Goal: Transaction & Acquisition: Purchase product/service

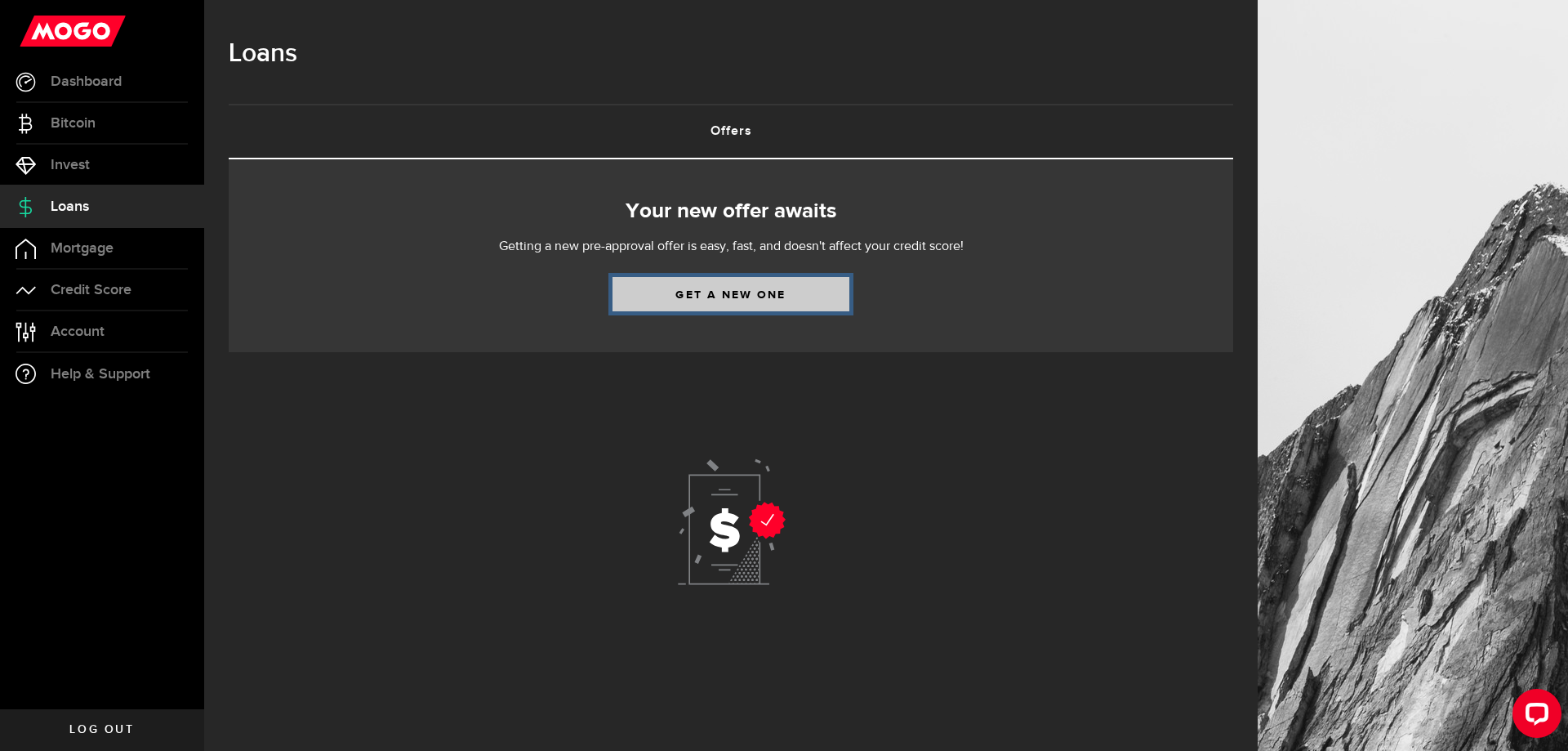
click at [757, 301] on link "Get a new one" at bounding box center [730, 294] width 236 height 34
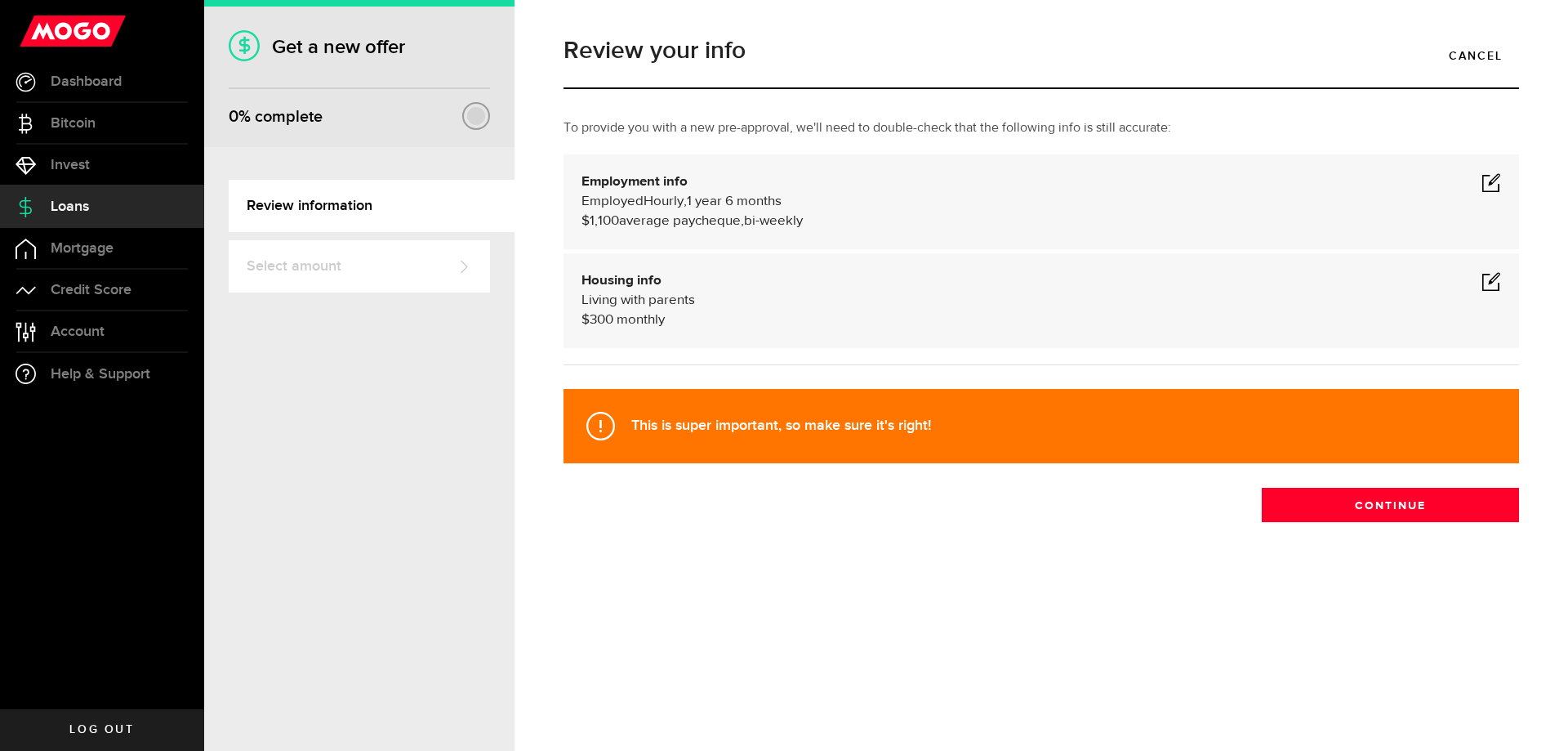
click at [1505, 176] on div "Employment info Employed Hourly , 1 year 6 months (on maternity leave) undefine…" at bounding box center [1041, 202] width 955 height 95
click at [1498, 180] on span at bounding box center [1491, 182] width 19 height 19
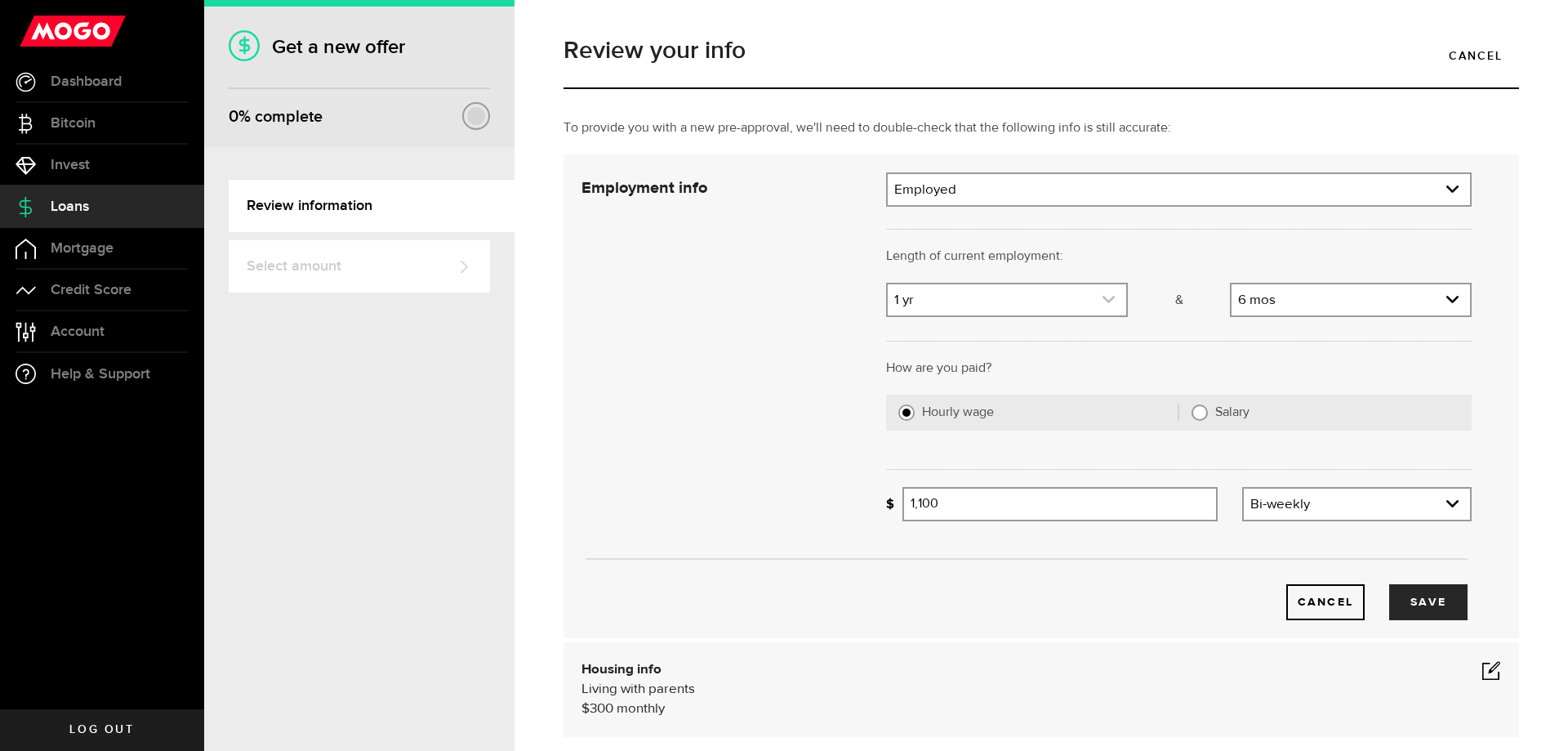
click at [979, 295] on link "expand select" at bounding box center [1006, 299] width 238 height 31
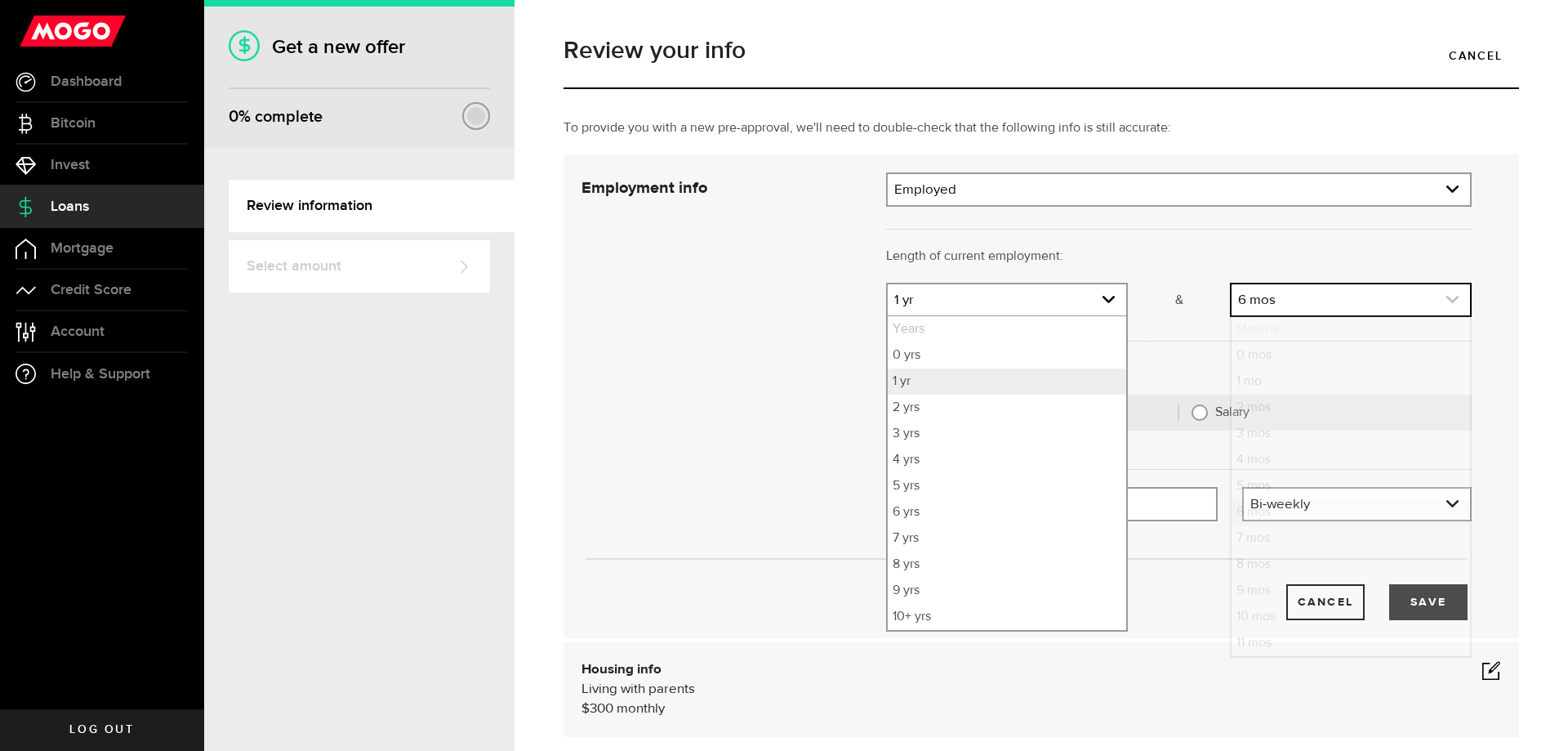
click at [1350, 296] on link "expand select" at bounding box center [1350, 299] width 238 height 31
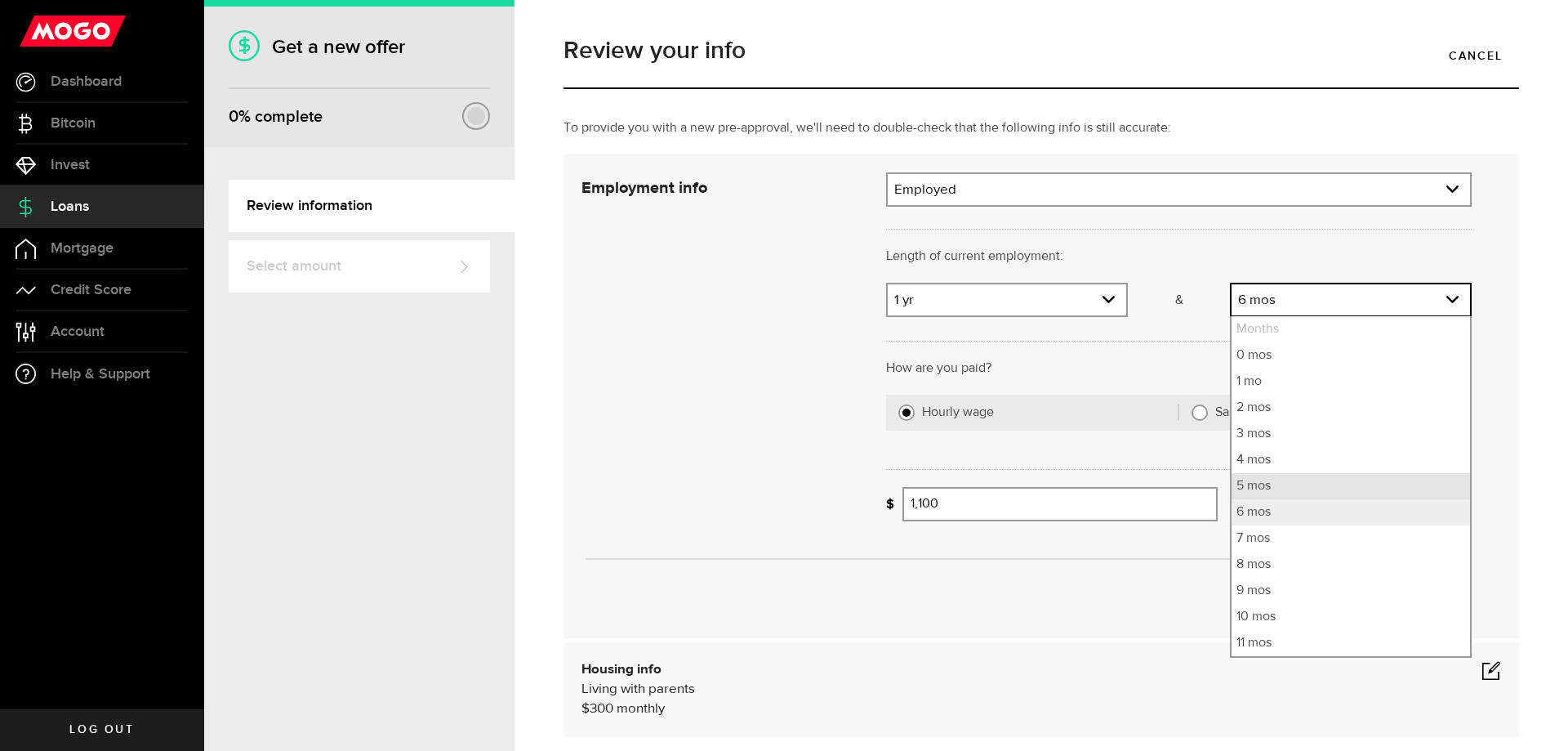
click at [1248, 487] on li "5 mos" at bounding box center [1350, 486] width 238 height 26
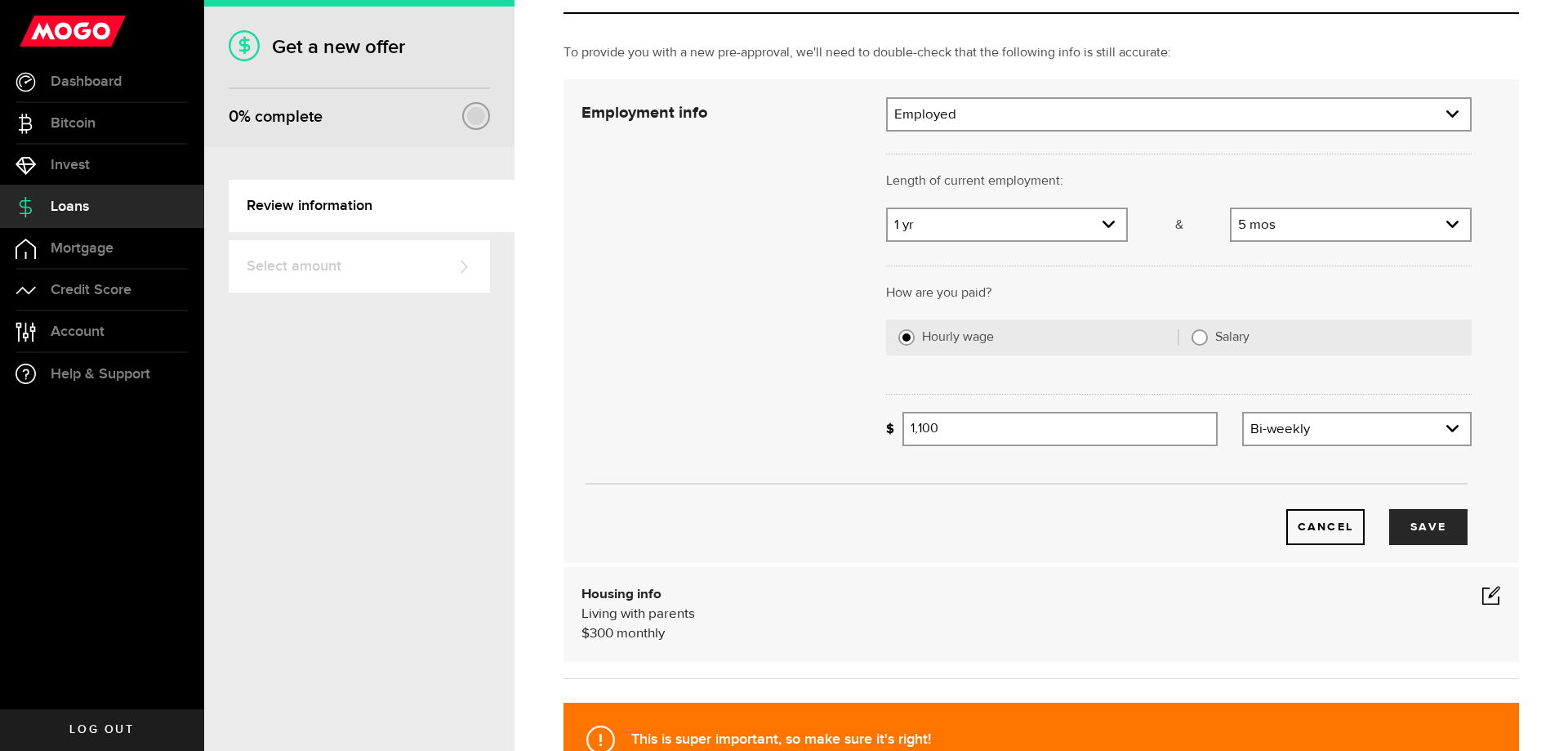
scroll to position [82, 0]
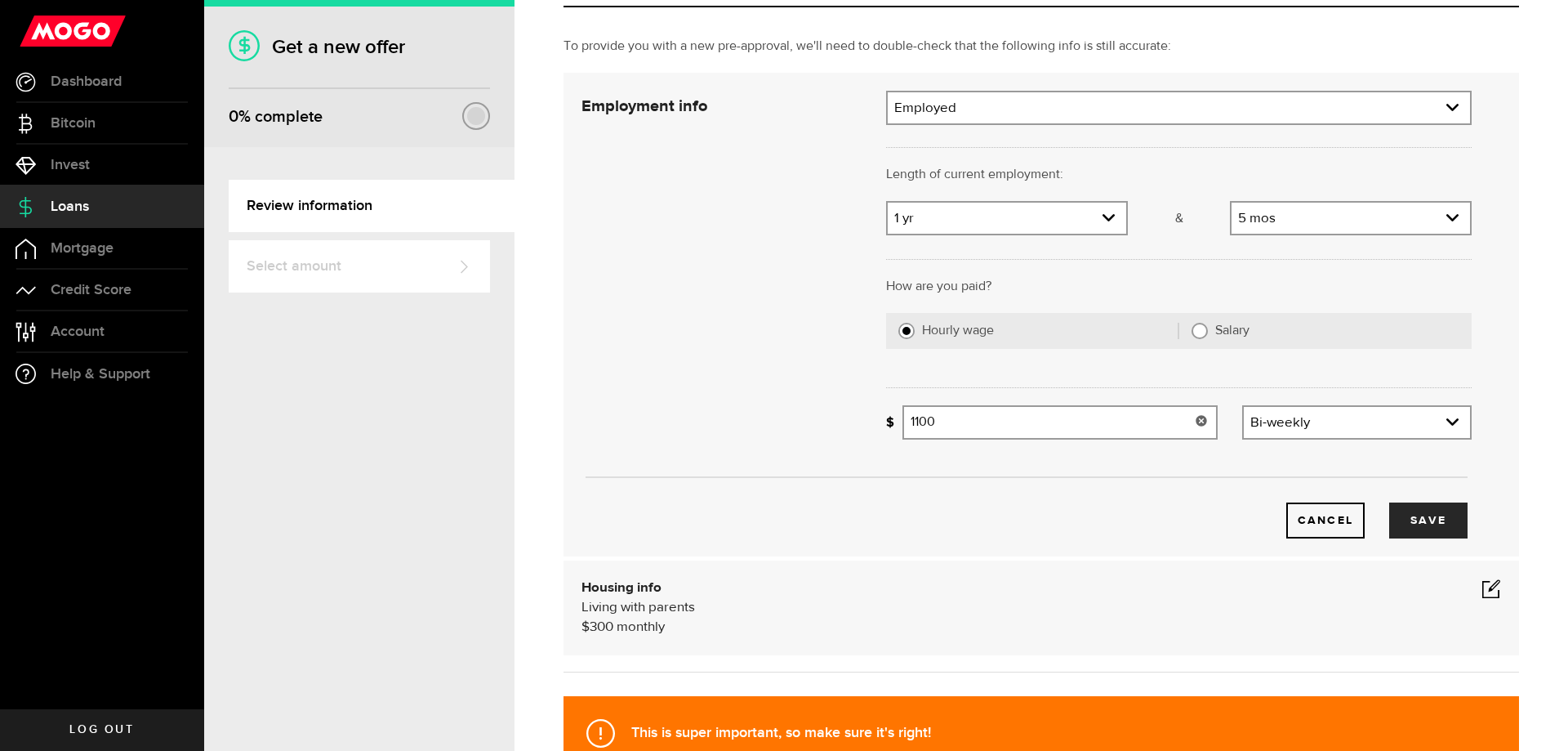
click at [1008, 431] on input "1100" at bounding box center [1060, 422] width 316 height 34
type input "2,200"
click at [1034, 490] on div "Cancel Save" at bounding box center [1027, 495] width 940 height 86
click at [1406, 522] on button "Save" at bounding box center [1427, 520] width 78 height 36
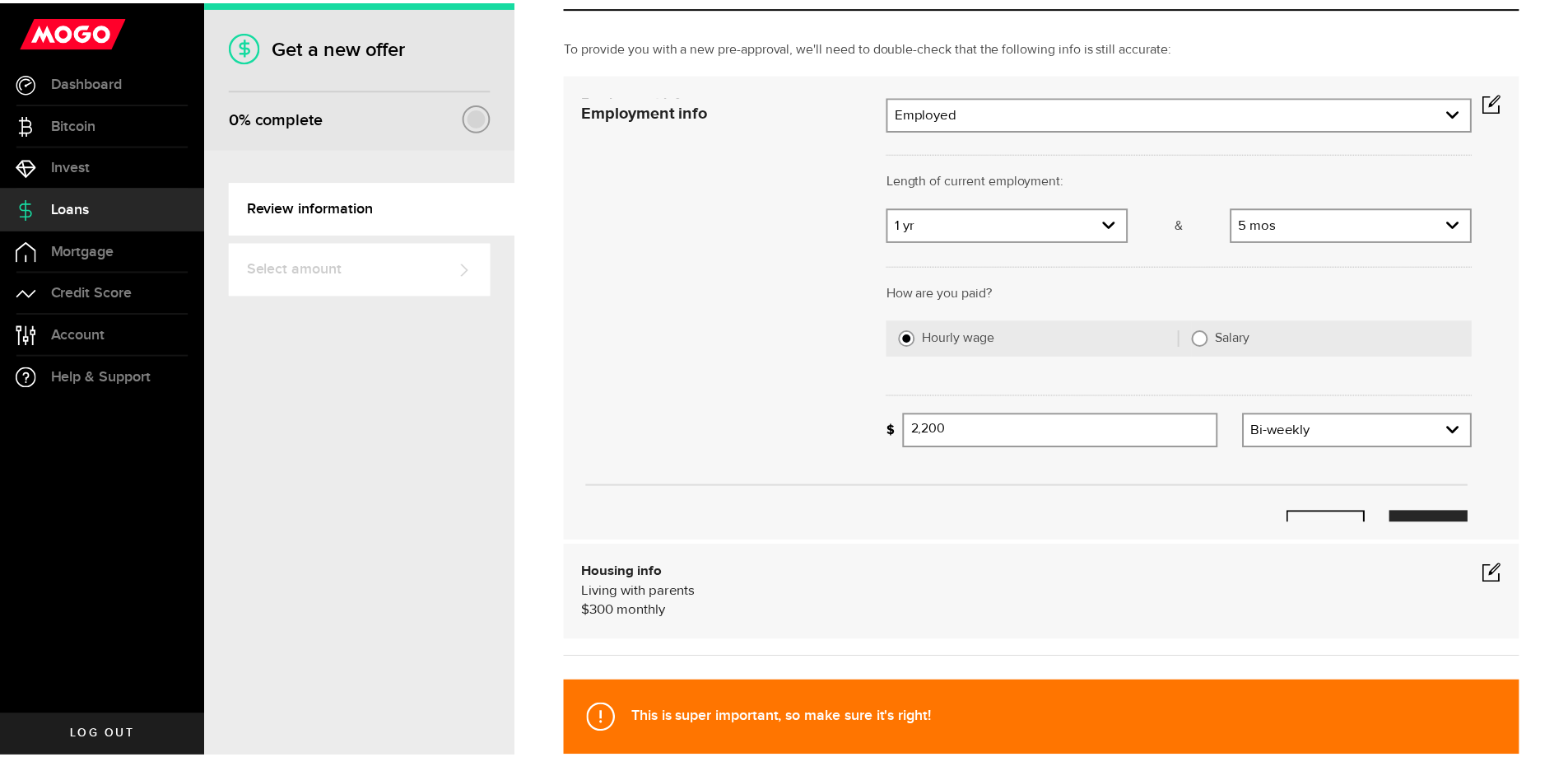
scroll to position [0, 0]
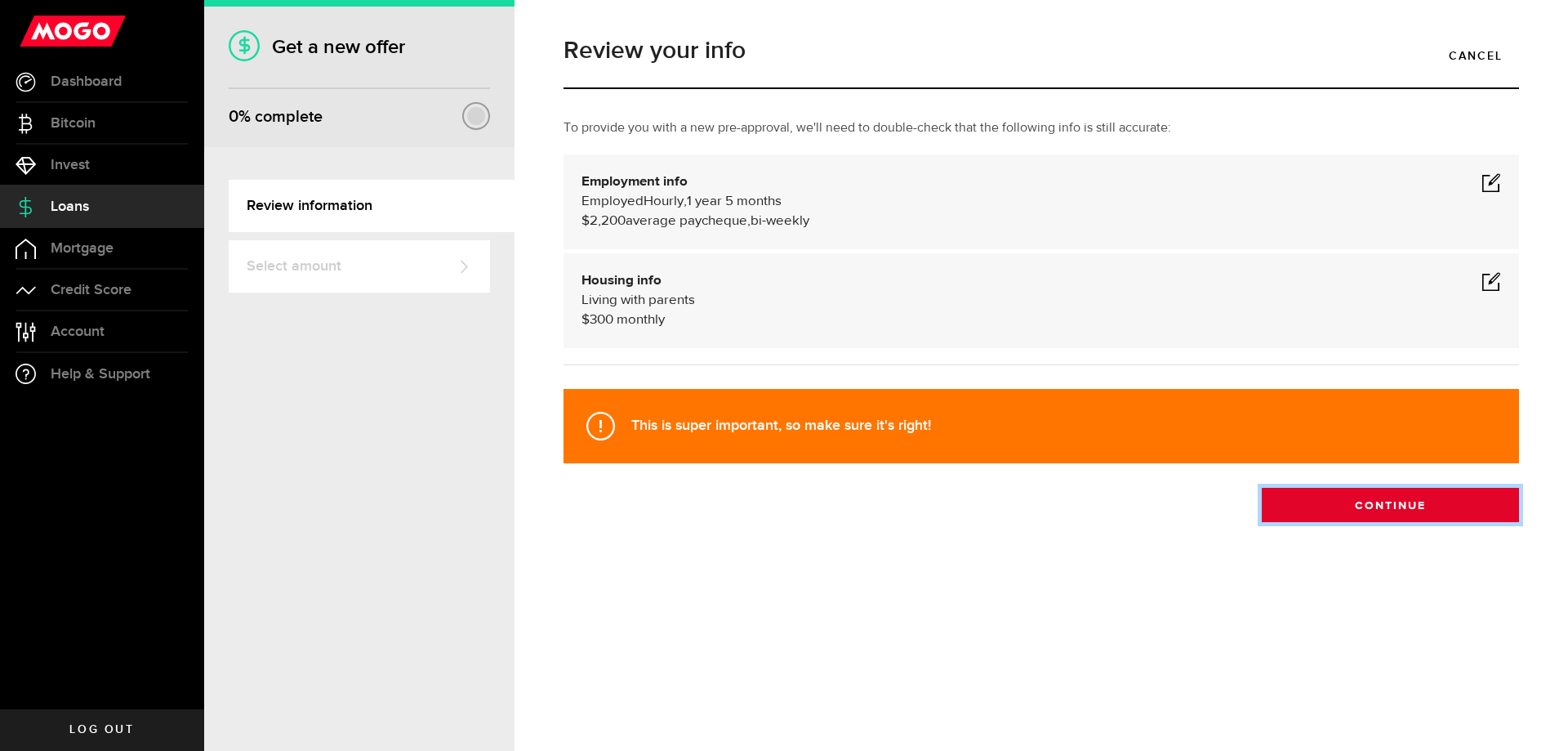
click at [1334, 519] on button "Continue" at bounding box center [1390, 505] width 258 height 34
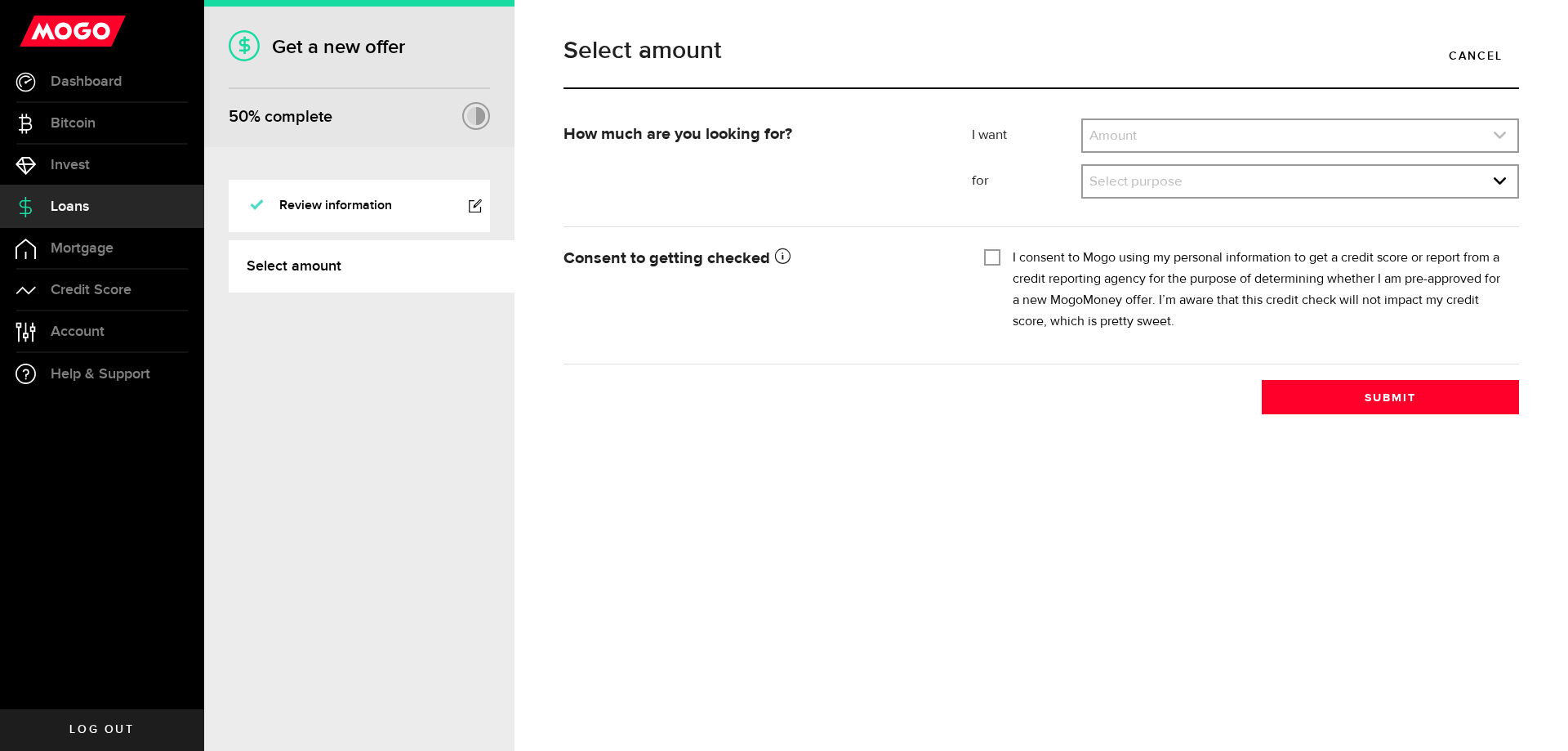
click at [1216, 134] on link "expand select" at bounding box center [1300, 135] width 434 height 31
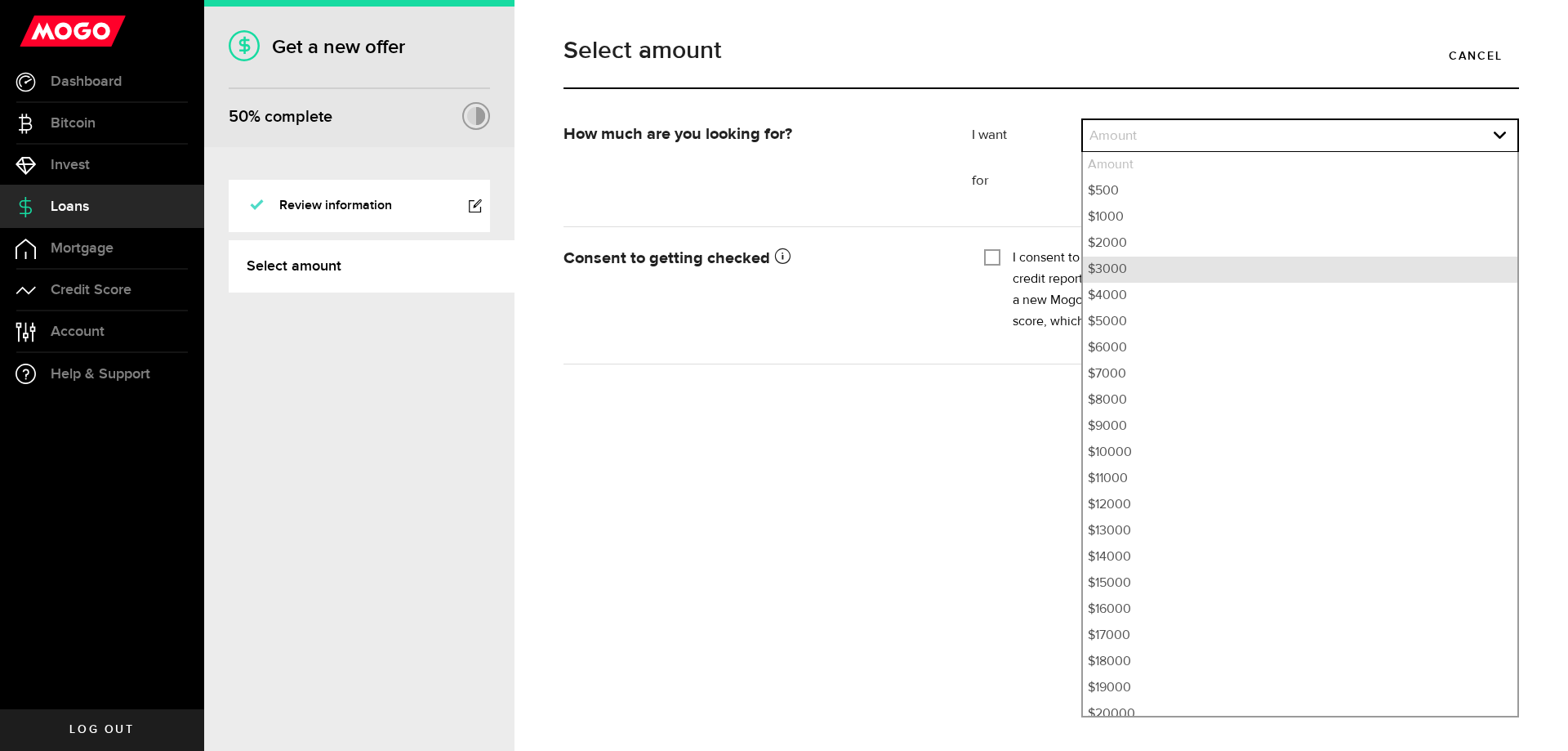
click at [1135, 269] on li "$3000" at bounding box center [1300, 270] width 434 height 26
select select "3000"
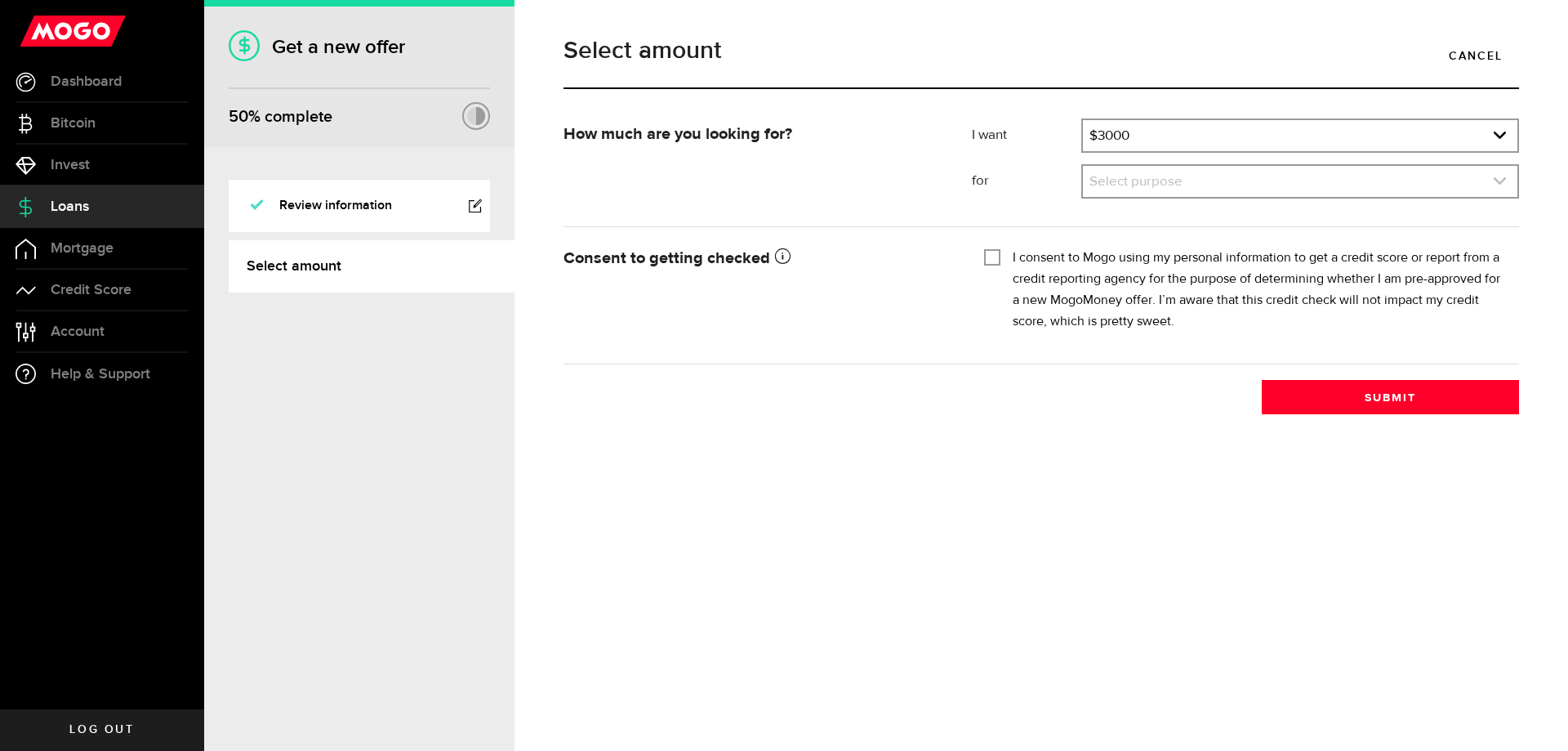
click at [1190, 186] on link "expand select" at bounding box center [1300, 181] width 434 height 31
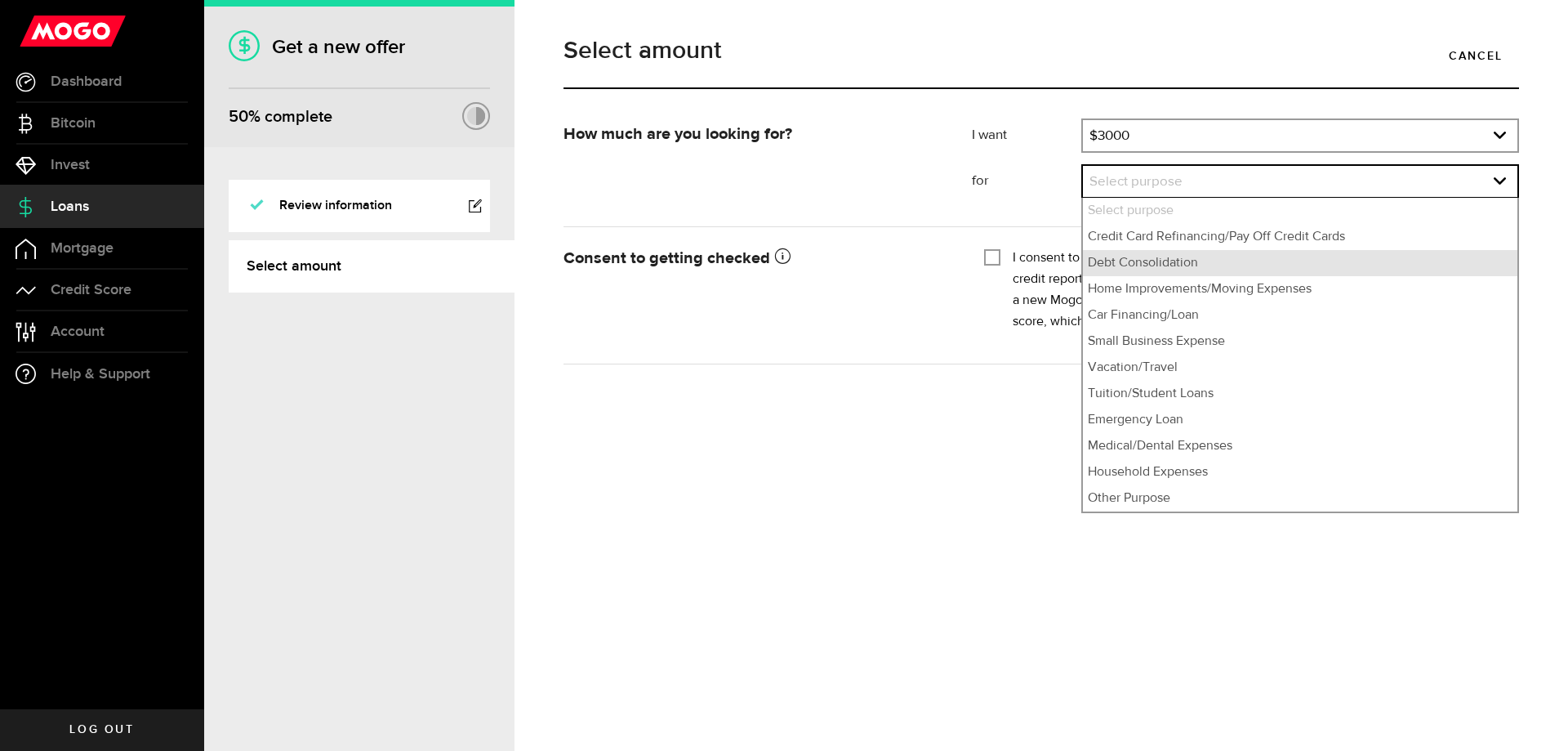
click at [1158, 261] on li "Debt Consolidation" at bounding box center [1300, 263] width 434 height 26
select select "Debt Consolidation"
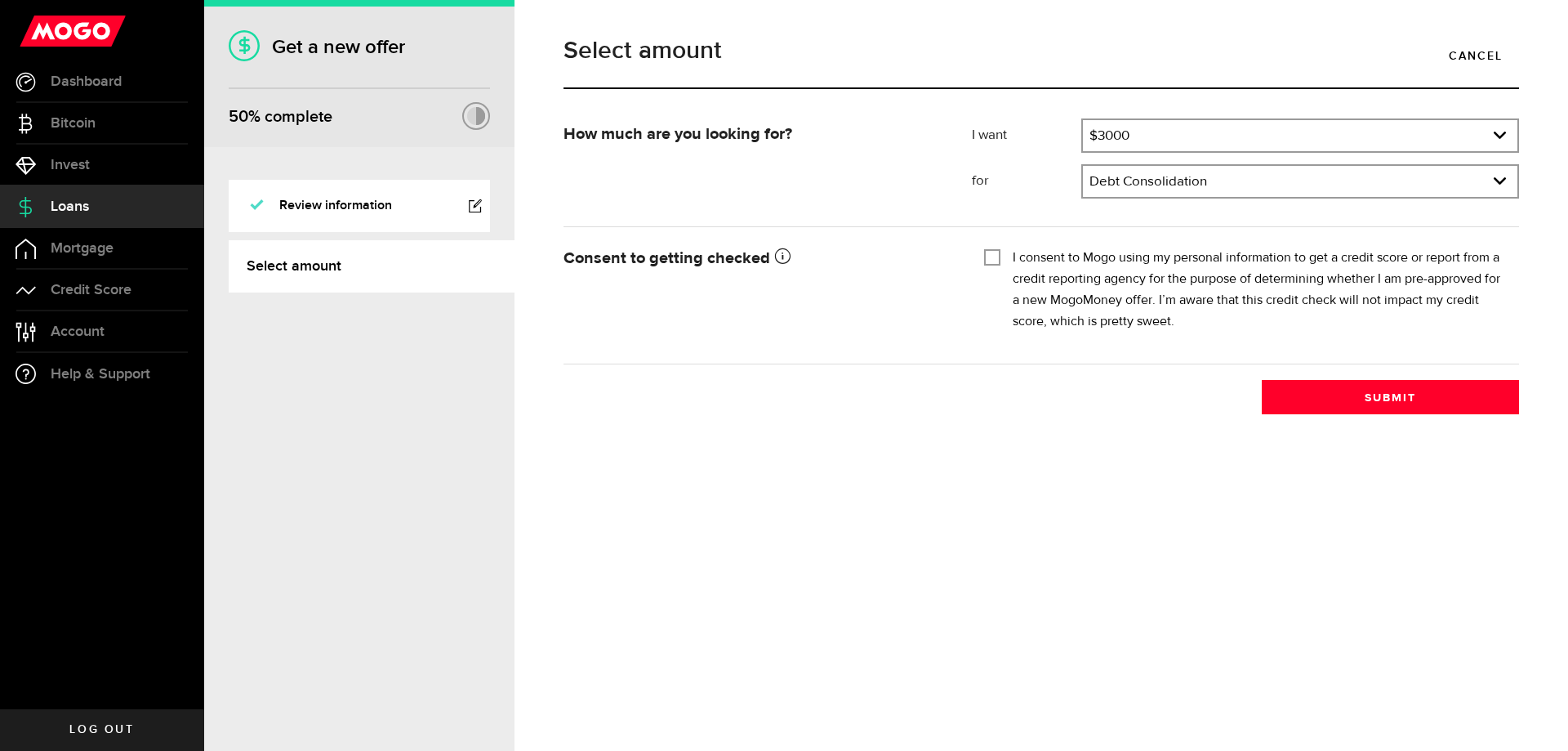
click at [996, 257] on input "I consent to Mogo using my personal information to get a credit score or report…" at bounding box center [992, 256] width 17 height 17
checkbox input "true"
click at [1330, 405] on button "Submit" at bounding box center [1390, 397] width 258 height 34
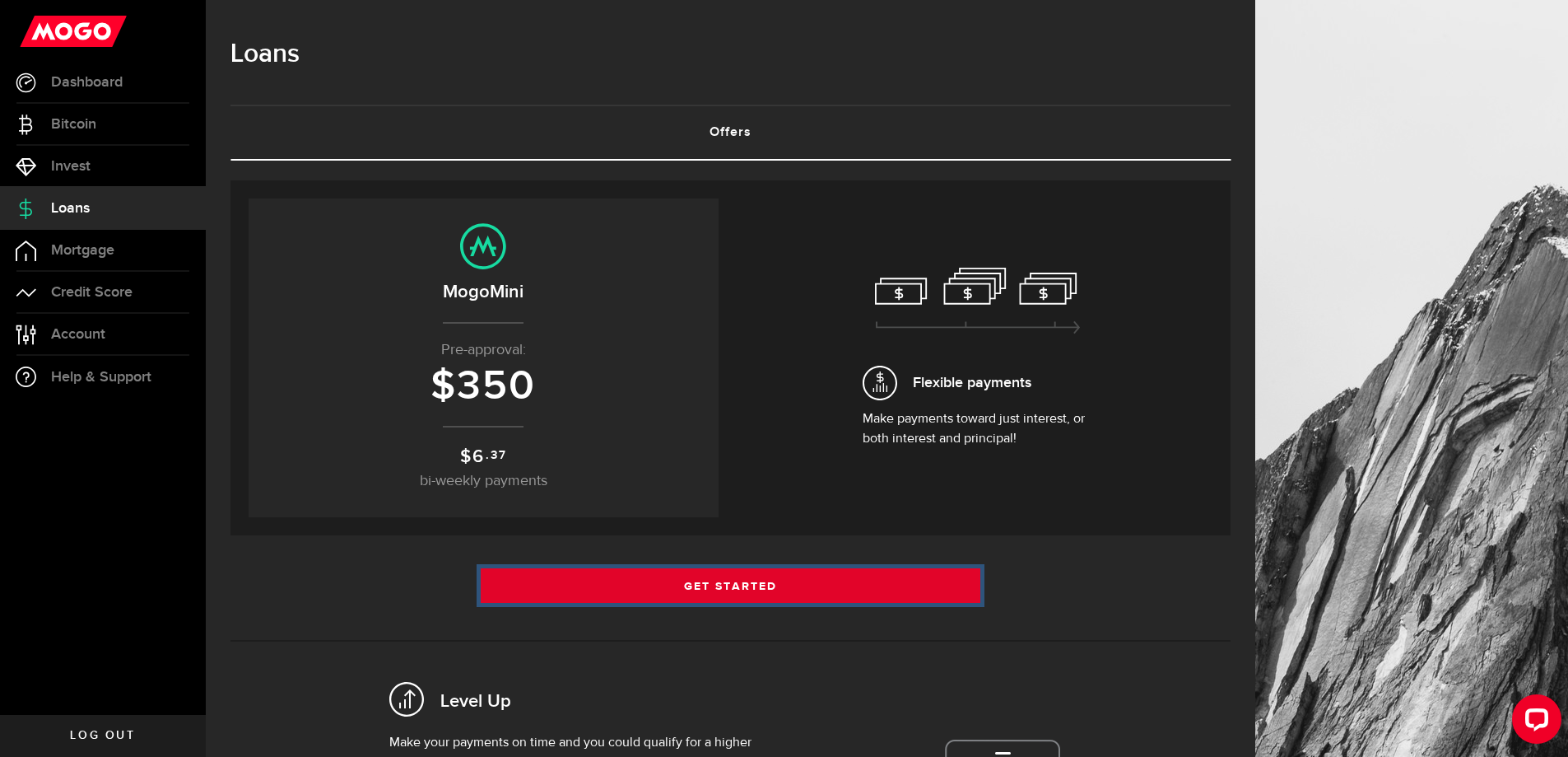
click at [798, 581] on link "Get Started" at bounding box center [731, 585] width 501 height 35
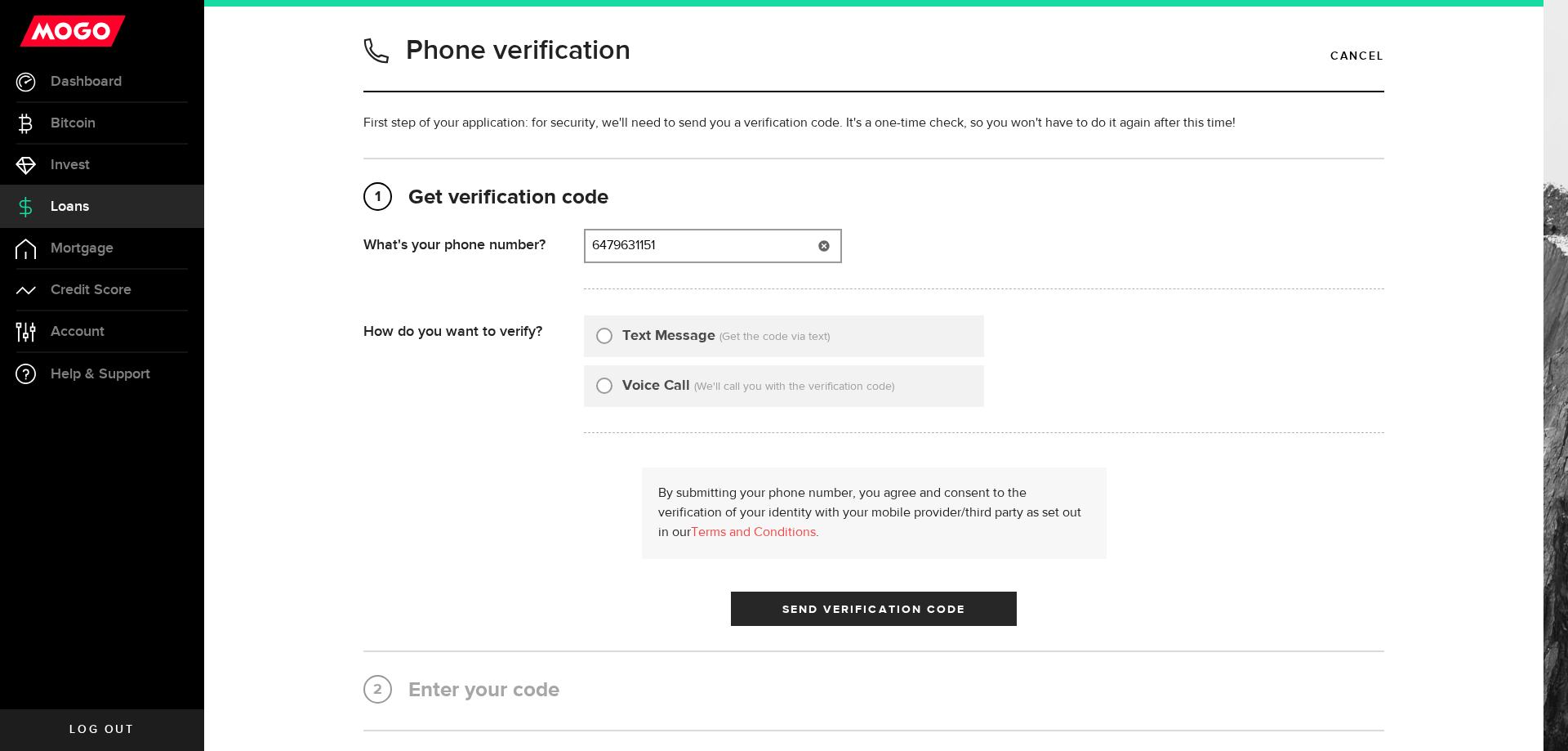
click at [693, 244] on input "6479631151" at bounding box center [713, 245] width 255 height 31
type input "4168544383"
click at [687, 329] on label "Text Message" at bounding box center [669, 336] width 93 height 22
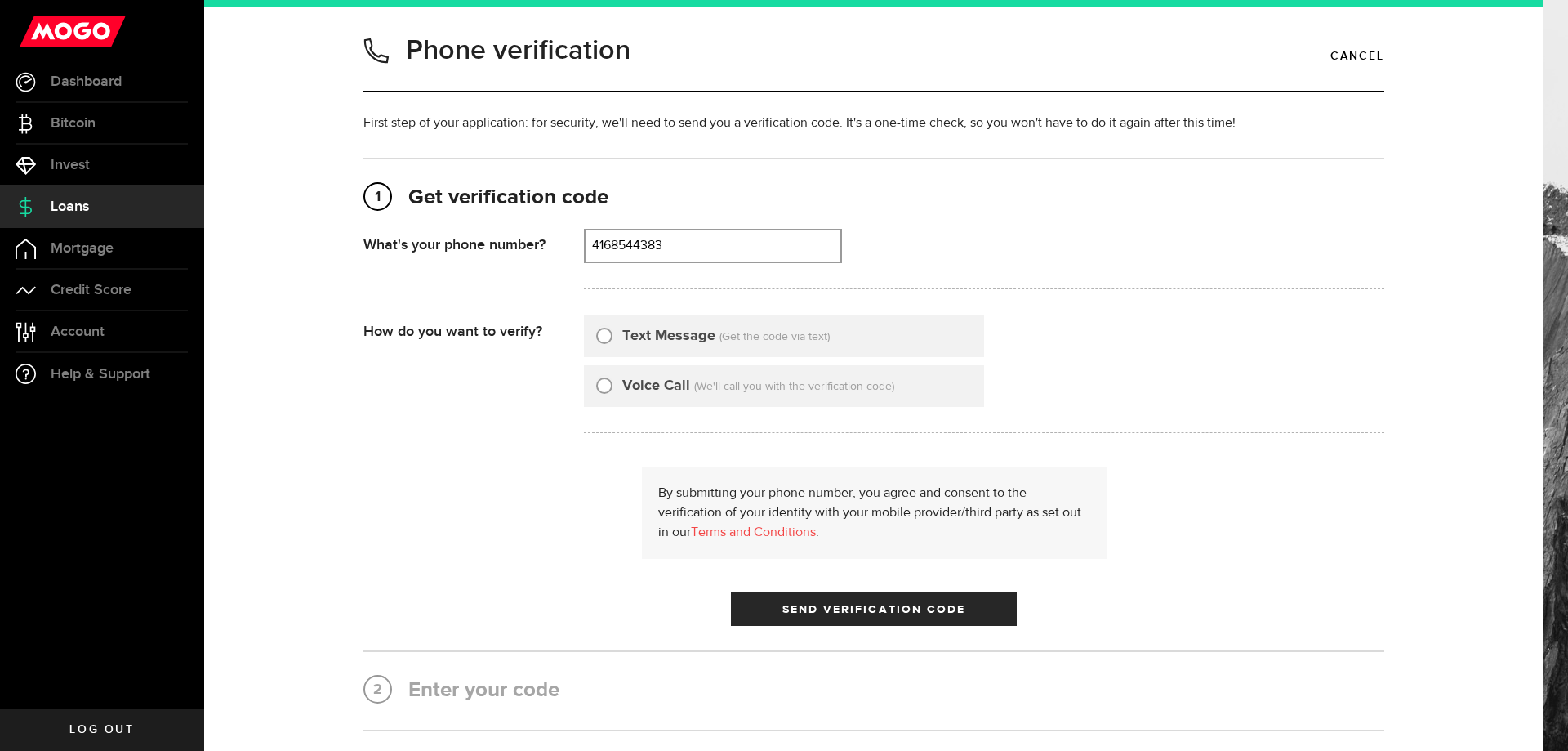
click at [613, 329] on input "Text Message" at bounding box center [604, 333] width 17 height 17
radio input "true"
click at [849, 598] on button "Send Verification Code" at bounding box center [874, 609] width 286 height 34
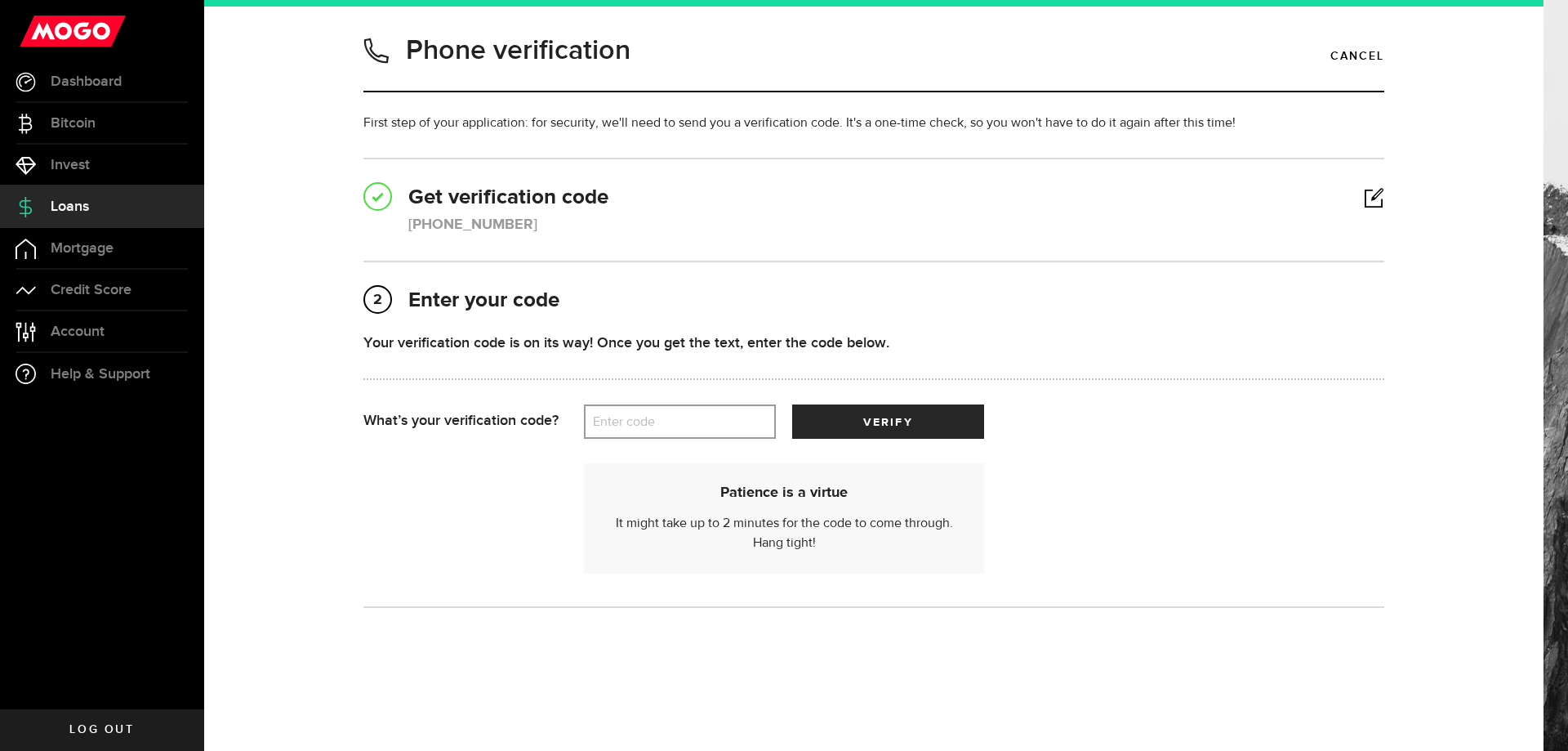
click at [642, 421] on label "Enter code" at bounding box center [679, 422] width 192 height 33
click at [642, 421] on input "Enter code" at bounding box center [679, 421] width 192 height 34
type input "70080"
click at [841, 424] on button "verify" at bounding box center [888, 421] width 192 height 34
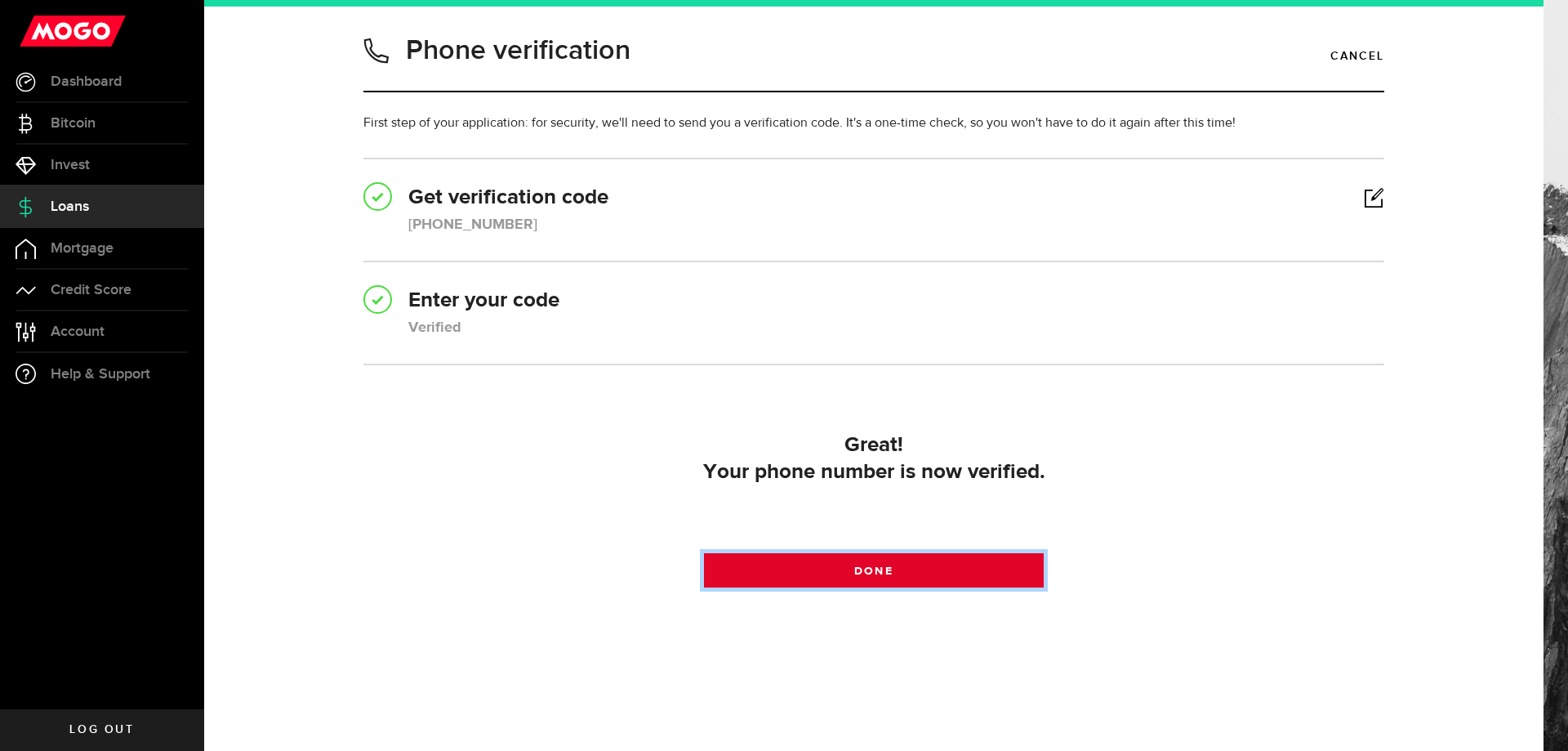
click at [856, 559] on link "Done" at bounding box center [874, 570] width 340 height 34
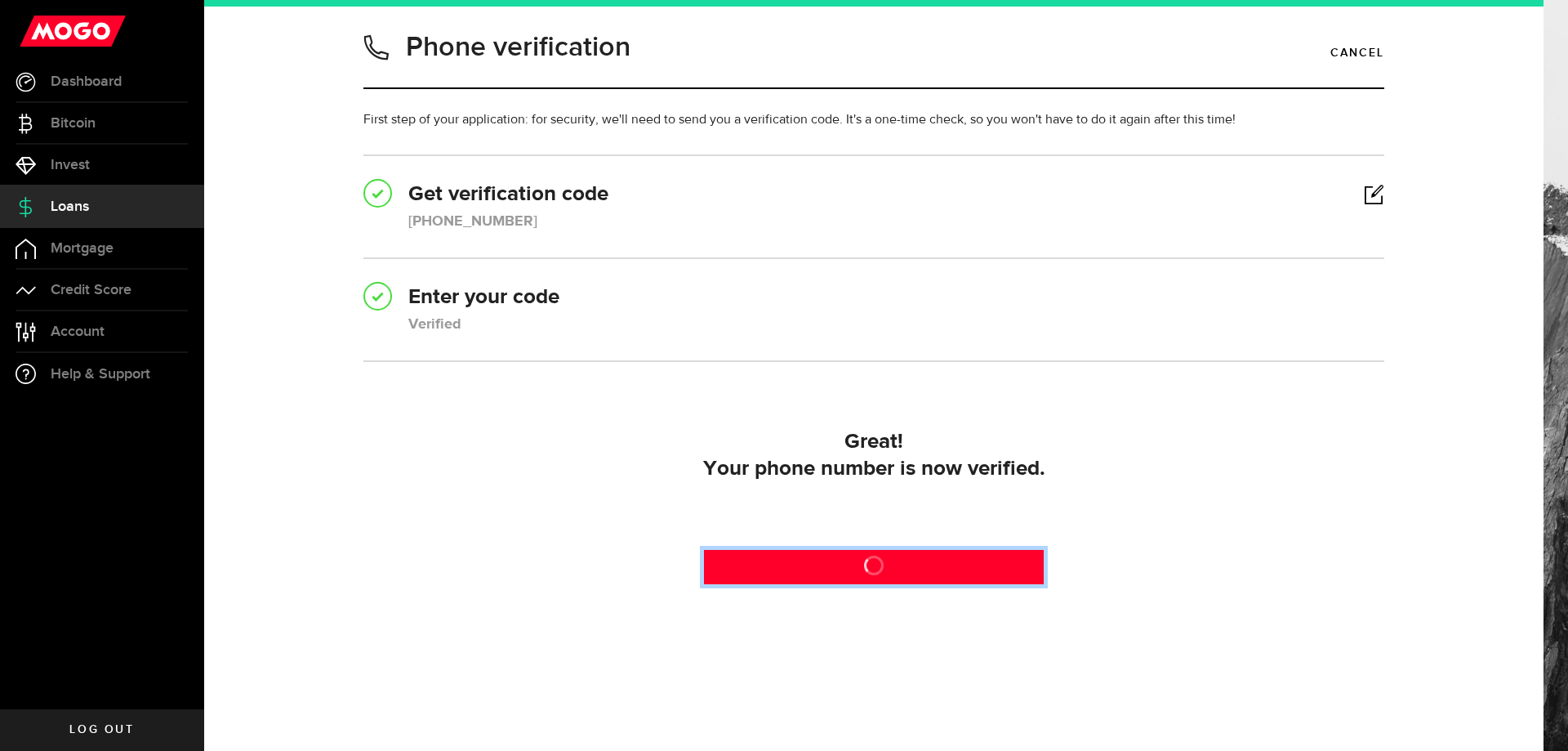
scroll to position [5, 0]
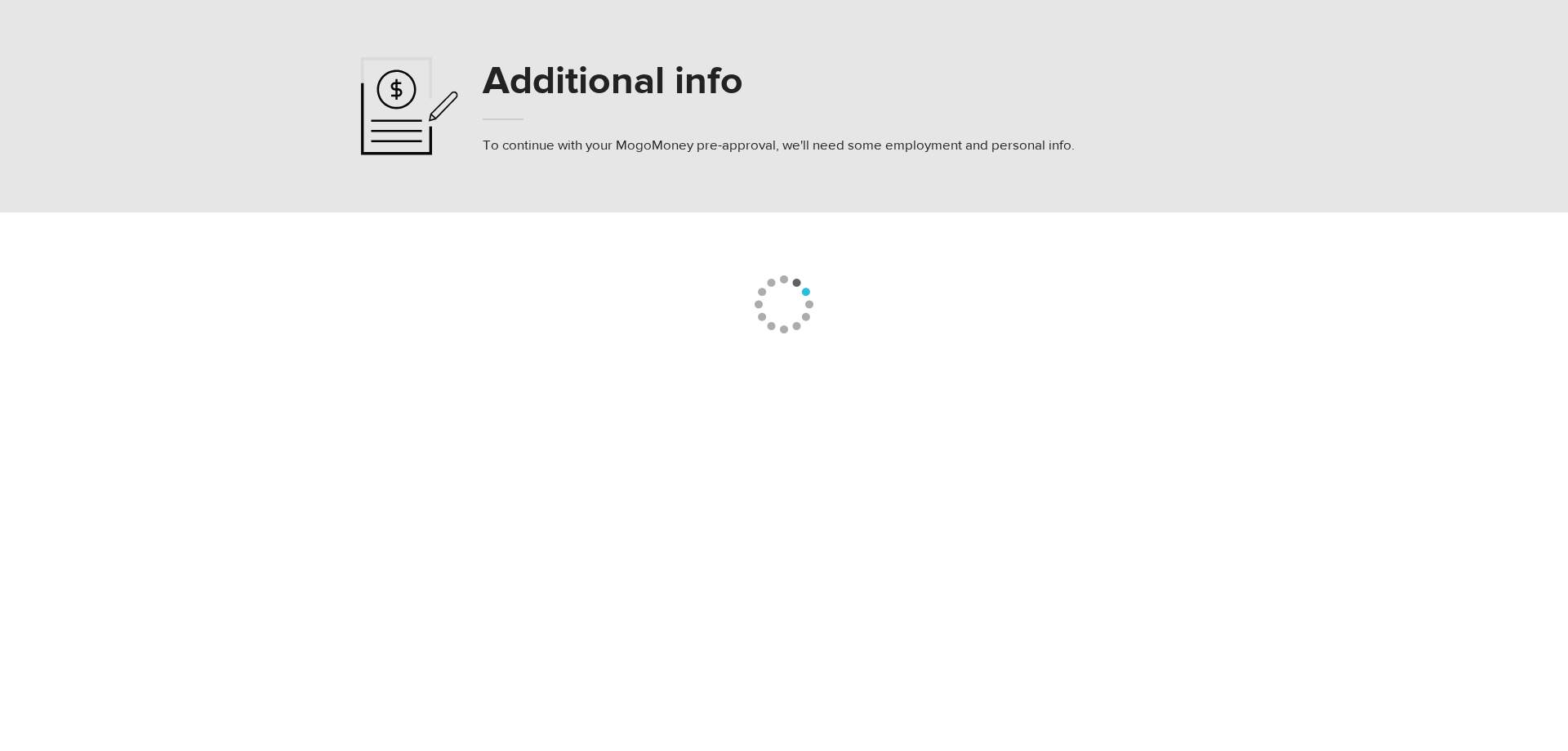
select select
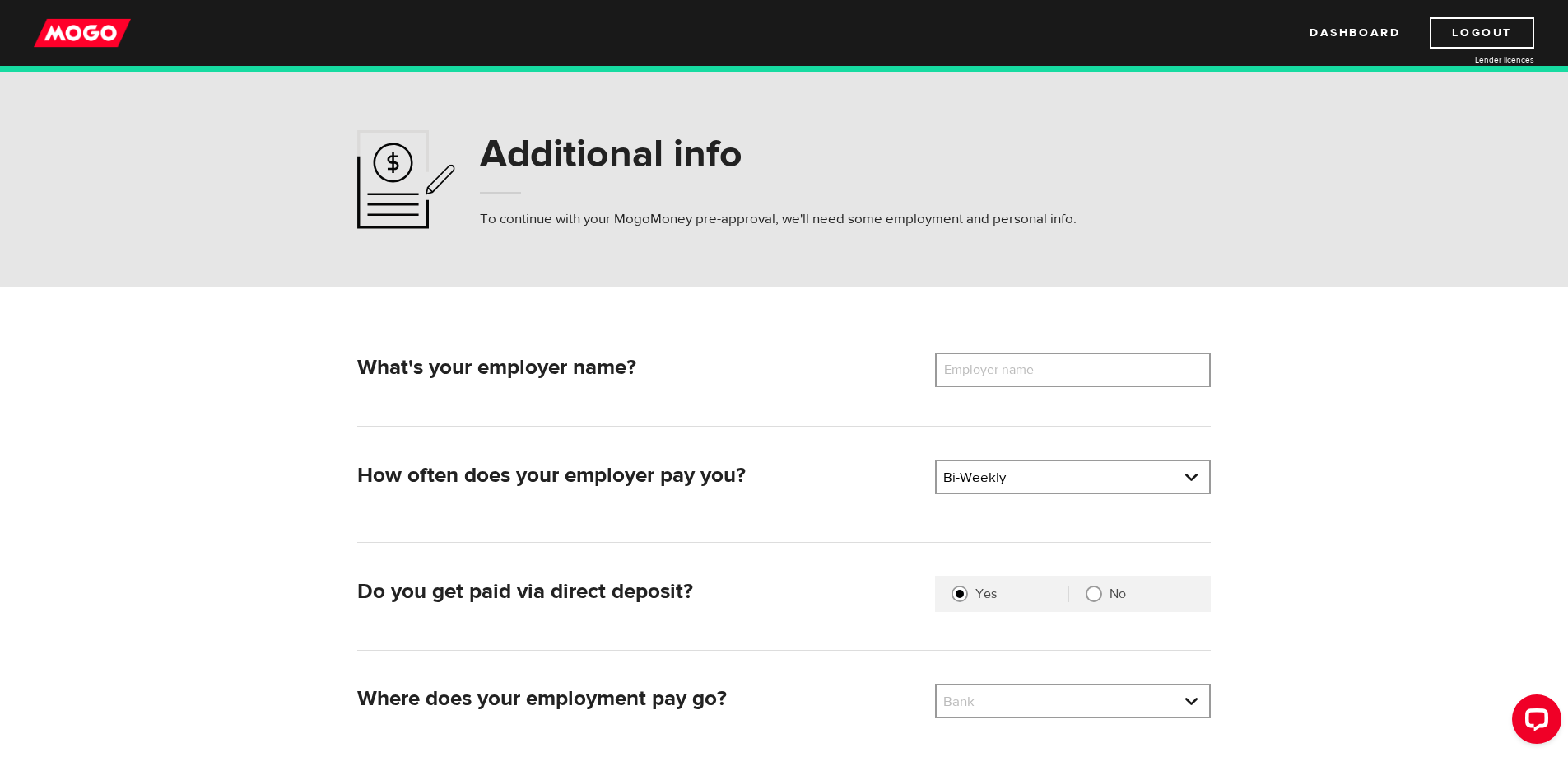
click at [1026, 375] on label "Employer name" at bounding box center [1002, 370] width 133 height 35
click at [1026, 375] on input "Employer name" at bounding box center [1073, 370] width 276 height 35
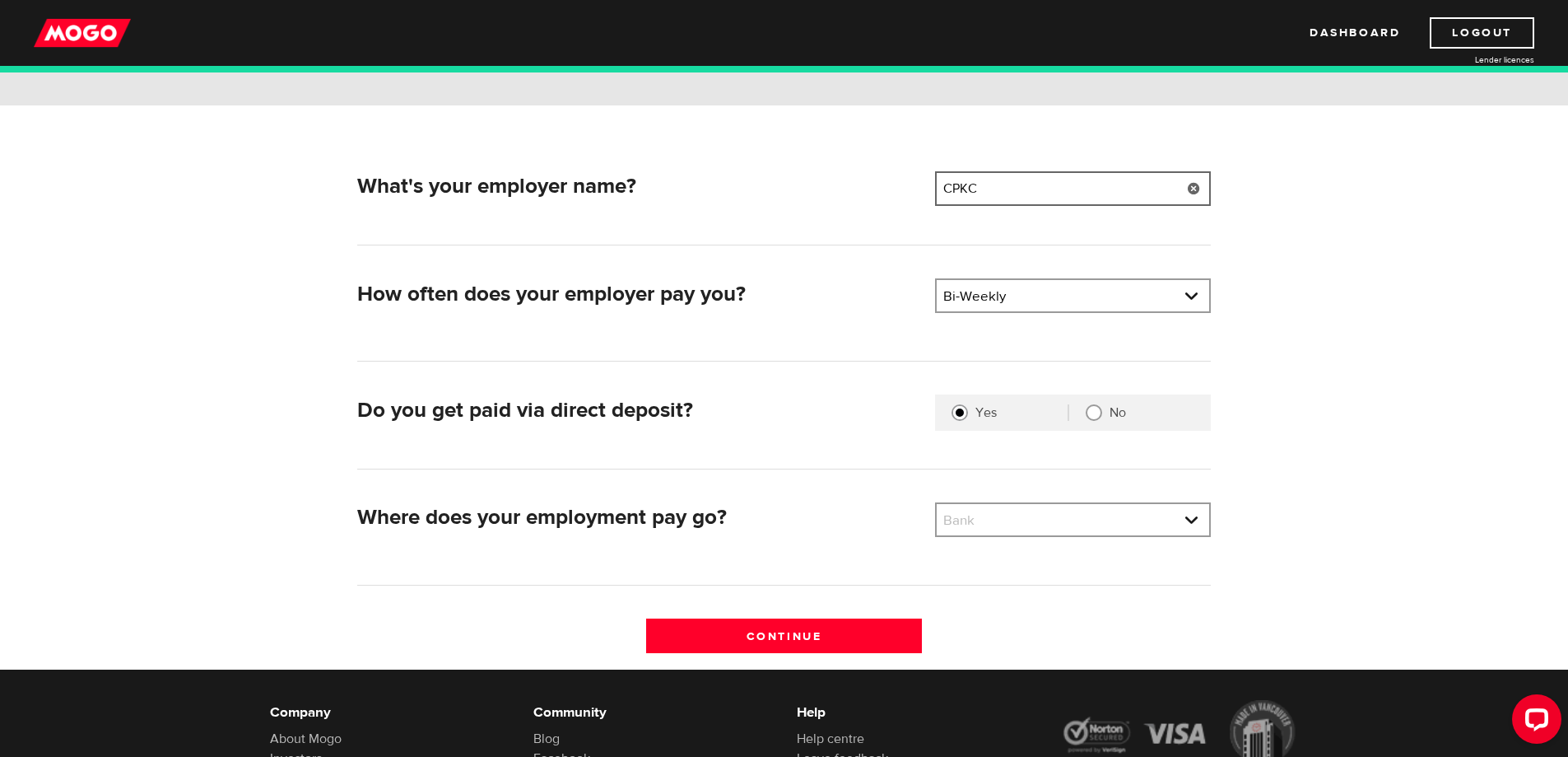
scroll to position [247, 0]
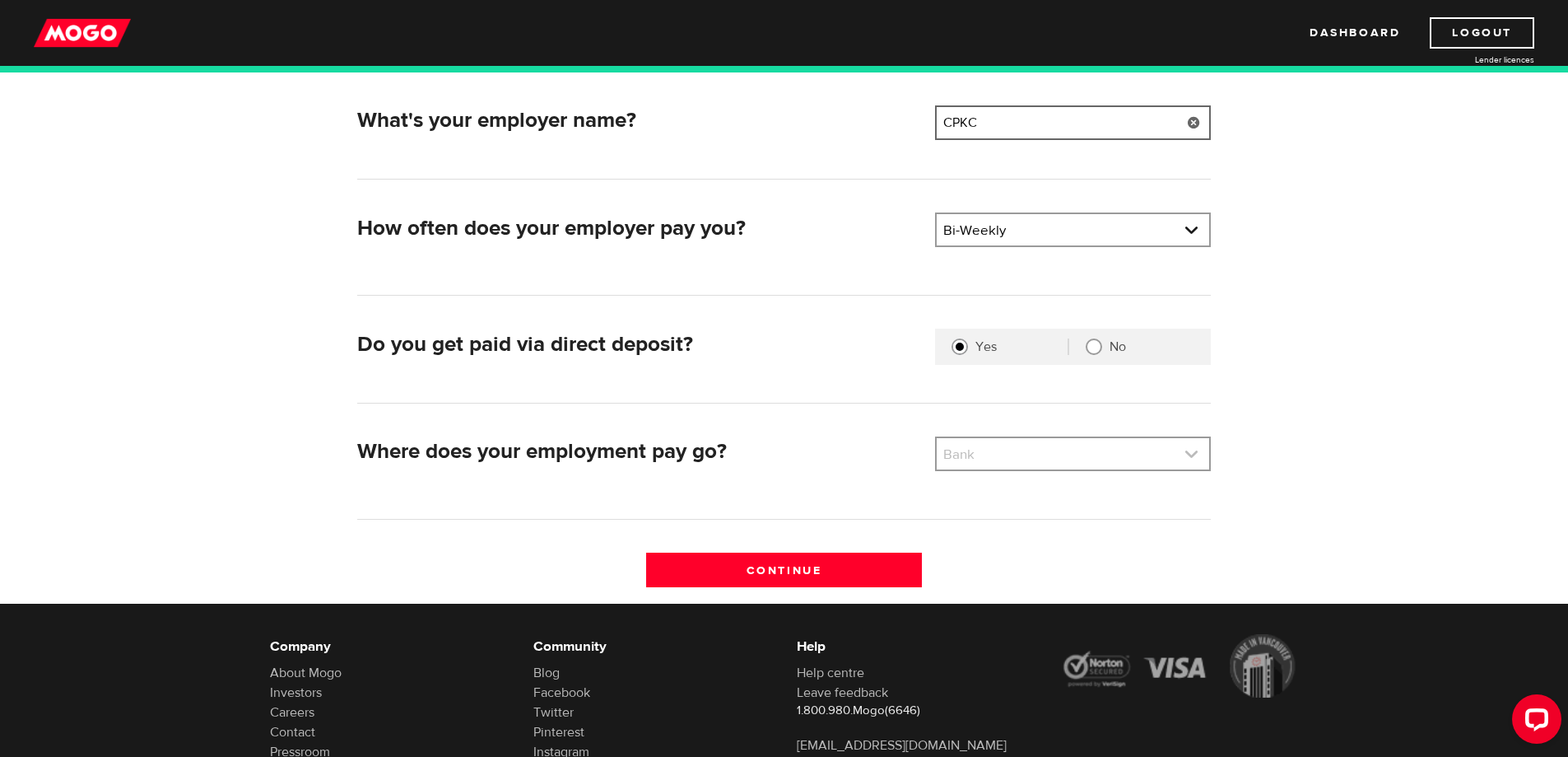
type input "CPKC"
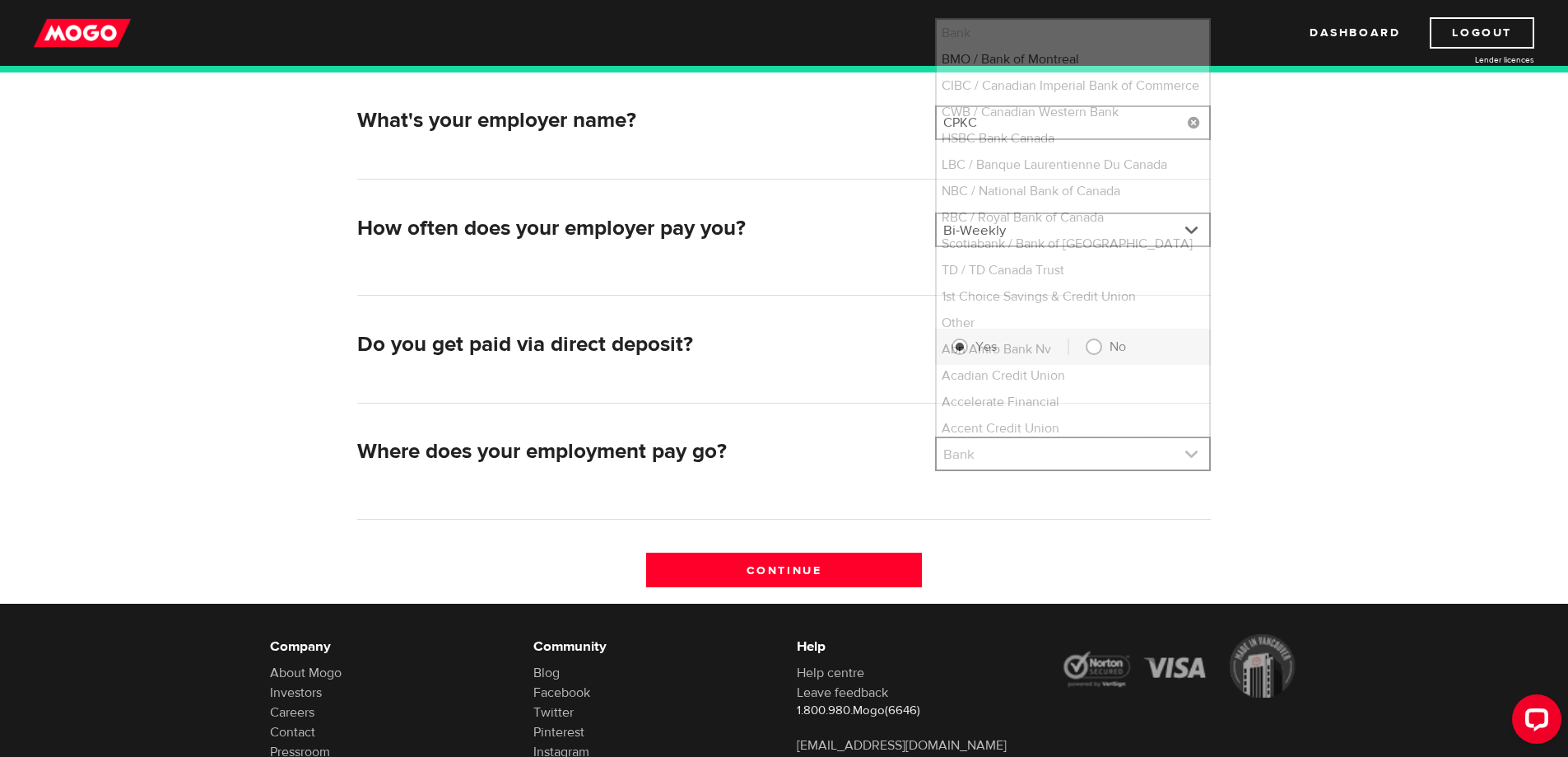
click at [1012, 464] on link at bounding box center [1073, 453] width 273 height 31
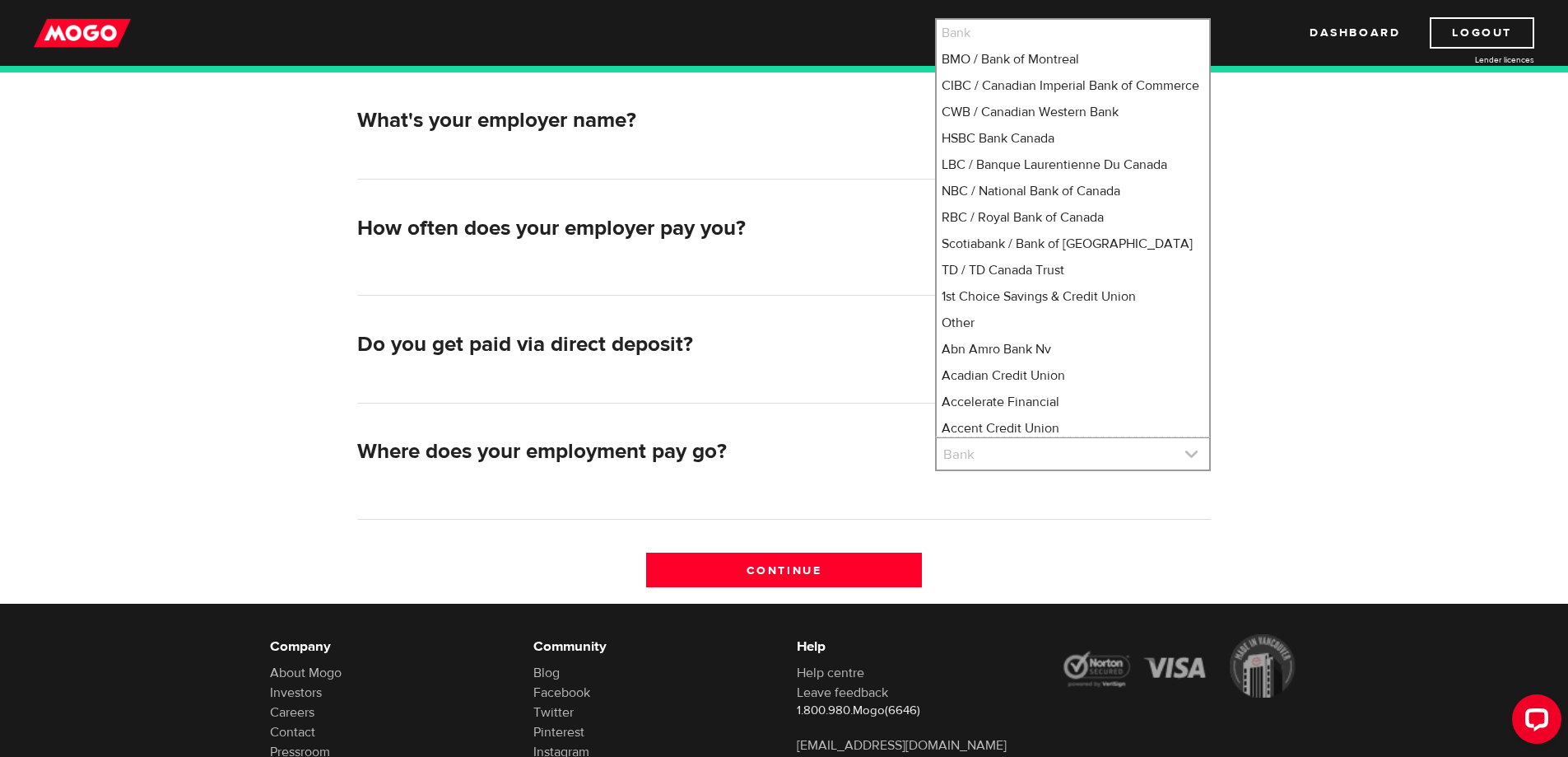
click at [1012, 461] on link at bounding box center [1073, 453] width 273 height 31
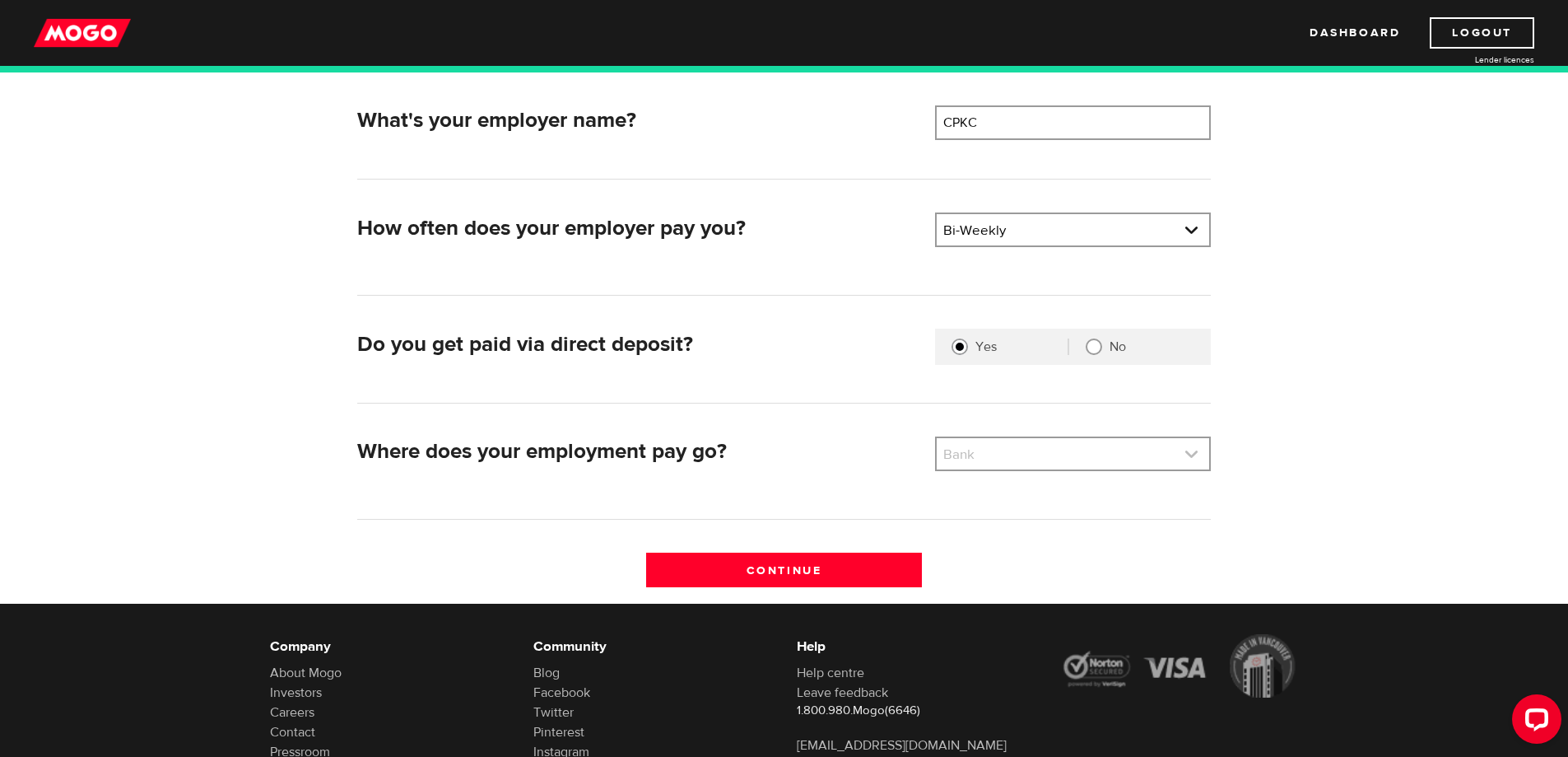
click at [1034, 448] on link at bounding box center [1073, 453] width 273 height 31
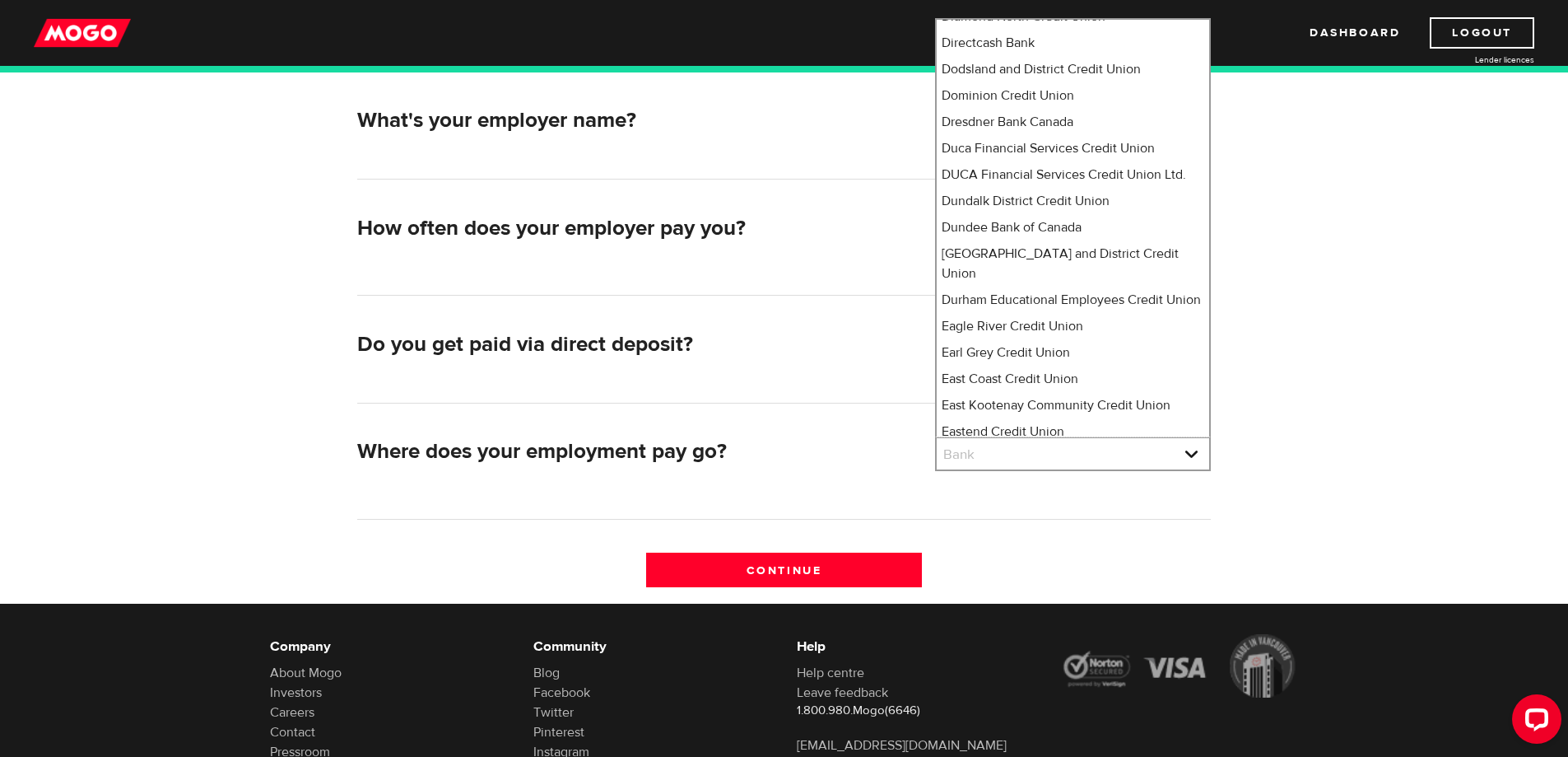
scroll to position [0, 0]
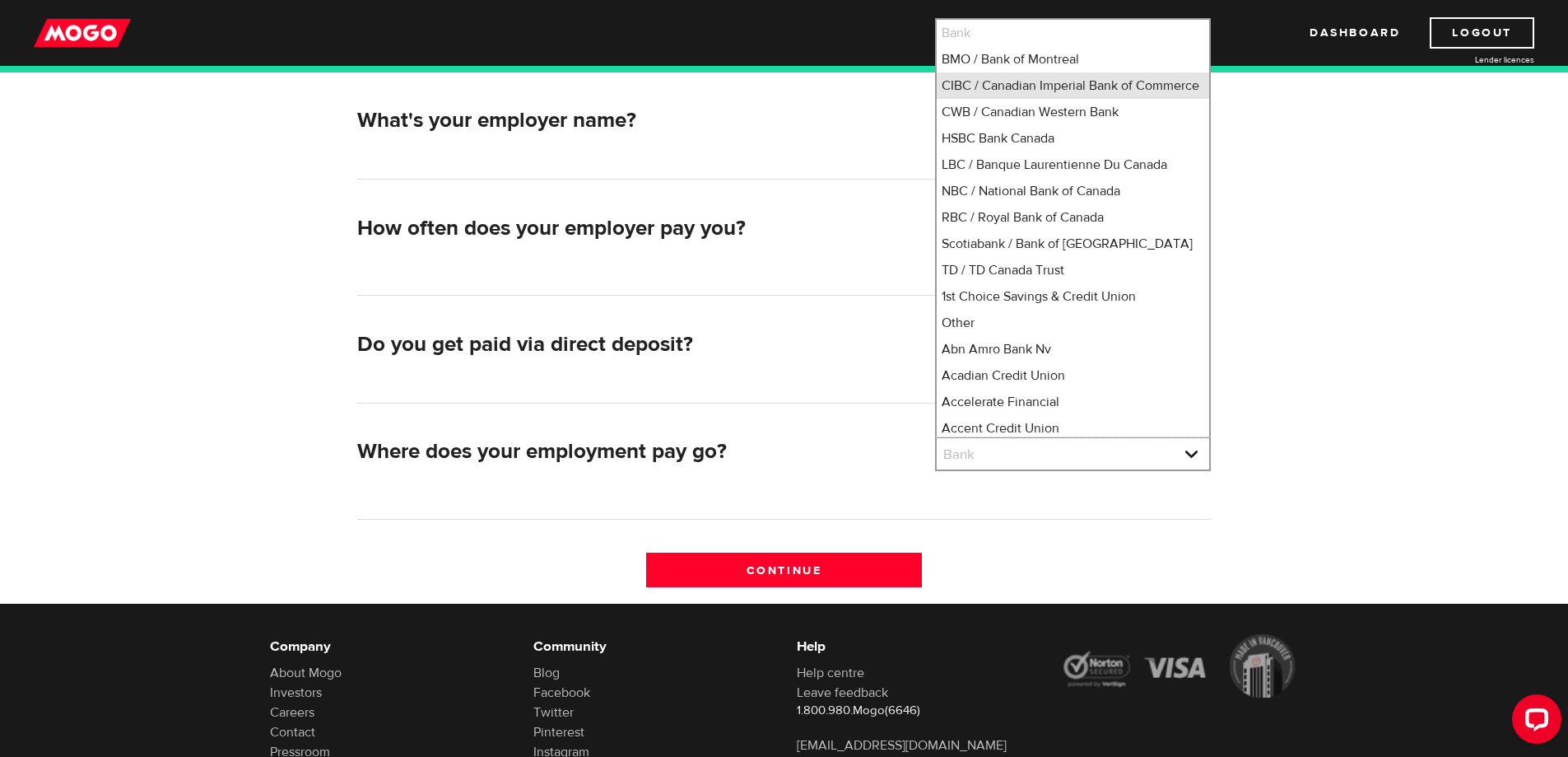
click at [1078, 90] on li "CIBC / Canadian Imperial Bank of Commerce" at bounding box center [1073, 86] width 273 height 27
select select "4"
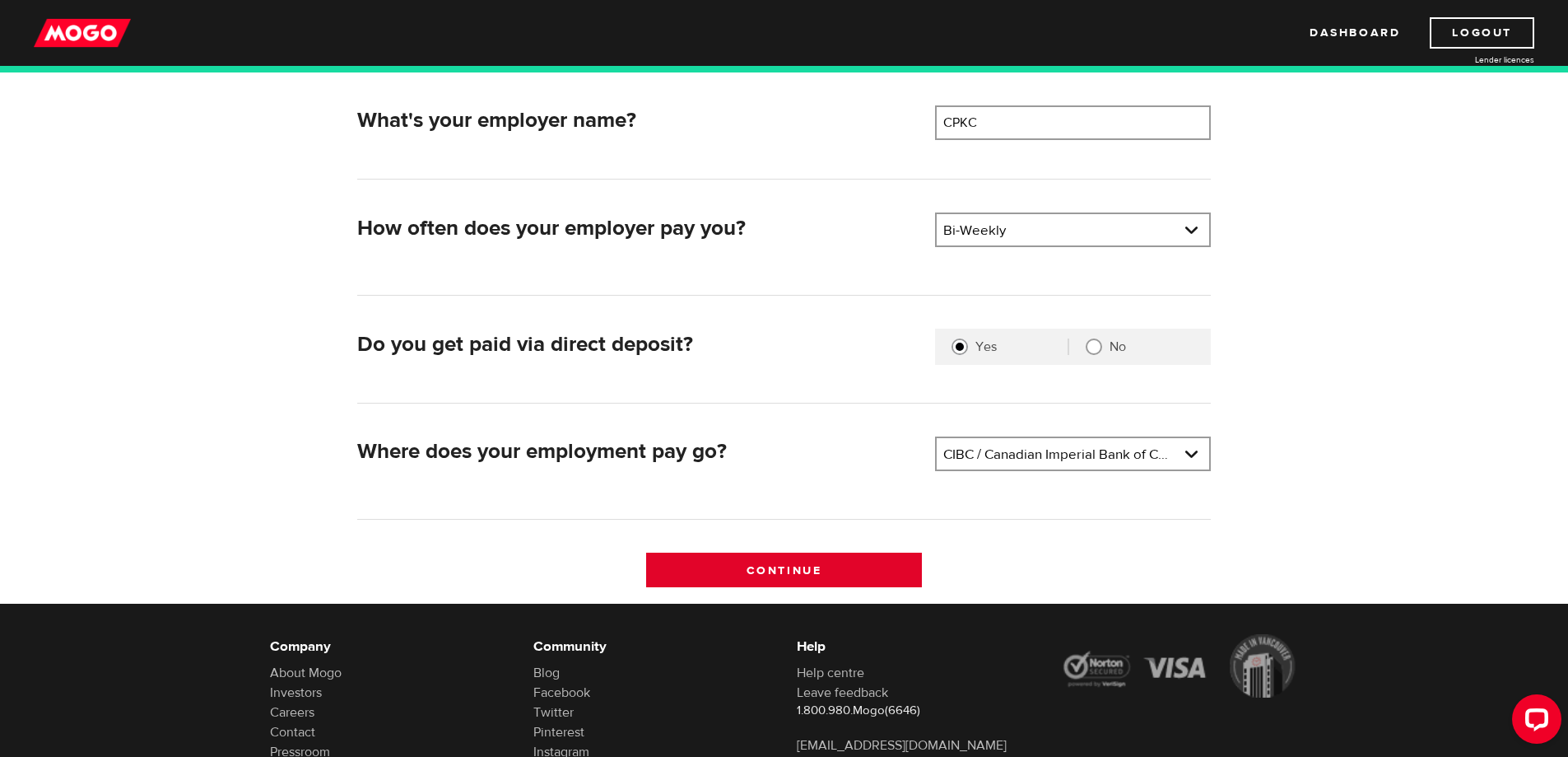
click at [861, 555] on input "Continue" at bounding box center [783, 569] width 276 height 35
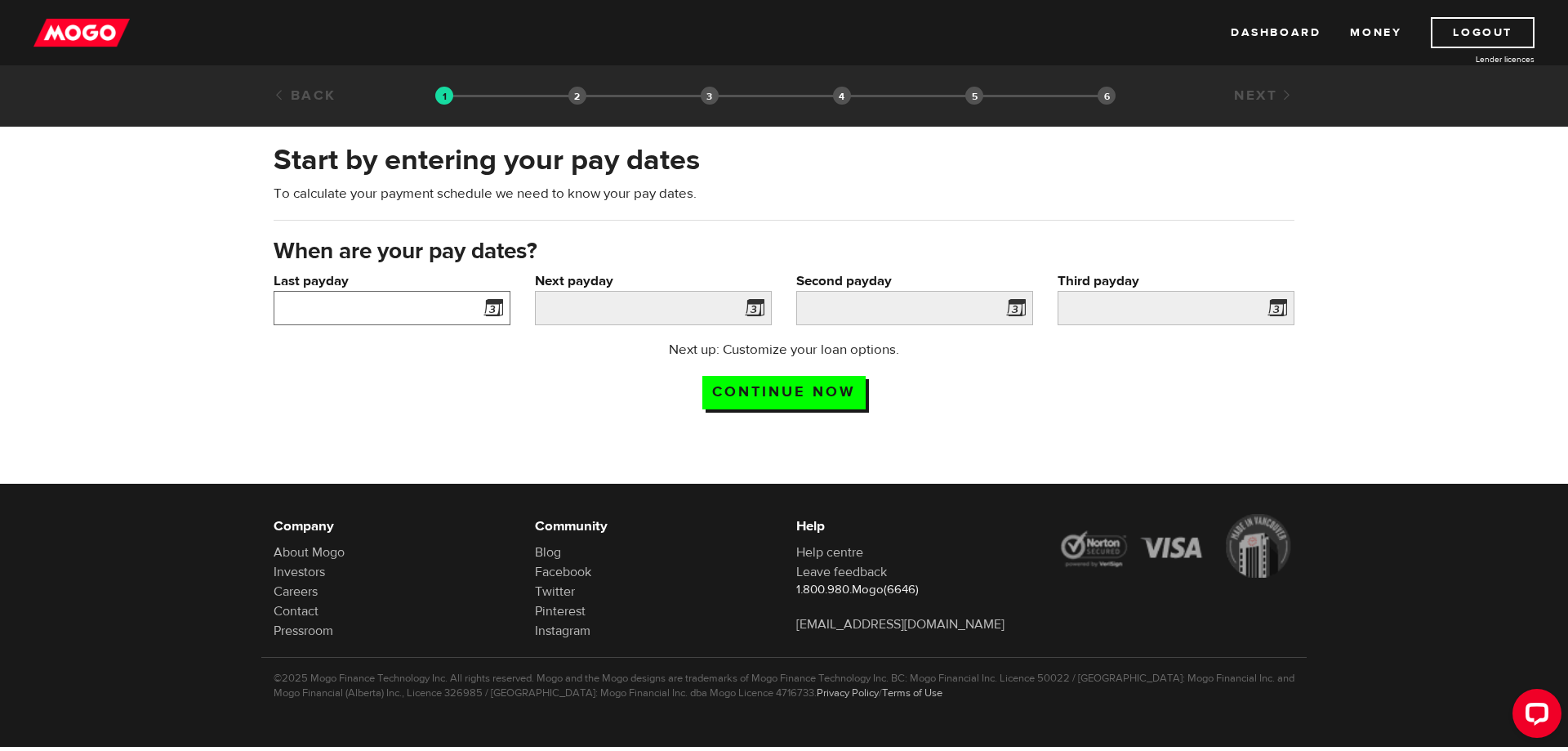
click at [432, 314] on input "Last payday" at bounding box center [391, 308] width 236 height 34
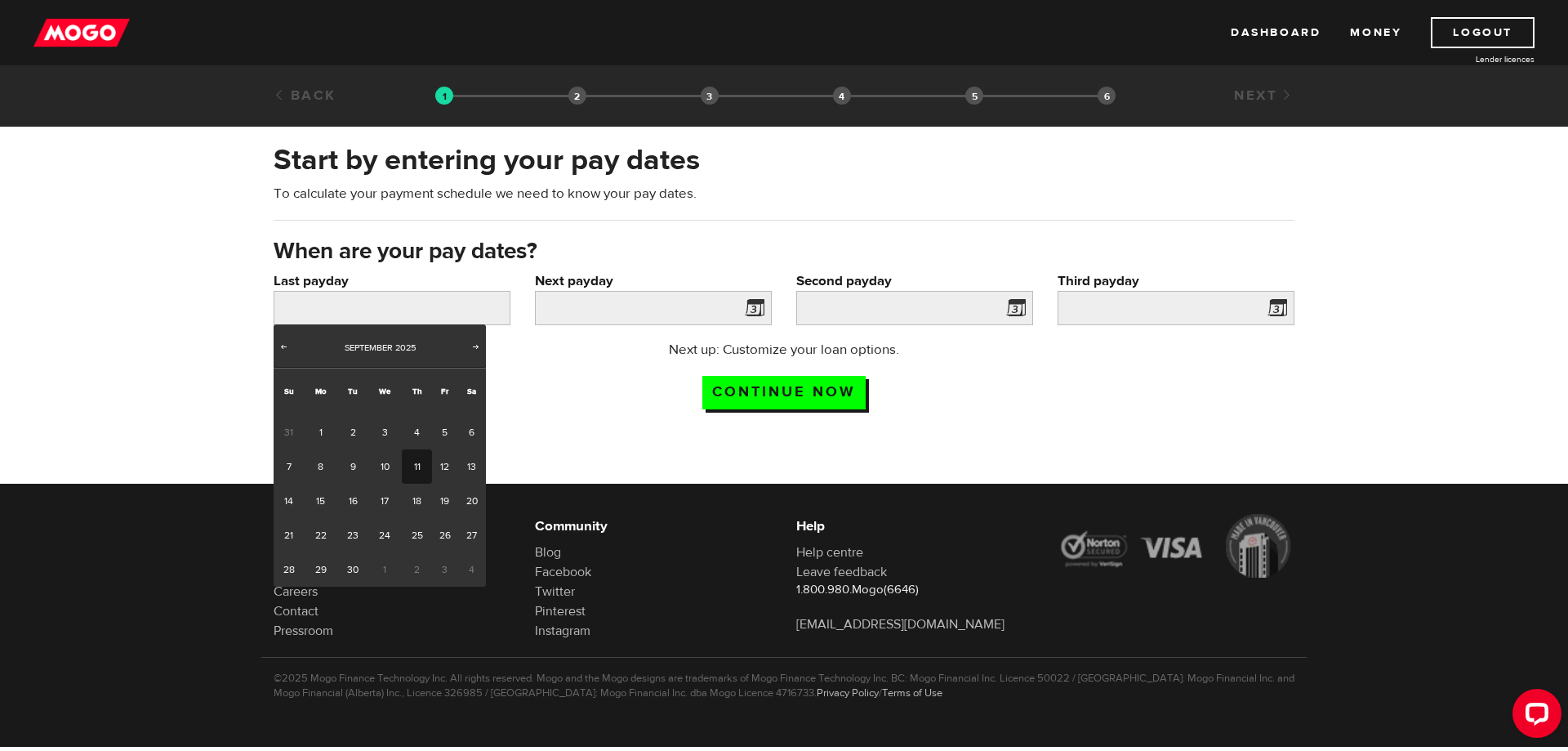
click at [421, 465] on link "11" at bounding box center [417, 466] width 30 height 34
type input "2025/09/11"
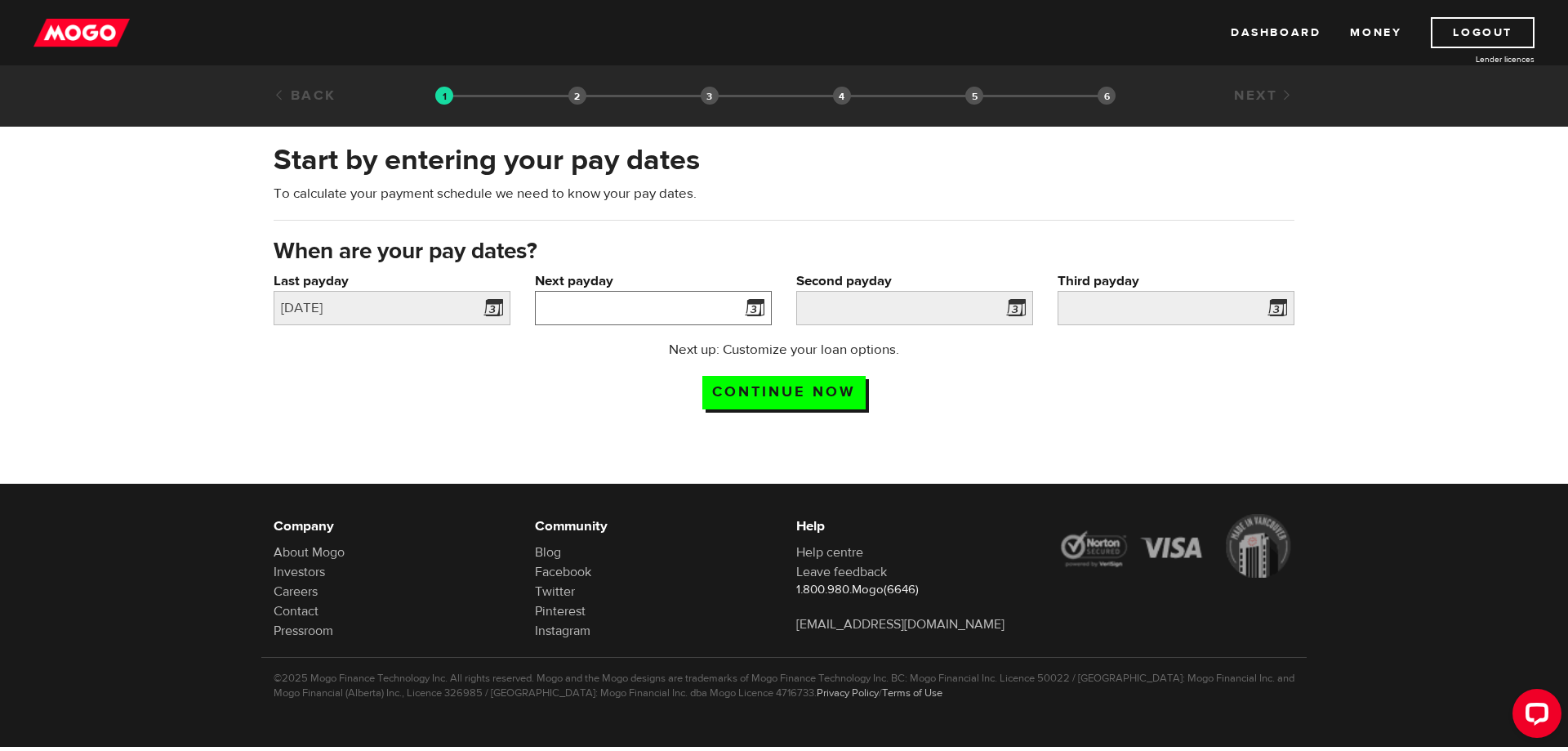
click at [582, 315] on input "Next payday" at bounding box center [653, 308] width 236 height 34
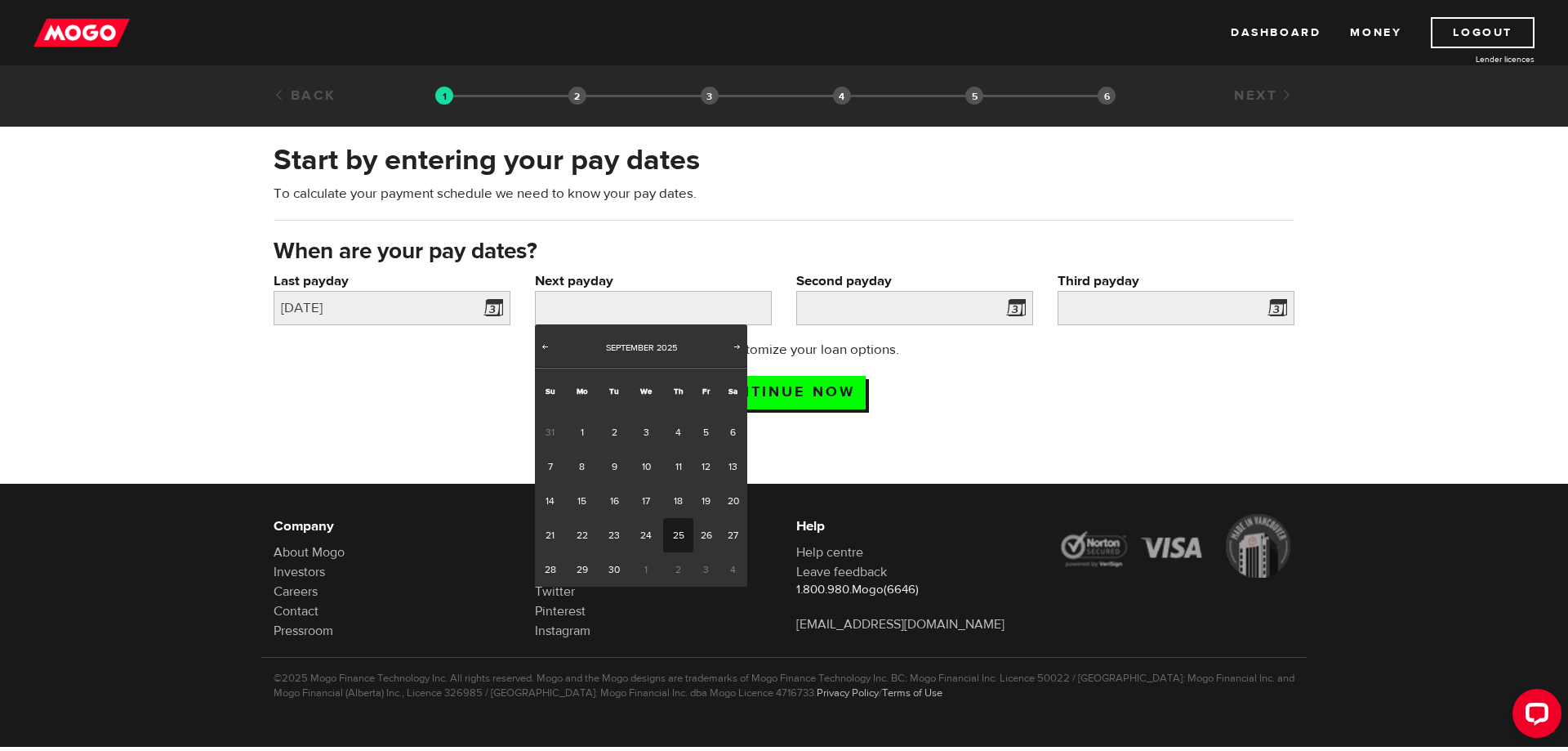
click at [679, 531] on link "25" at bounding box center [678, 535] width 30 height 34
type input "2025/09/25"
type input "2025/10/9"
type input "2025/10/23"
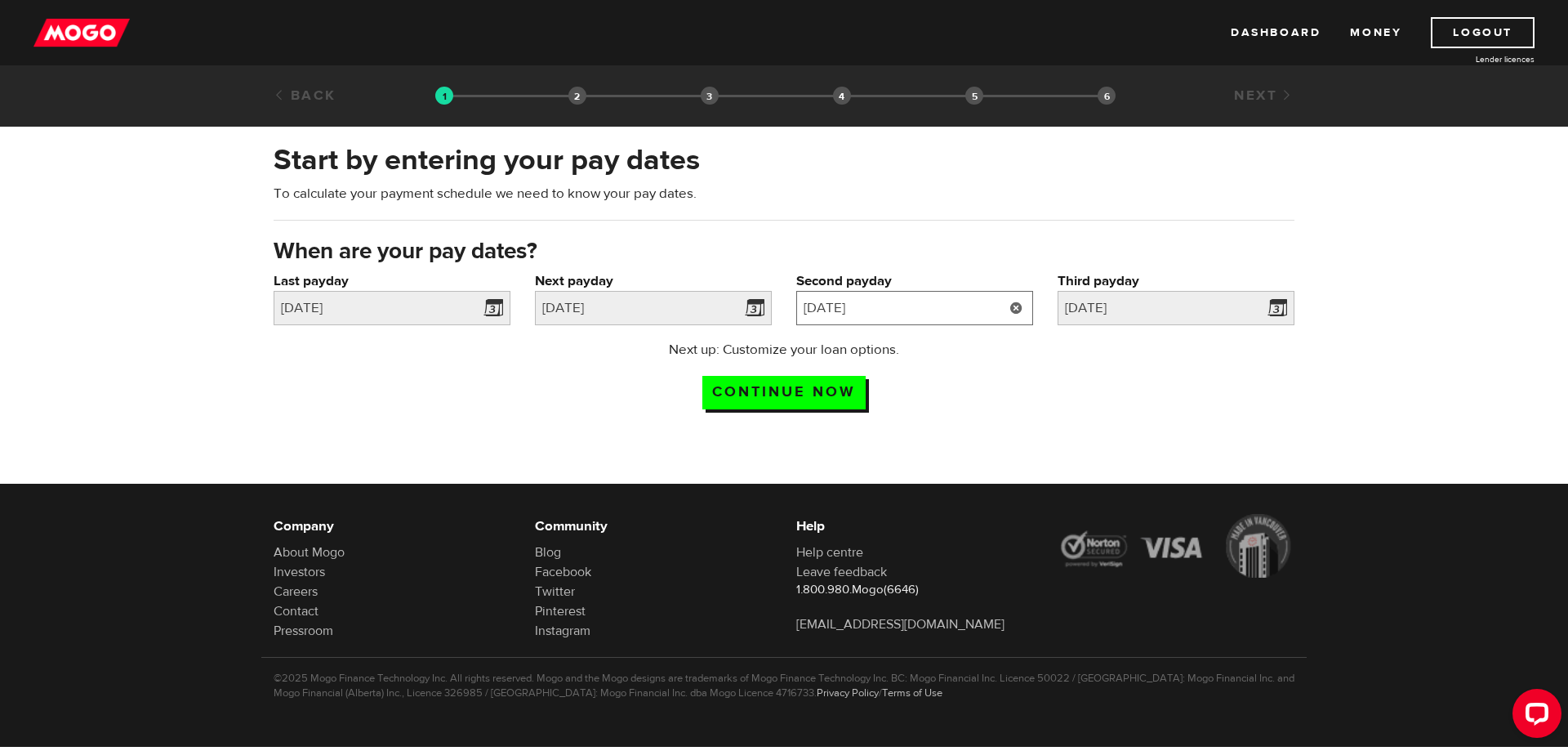
click at [928, 310] on input "2025/10/9" at bounding box center [914, 308] width 236 height 34
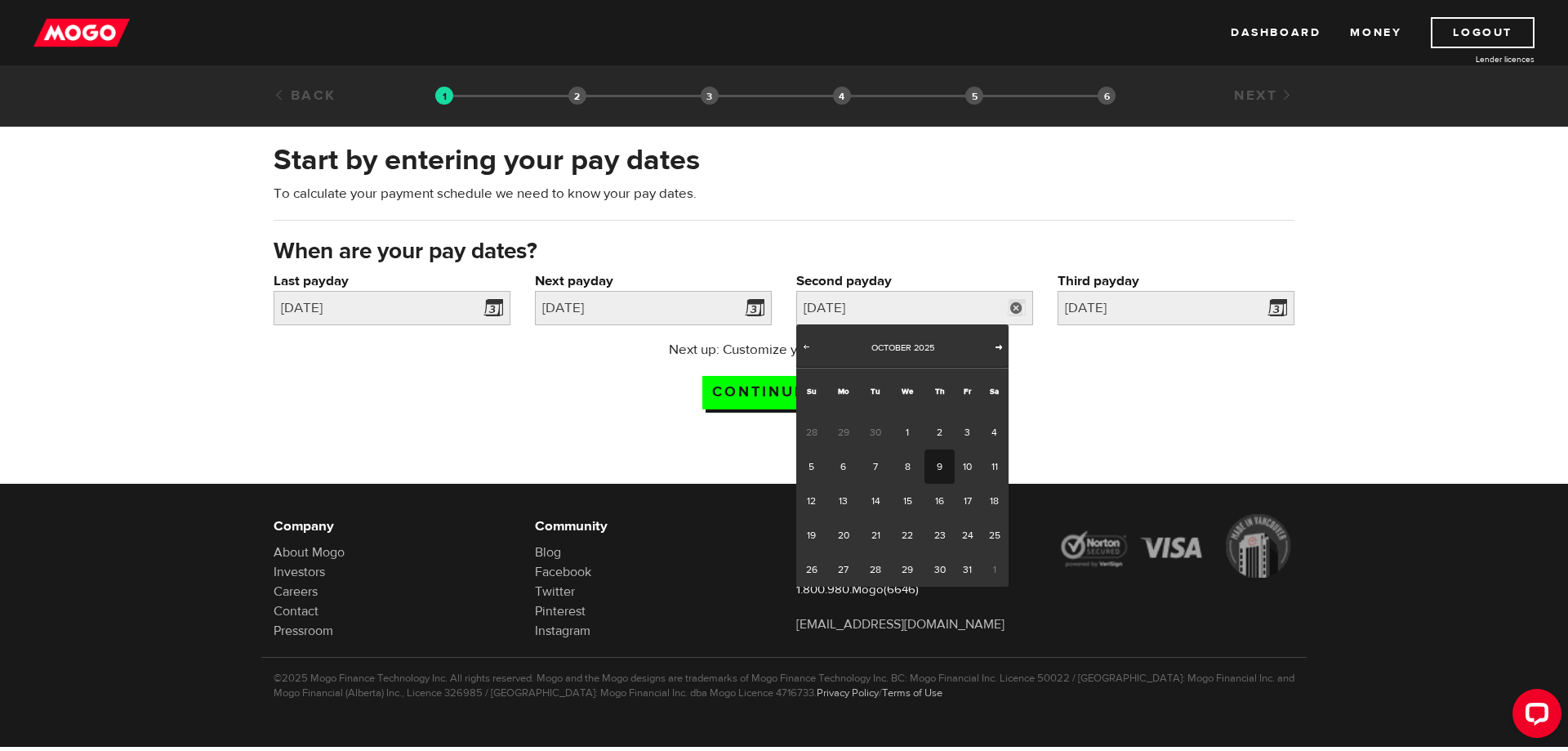
click at [1002, 347] on span "Next" at bounding box center [998, 346] width 13 height 13
click at [806, 350] on span "Prev" at bounding box center [806, 346] width 13 height 13
click at [802, 343] on span "Prev" at bounding box center [806, 346] width 13 height 13
click at [998, 349] on span "Next" at bounding box center [998, 346] width 13 height 13
click at [940, 469] on link "9" at bounding box center [940, 466] width 30 height 34
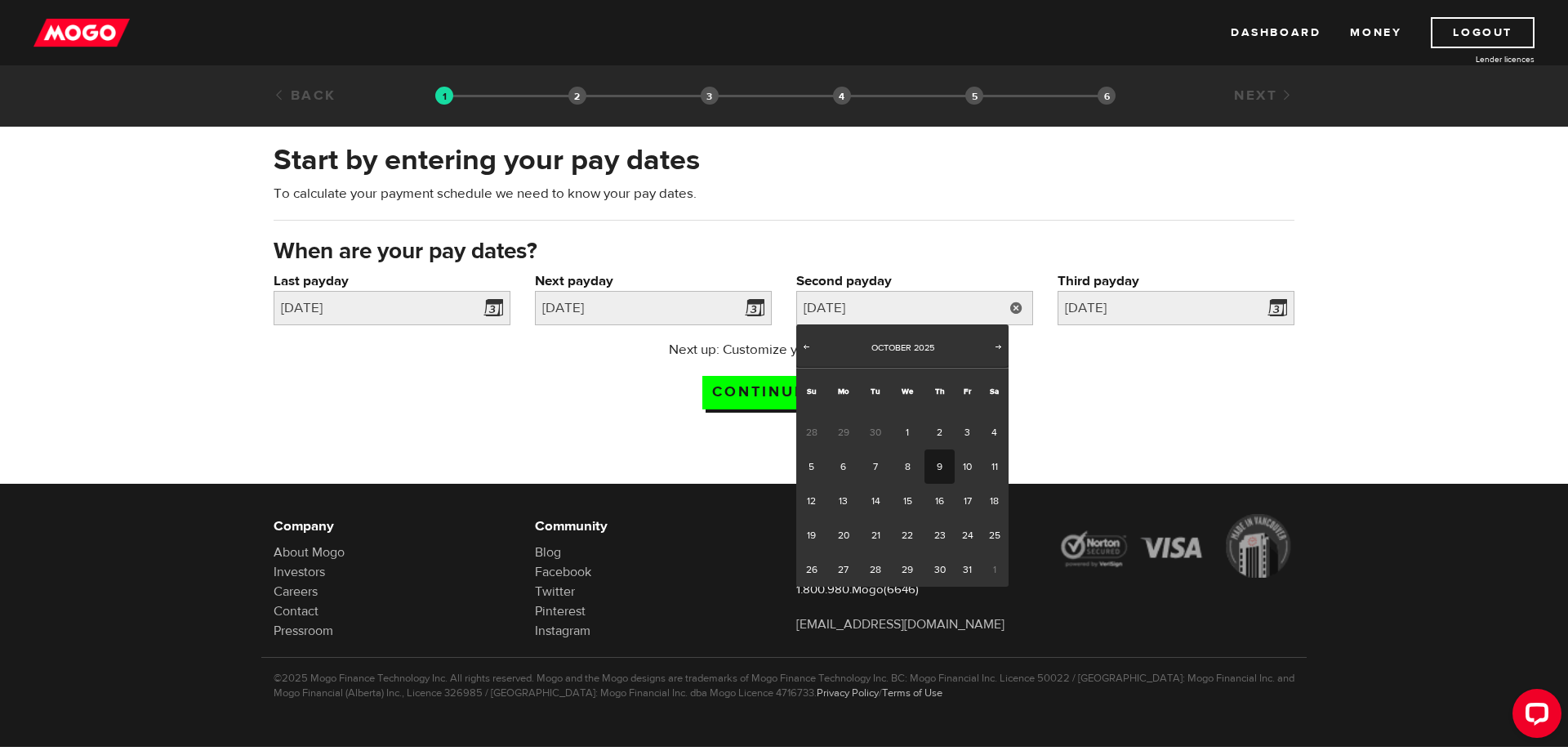
type input "2025/10/09"
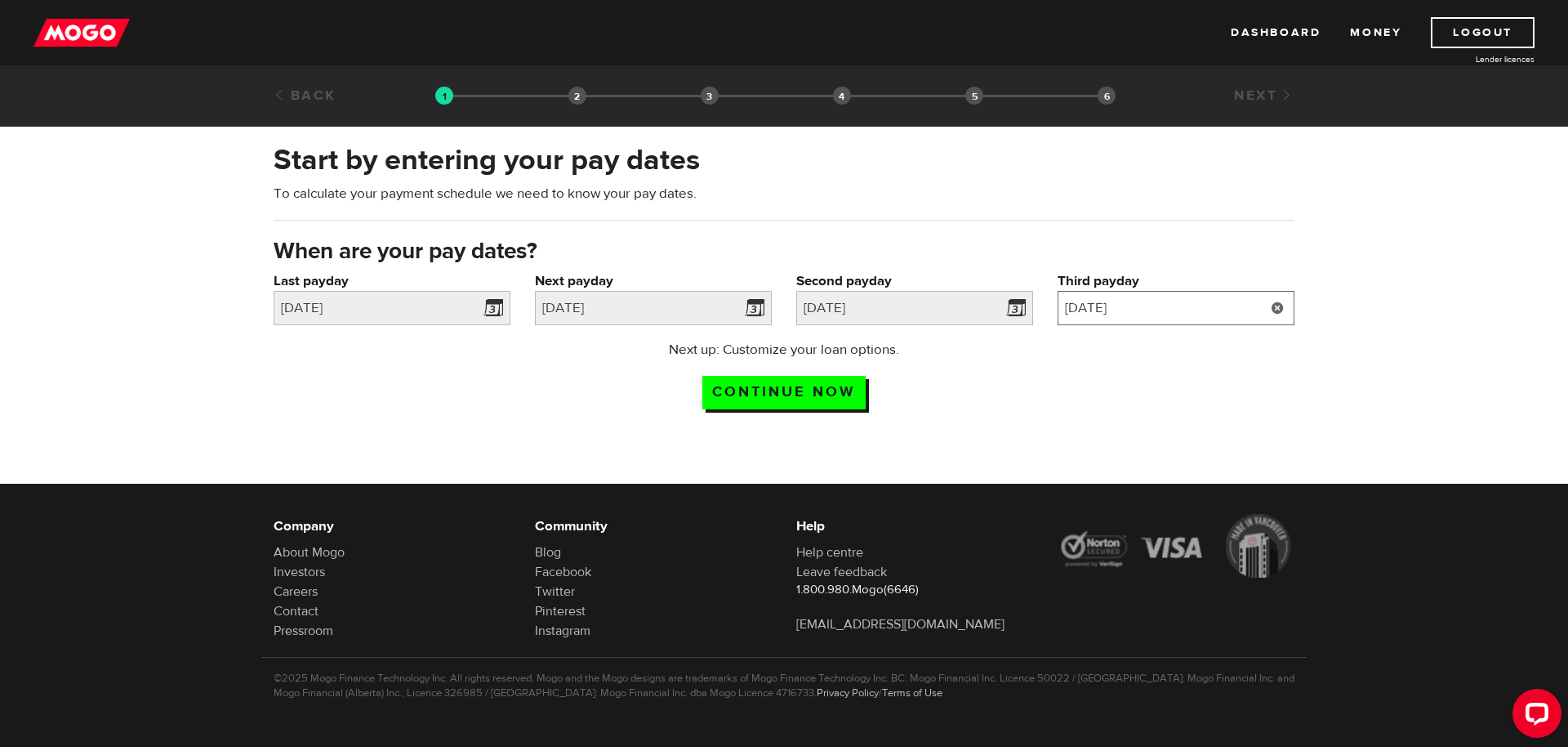
click at [1141, 311] on input "2025/10/23" at bounding box center [1175, 308] width 236 height 34
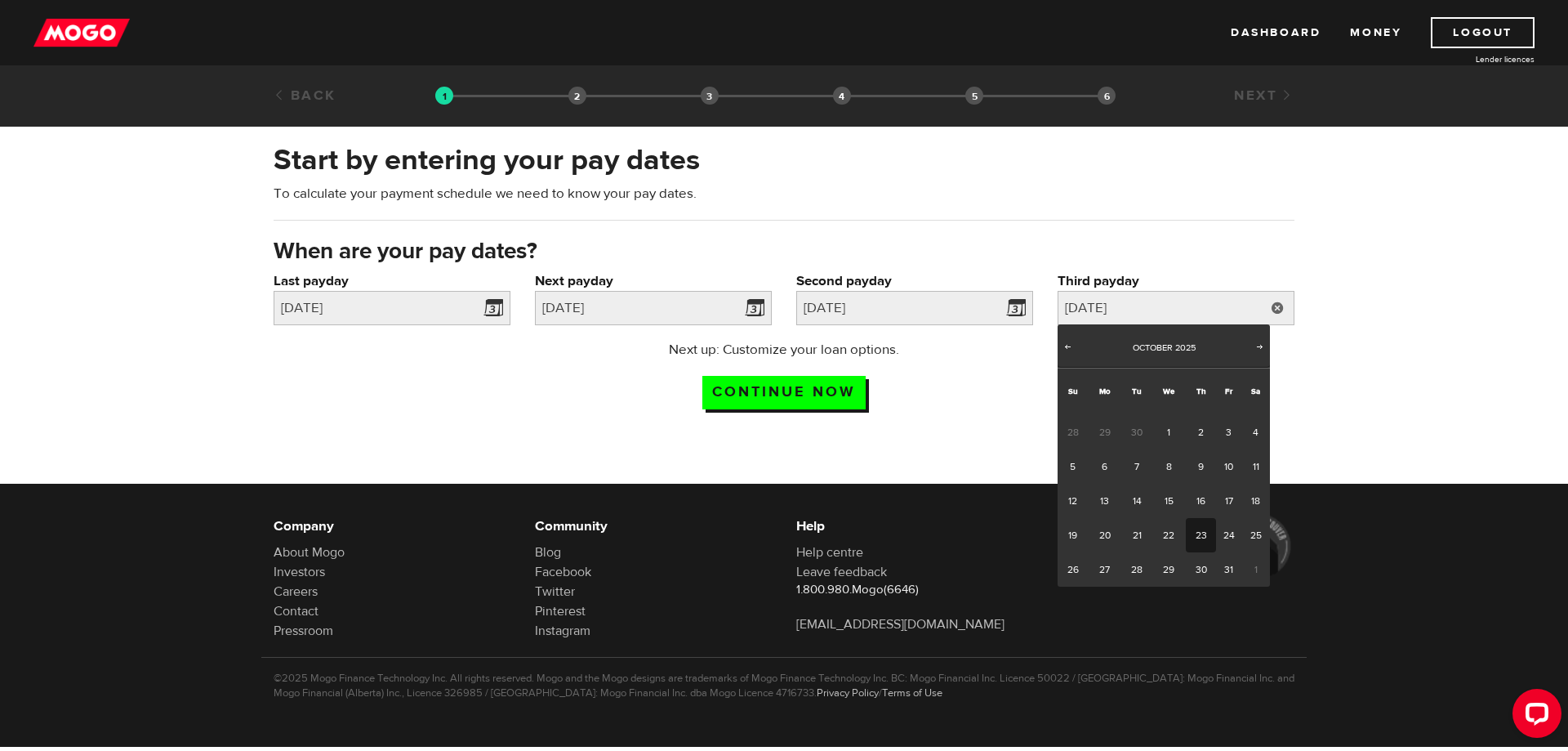
click at [834, 413] on div "Next up: Customize your loan options. Continue now" at bounding box center [784, 381] width 324 height 82
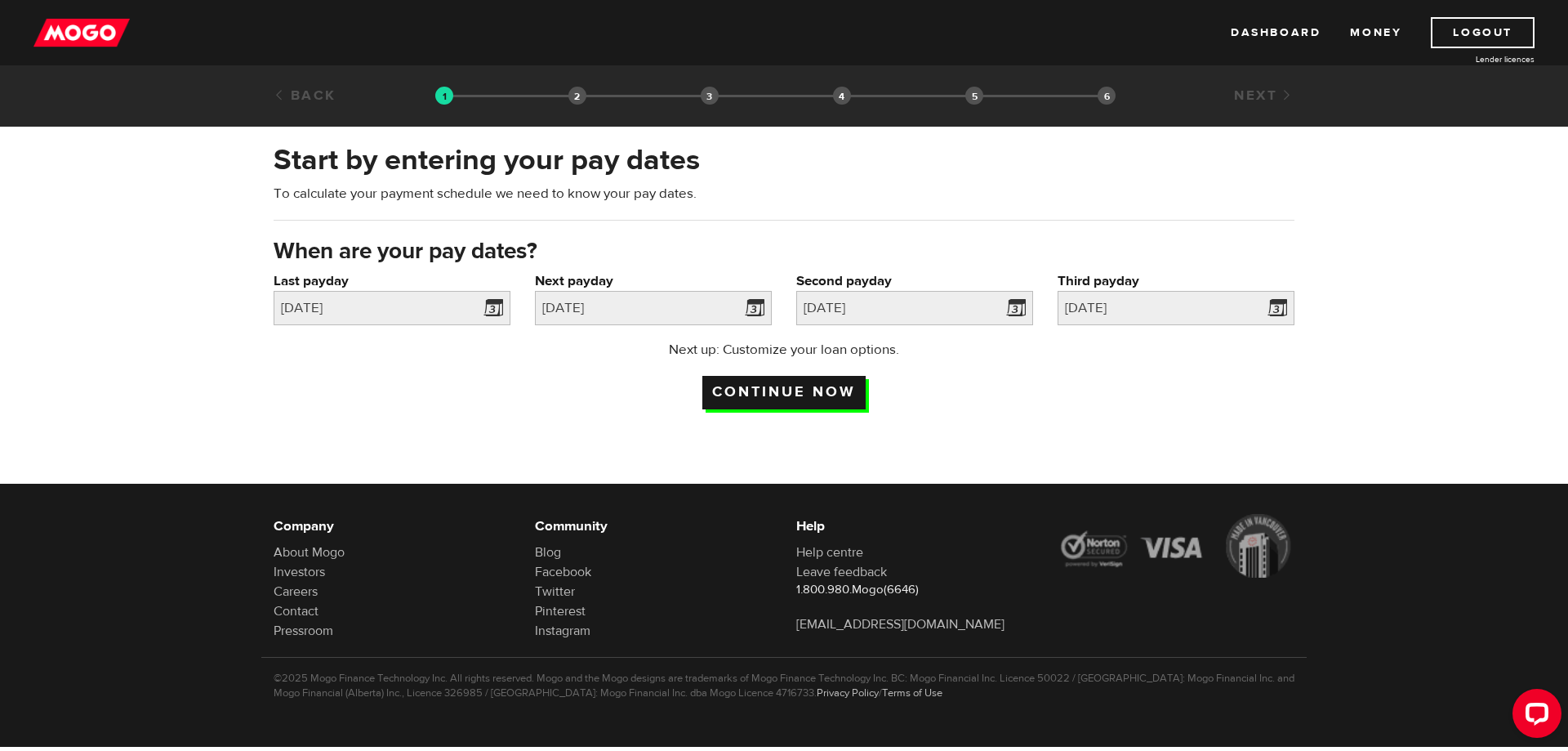
click at [836, 392] on input "Continue now" at bounding box center [784, 392] width 163 height 33
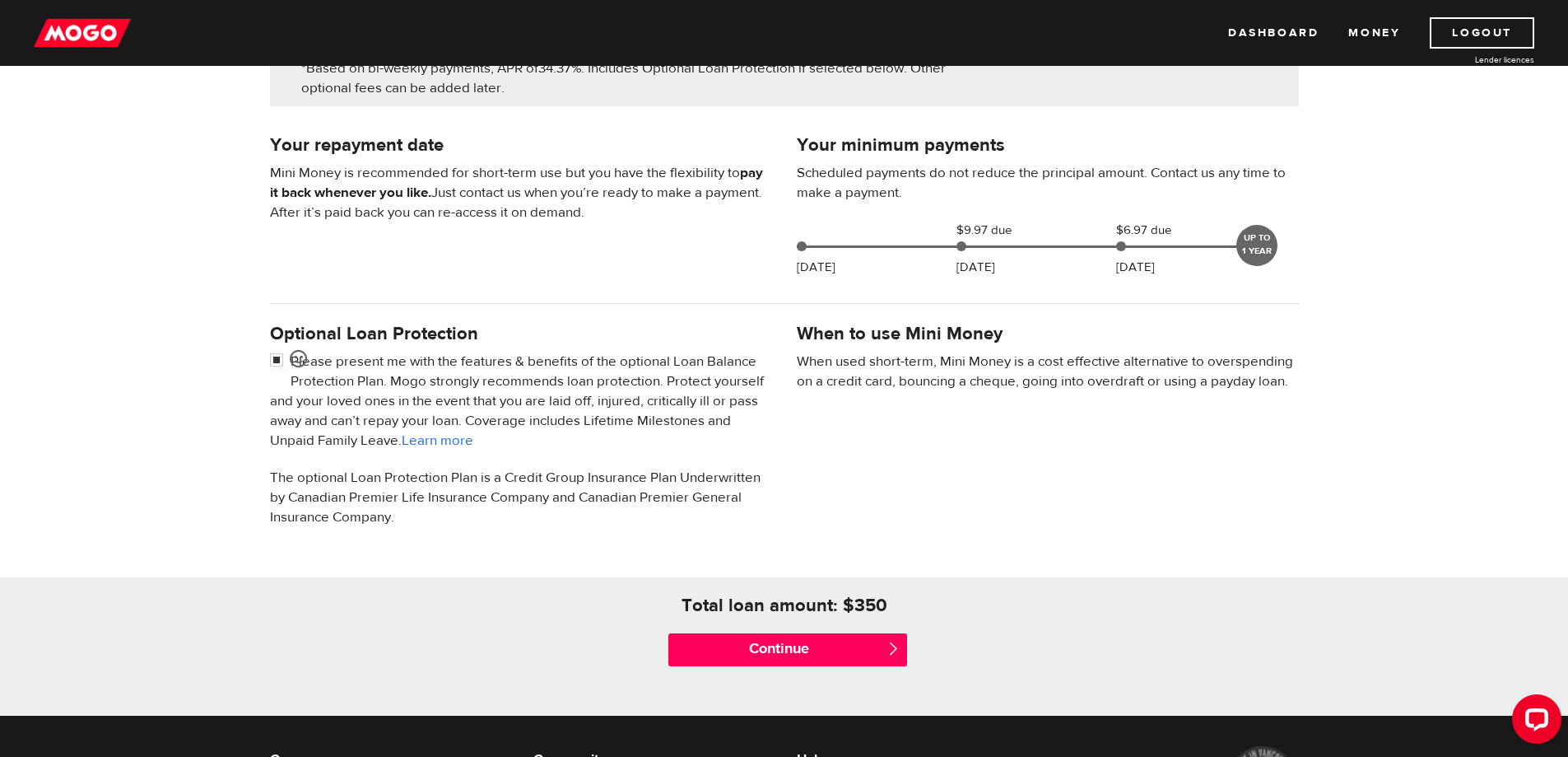
scroll to position [330, 0]
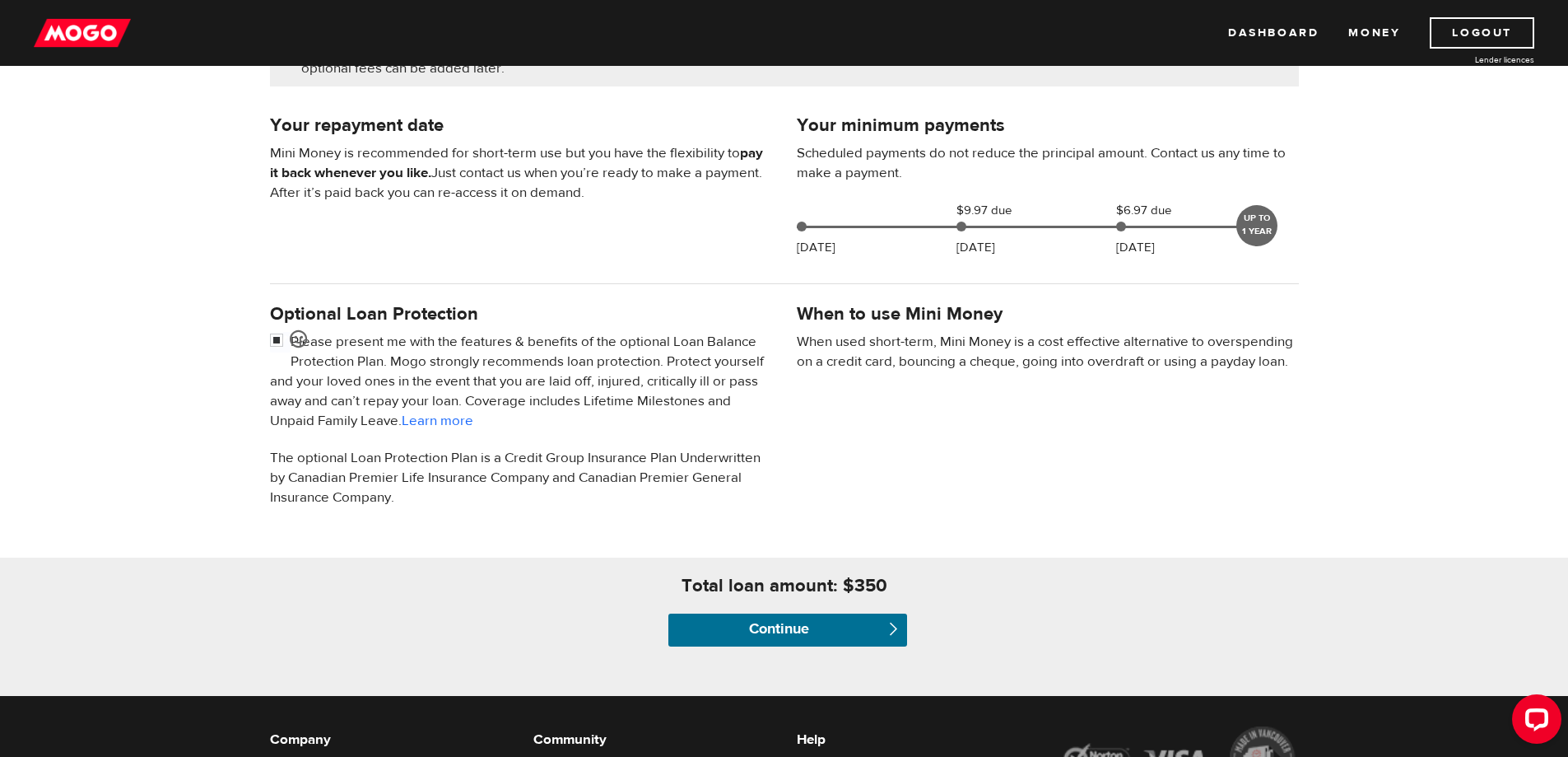
drag, startPoint x: 772, startPoint y: 640, endPoint x: 397, endPoint y: 352, distance: 472.8
click at [405, 357] on div "Everyday Loan Don’t want this loan Your loan amount: $350 $0 $350 *Based on bi-…" at bounding box center [784, 284] width 1568 height 823
click at [281, 341] on input "checkbox" at bounding box center [280, 341] width 20 height 20
checkbox input "false"
click at [848, 607] on div "Continue " at bounding box center [784, 630] width 263 height 66
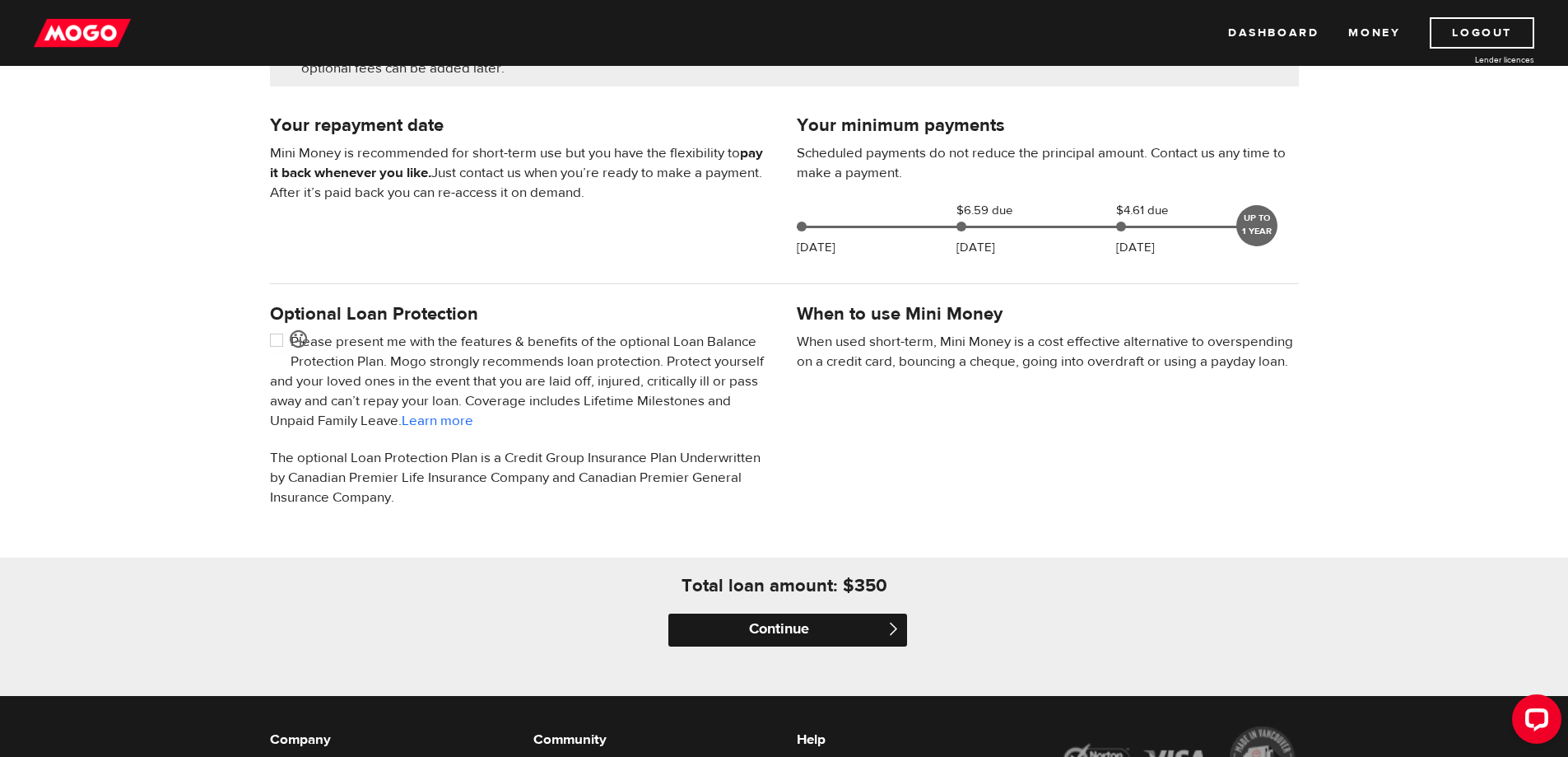
click at [836, 626] on input "Continue" at bounding box center [787, 629] width 238 height 33
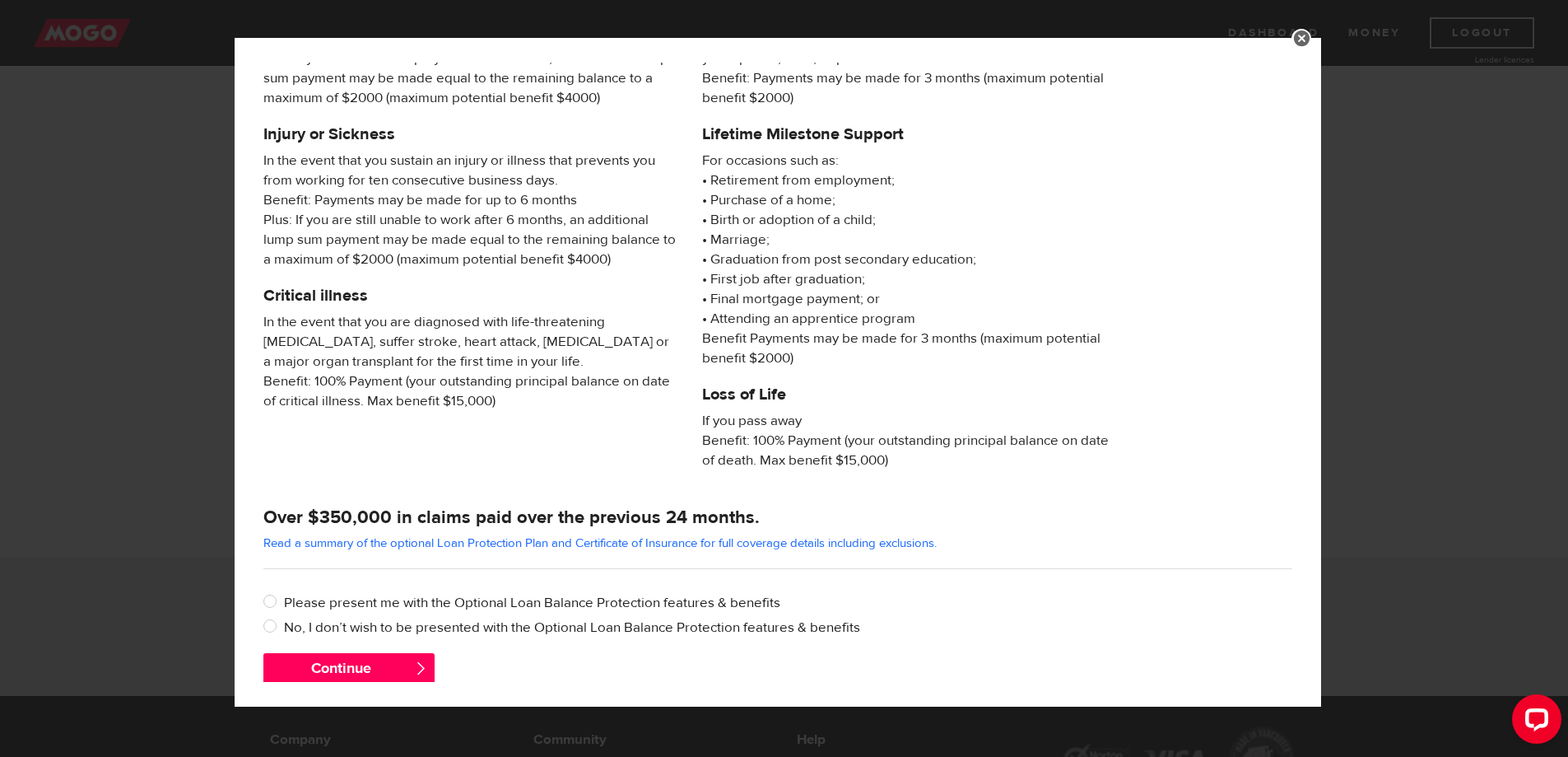
scroll to position [152, 0]
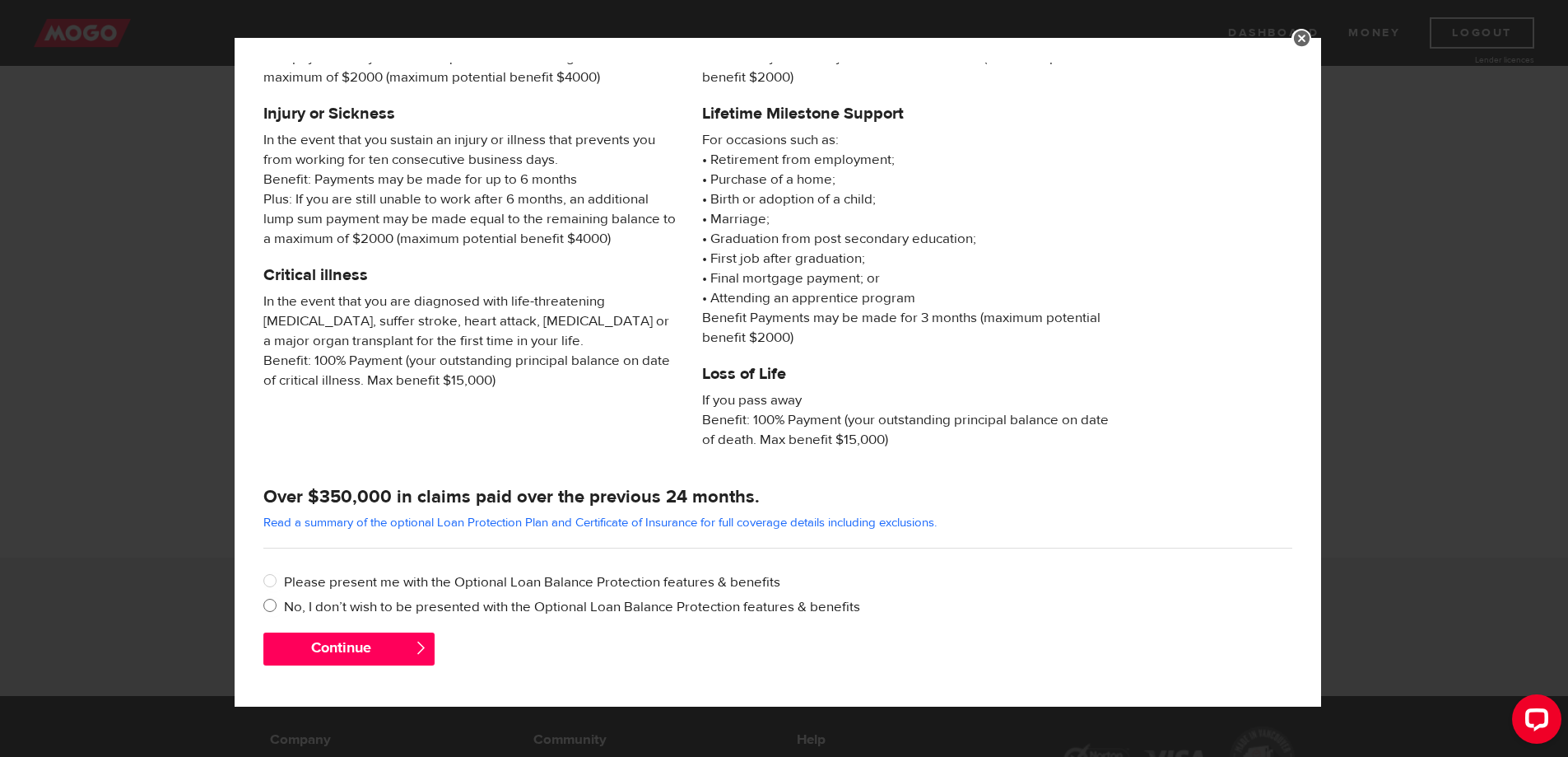
click at [296, 609] on label "No, I don’t wish to be presented with the Optional Loan Balance Protection feat…" at bounding box center [788, 607] width 1008 height 20
click at [284, 609] on input "No, I don’t wish to be presented with the Optional Loan Balance Protection feat…" at bounding box center [273, 607] width 20 height 20
radio input "true"
click at [333, 658] on button "Continue" at bounding box center [348, 649] width 171 height 33
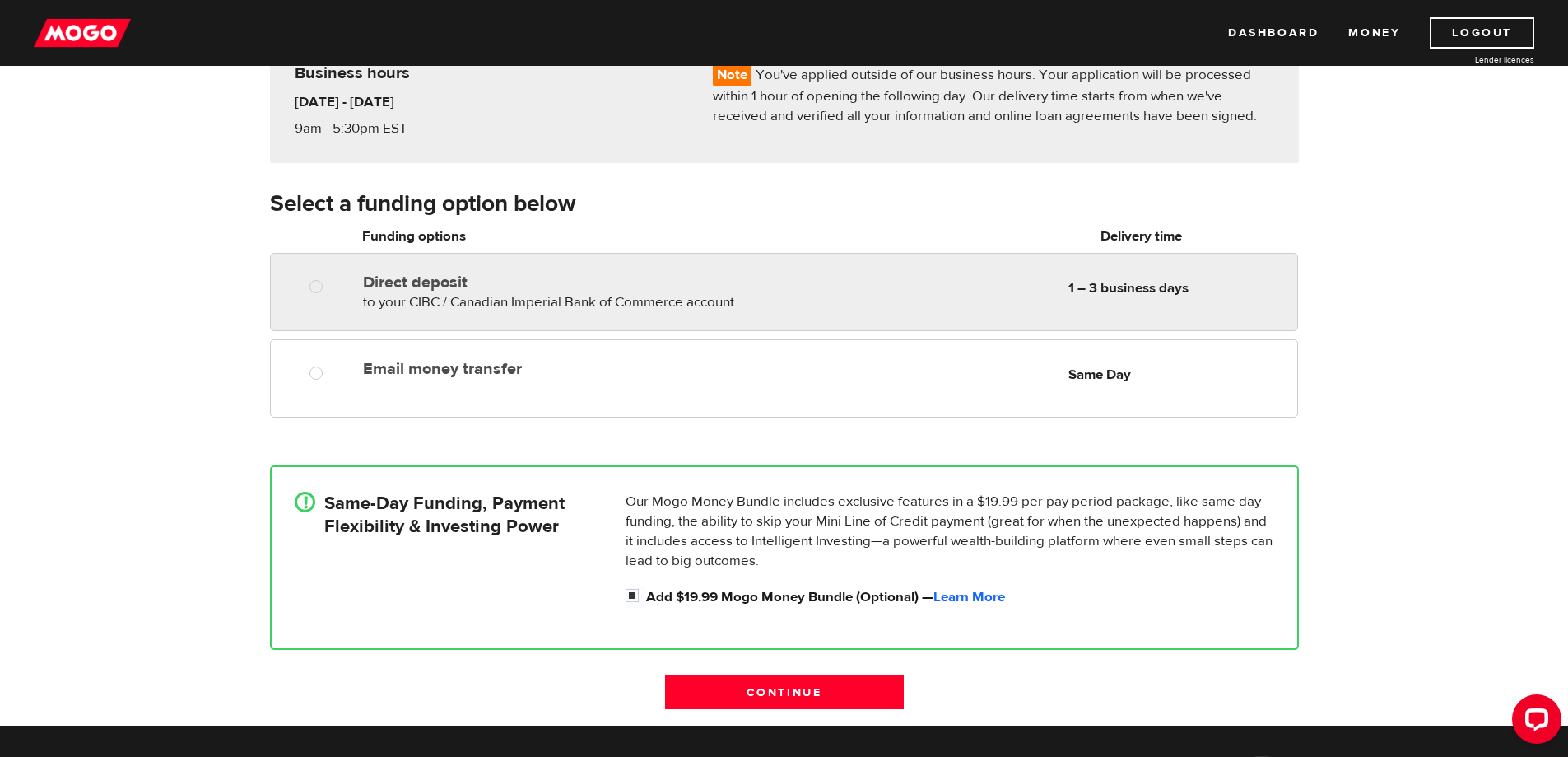
scroll to position [247, 0]
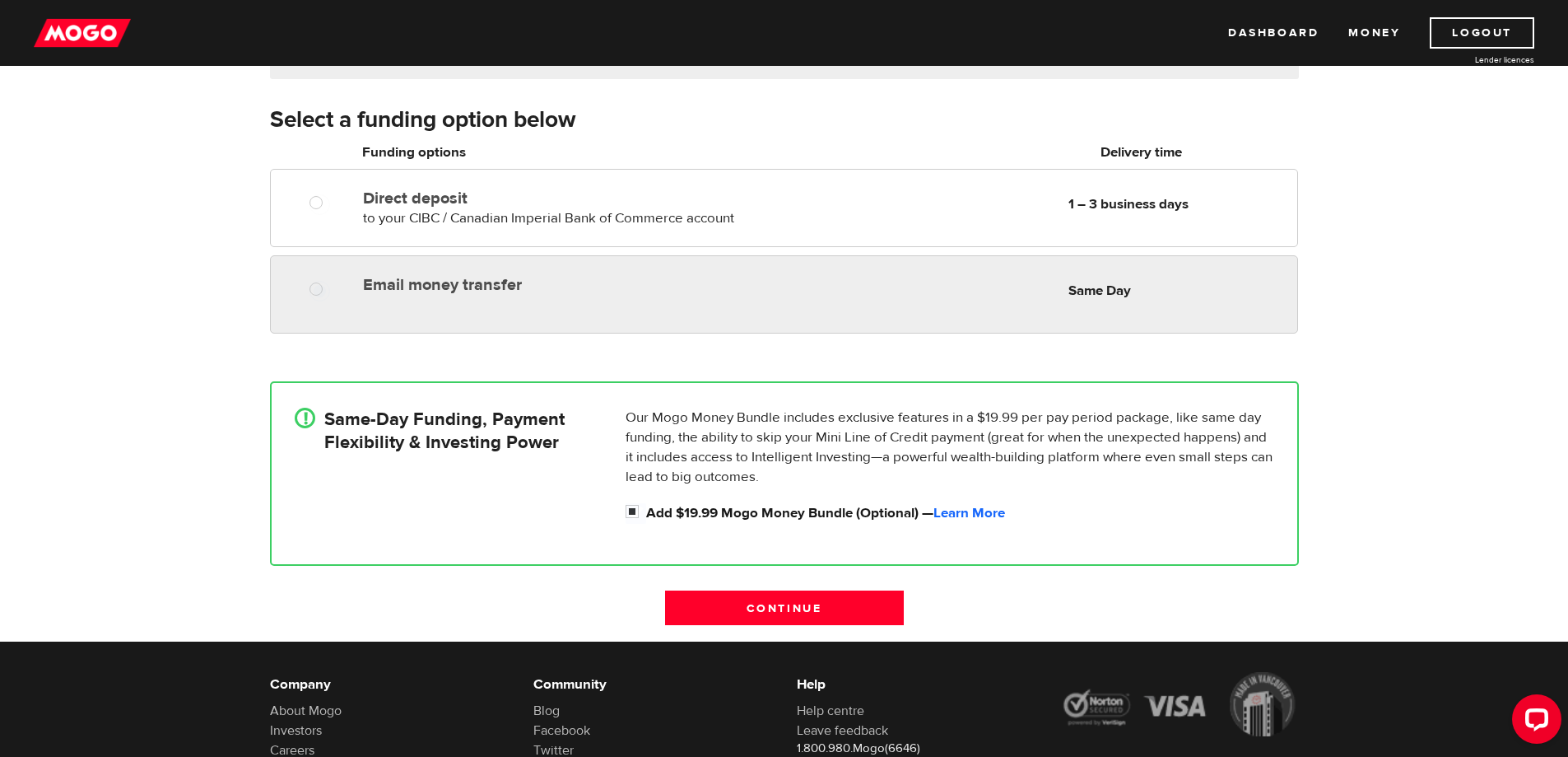
radio input "true"
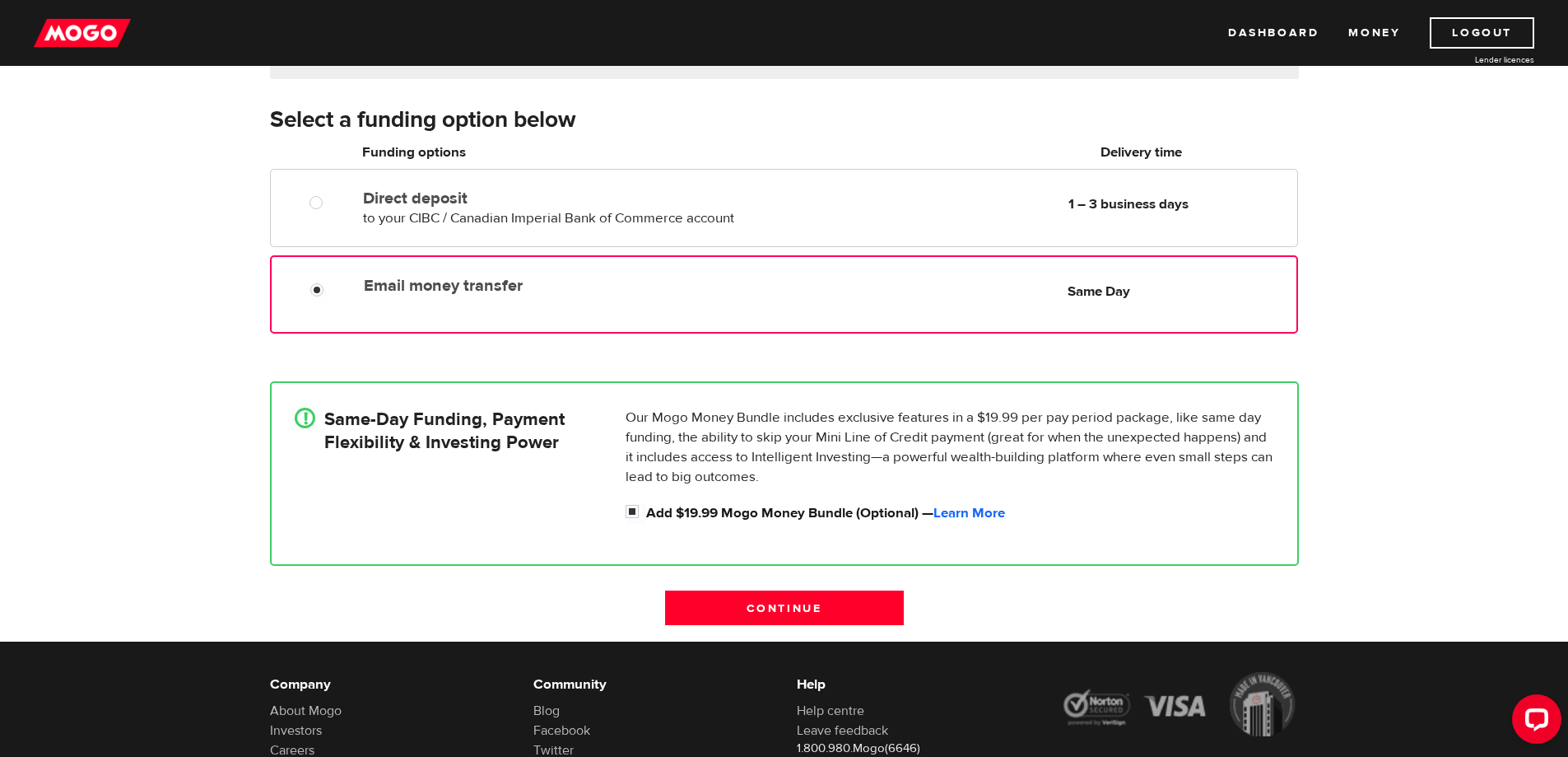
click at [757, 320] on div "Email money transfer Delivery in Same Day Same Day" at bounding box center [784, 294] width 1028 height 78
click at [634, 513] on input "Add $19.99 Mogo Money Bundle (Optional) — Learn More" at bounding box center [635, 513] width 20 height 20
checkbox input "false"
radio input "false"
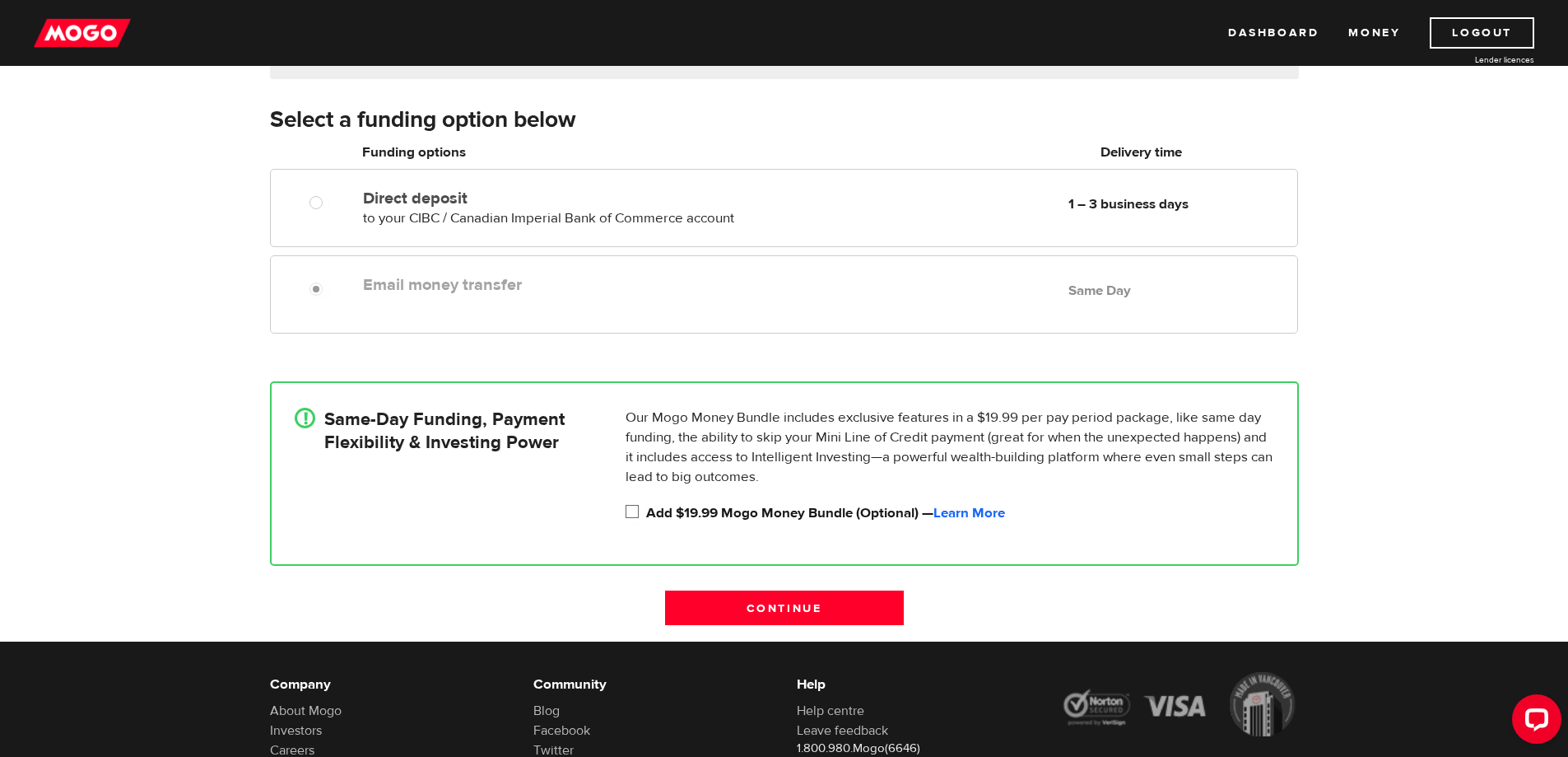
click at [633, 514] on input "Add $19.99 Mogo Money Bundle (Optional) — Learn More" at bounding box center [635, 513] width 20 height 20
click at [635, 511] on input "Add $19.99 Mogo Money Bundle (Optional) — Learn More" at bounding box center [635, 513] width 20 height 20
checkbox input "true"
click at [711, 592] on input "Continue" at bounding box center [784, 607] width 238 height 35
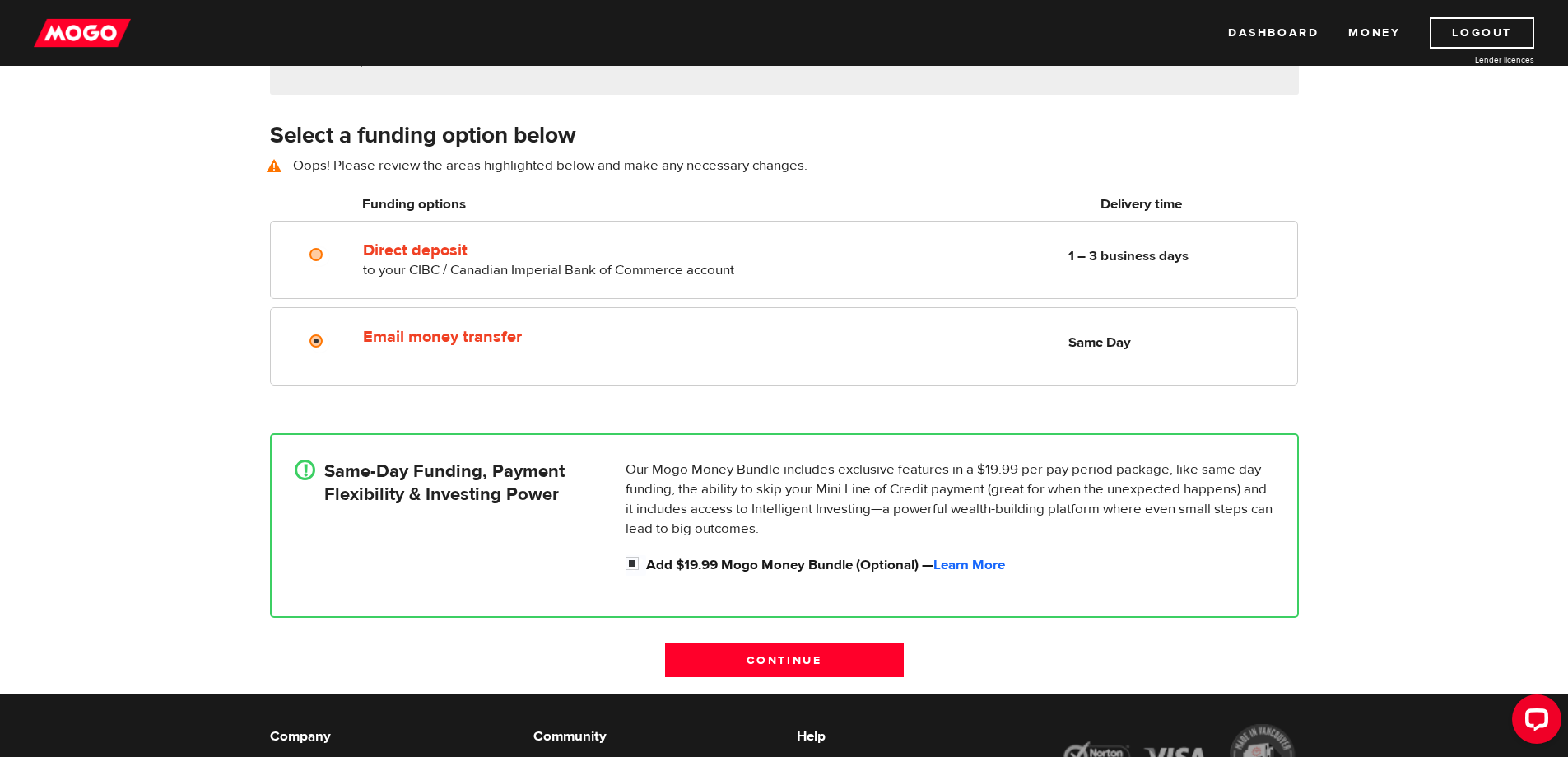
scroll to position [229, 0]
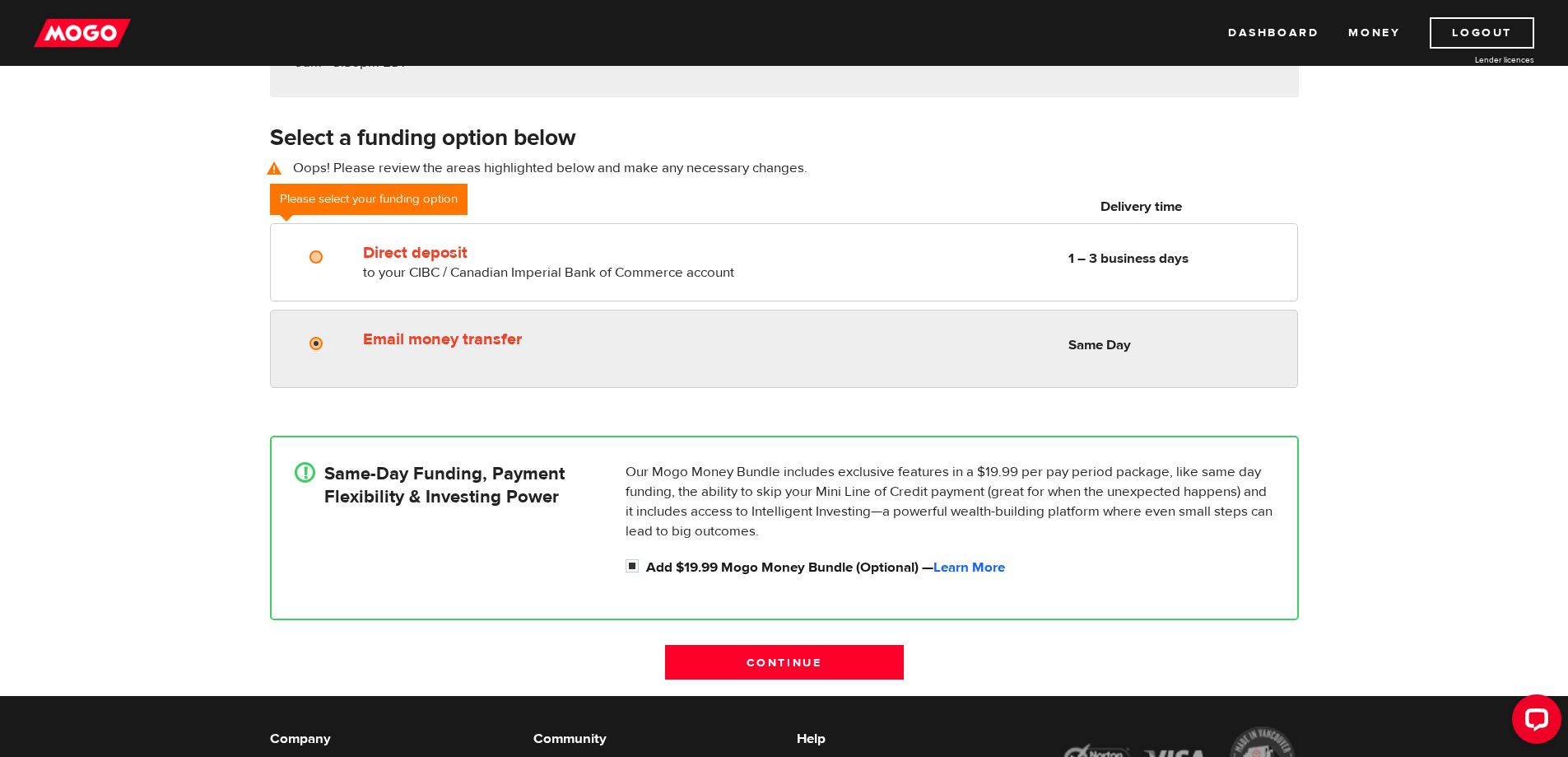
radio input "true"
click at [624, 354] on div "Email money transfer Delivery in Same Day Same Day" at bounding box center [826, 339] width 940 height 32
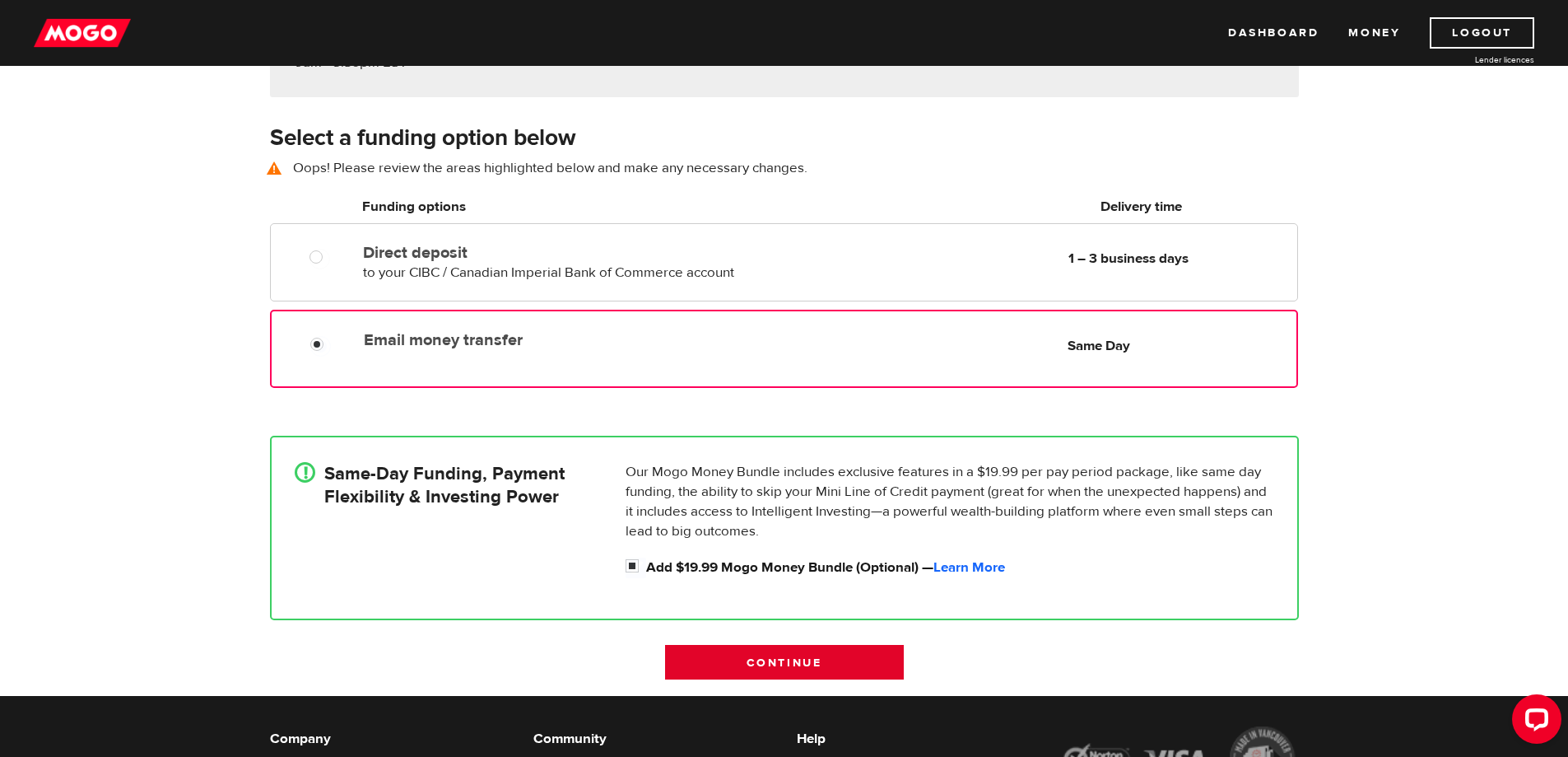
click at [730, 666] on input "Continue" at bounding box center [784, 662] width 238 height 35
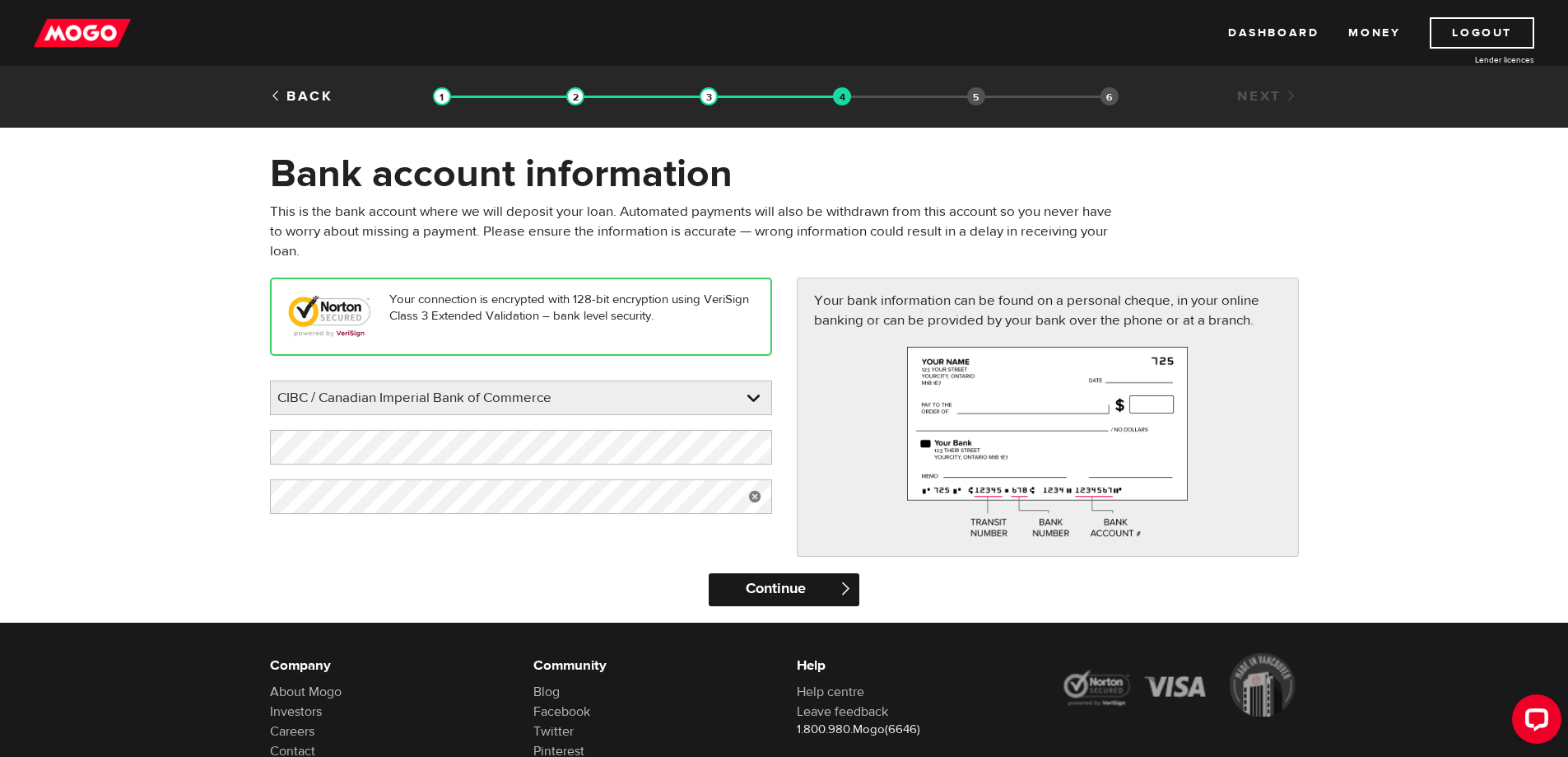
click at [753, 593] on input "Continue" at bounding box center [784, 589] width 151 height 33
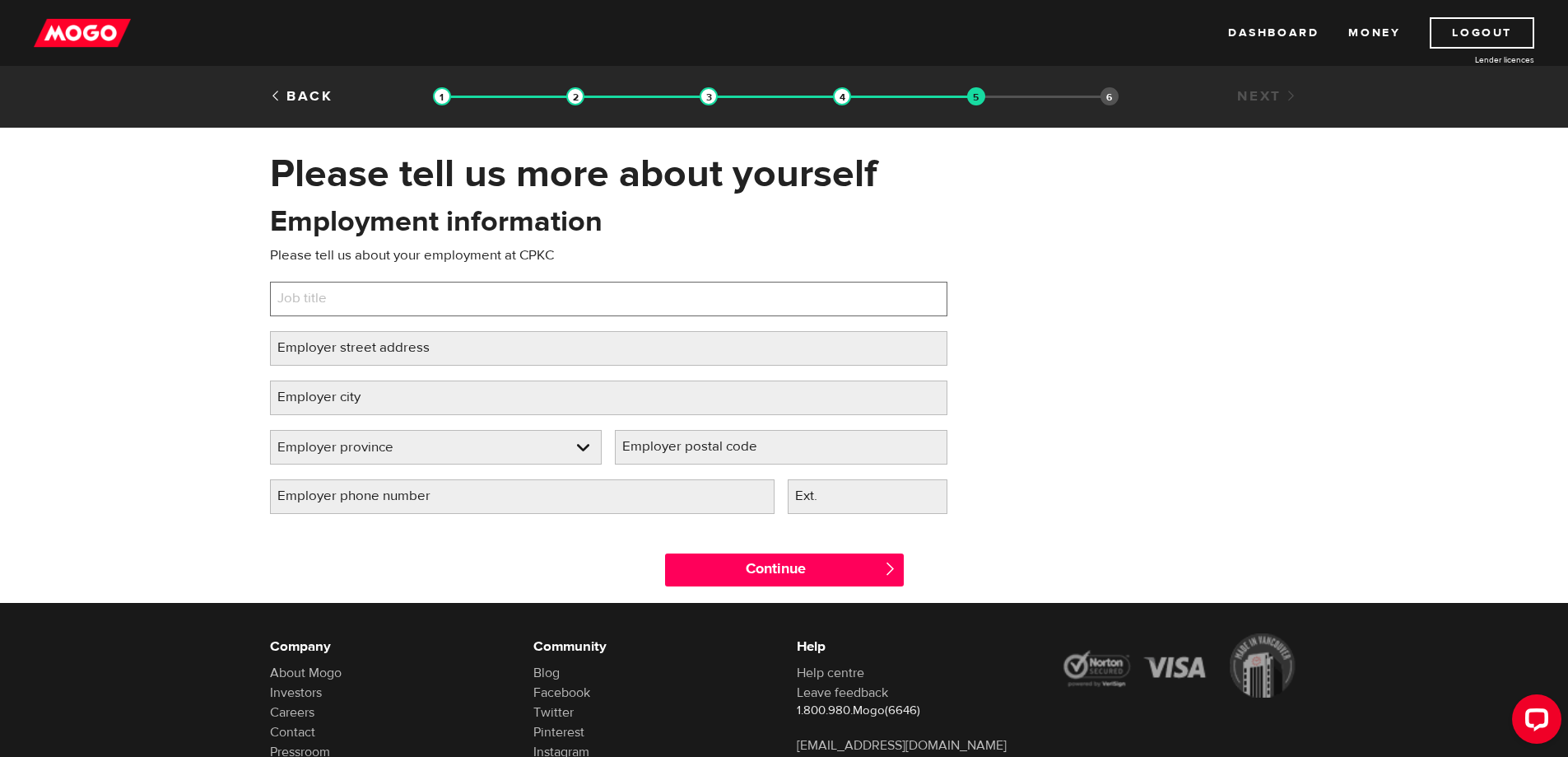
click at [477, 291] on input "Job title" at bounding box center [609, 299] width 678 height 35
type input "Train Conductor"
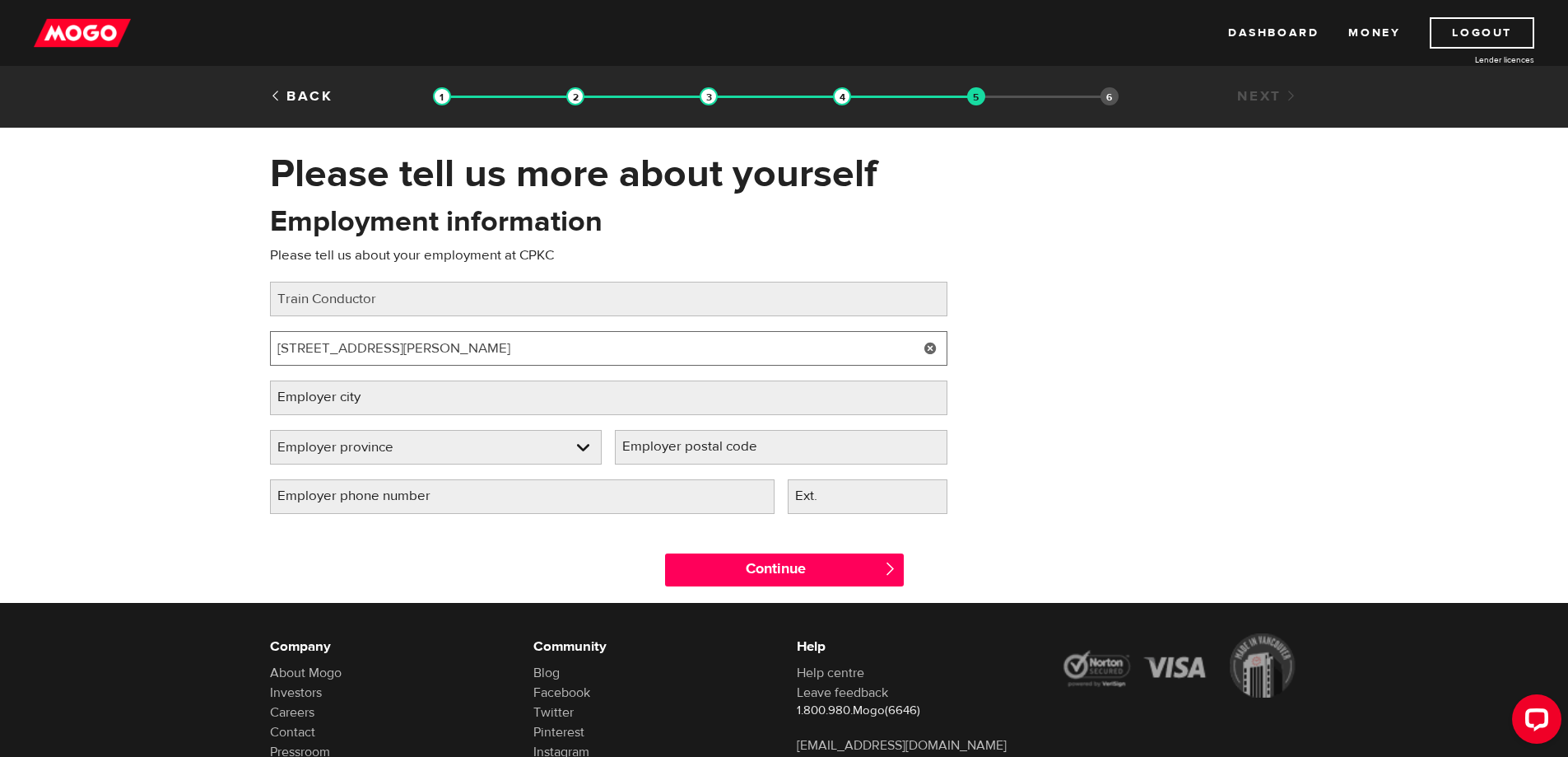
type input "2025 Mccowan Rd"
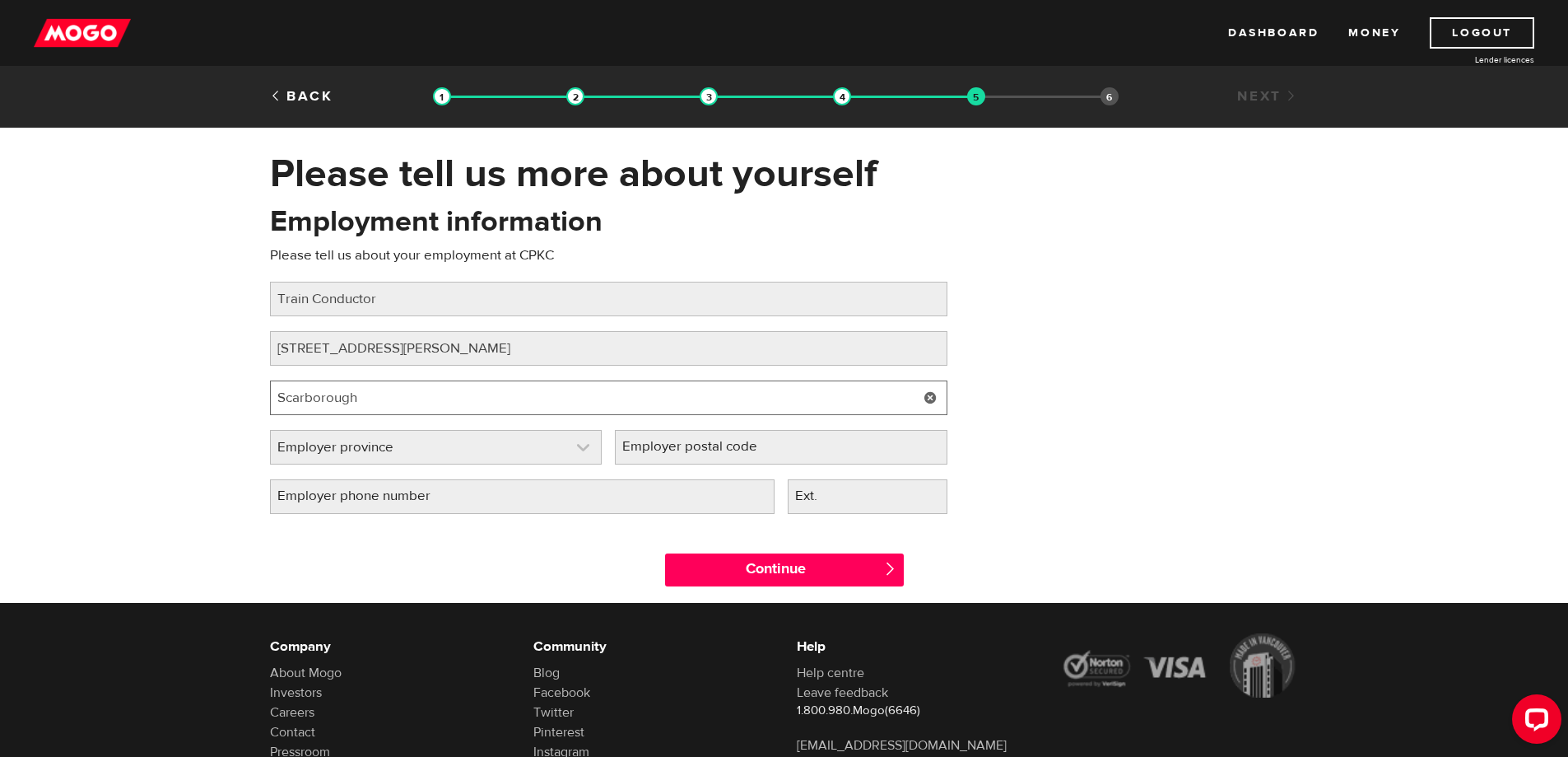
type input "Scarborough"
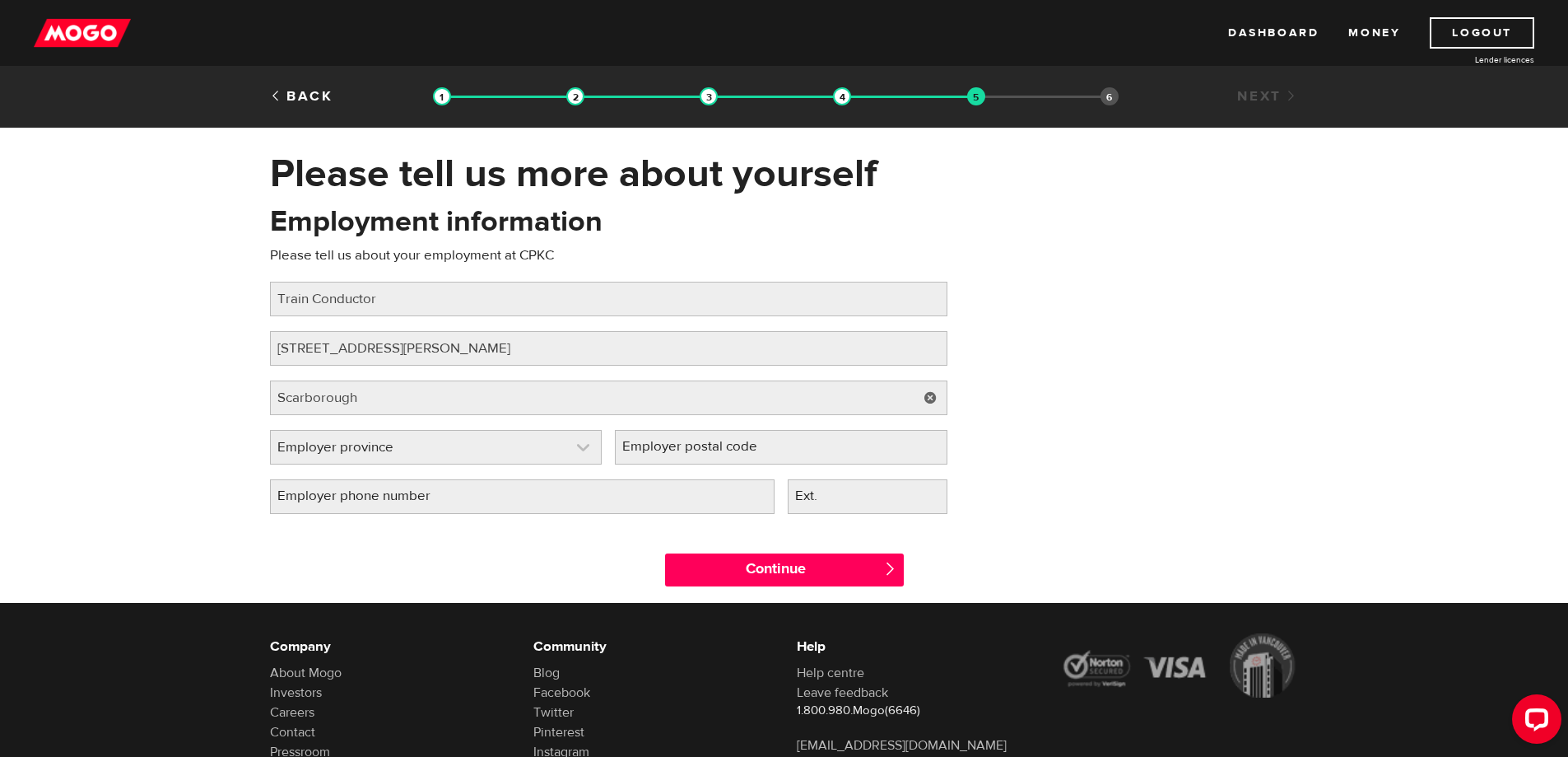
click at [434, 451] on link at bounding box center [437, 447] width 331 height 33
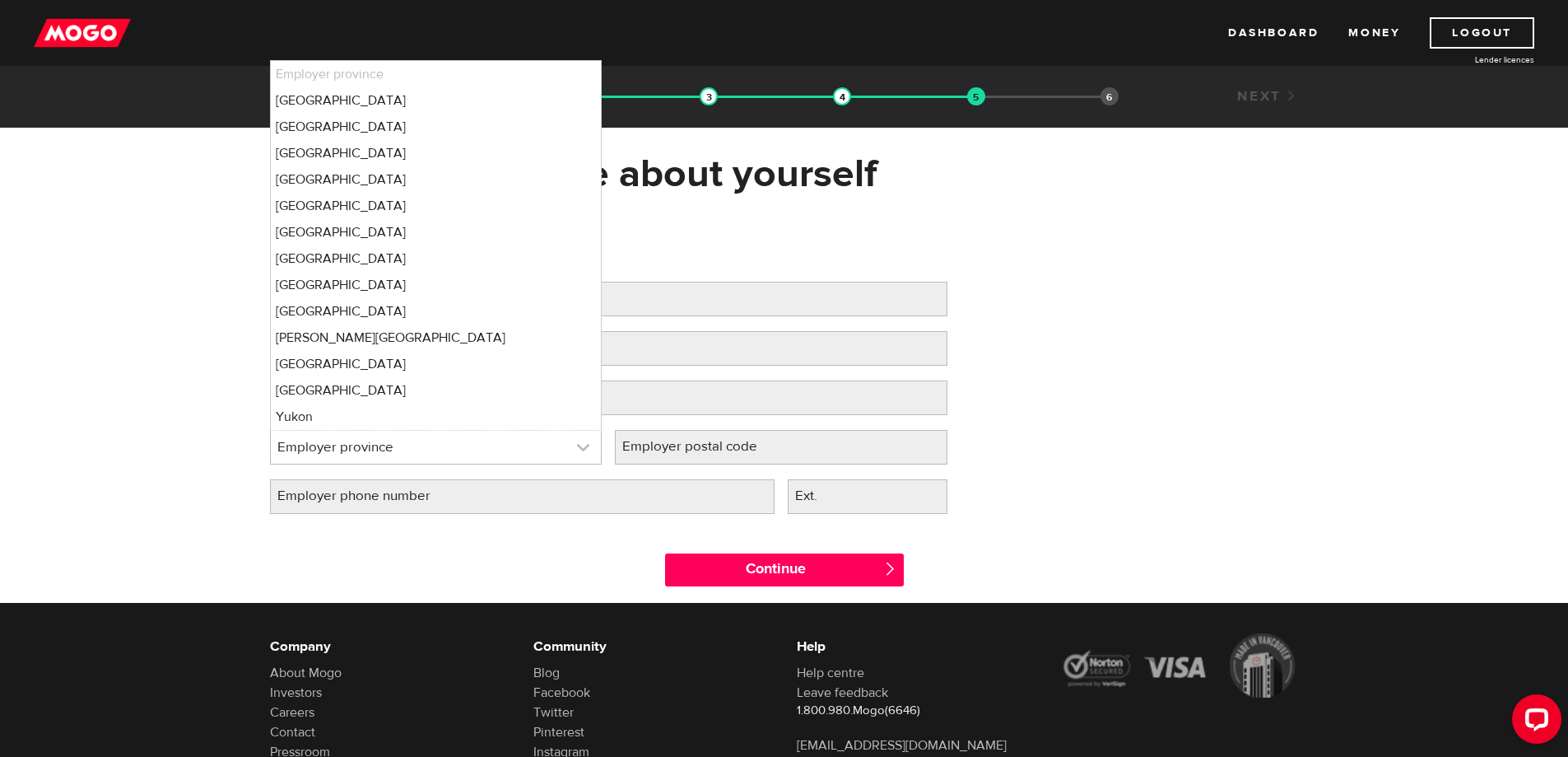
click at [446, 444] on link at bounding box center [437, 447] width 331 height 33
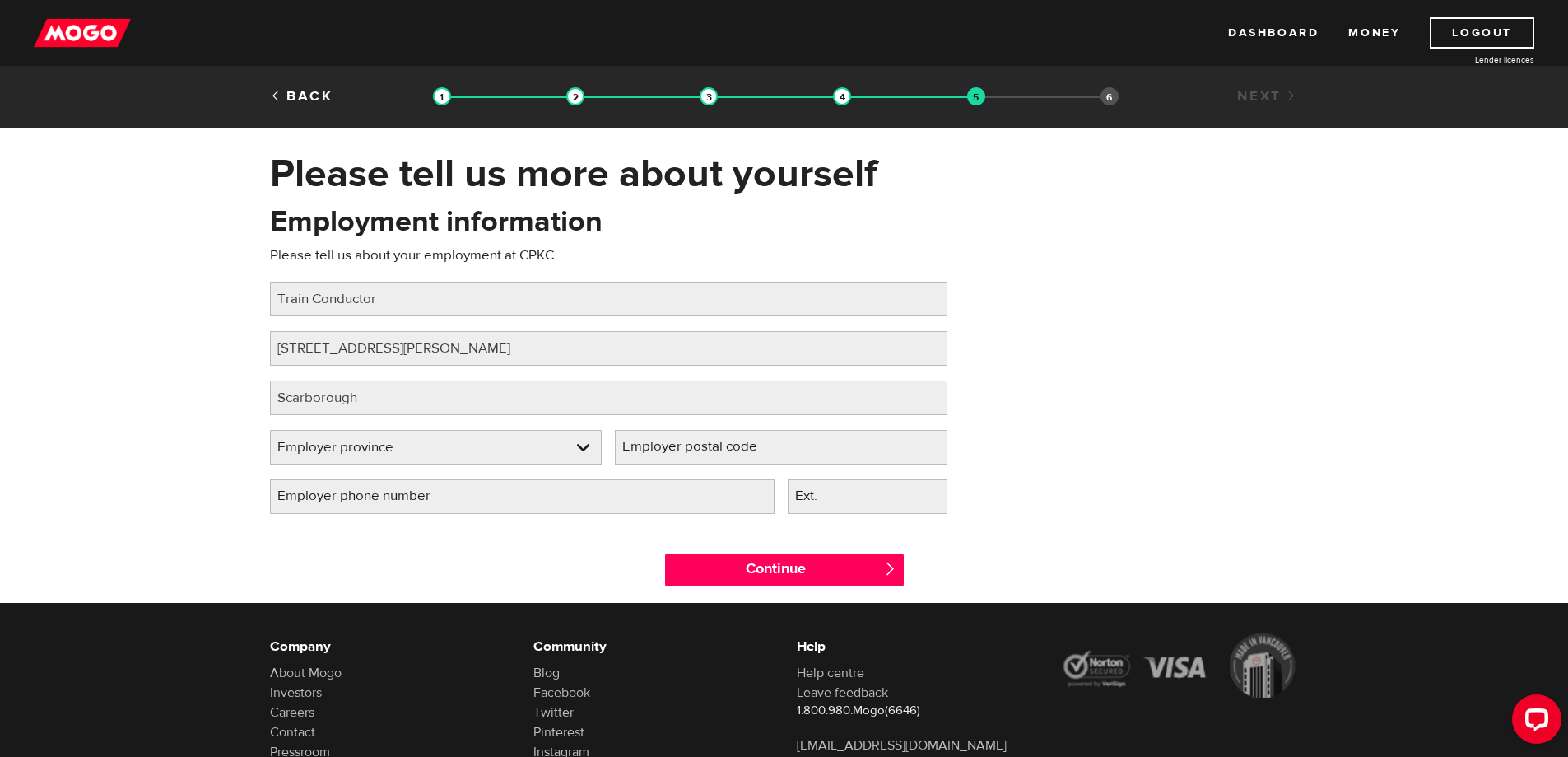
click at [632, 447] on label "Employer postal code" at bounding box center [702, 447] width 176 height 34
click at [632, 447] on input "Employer postal code" at bounding box center [780, 447] width 332 height 35
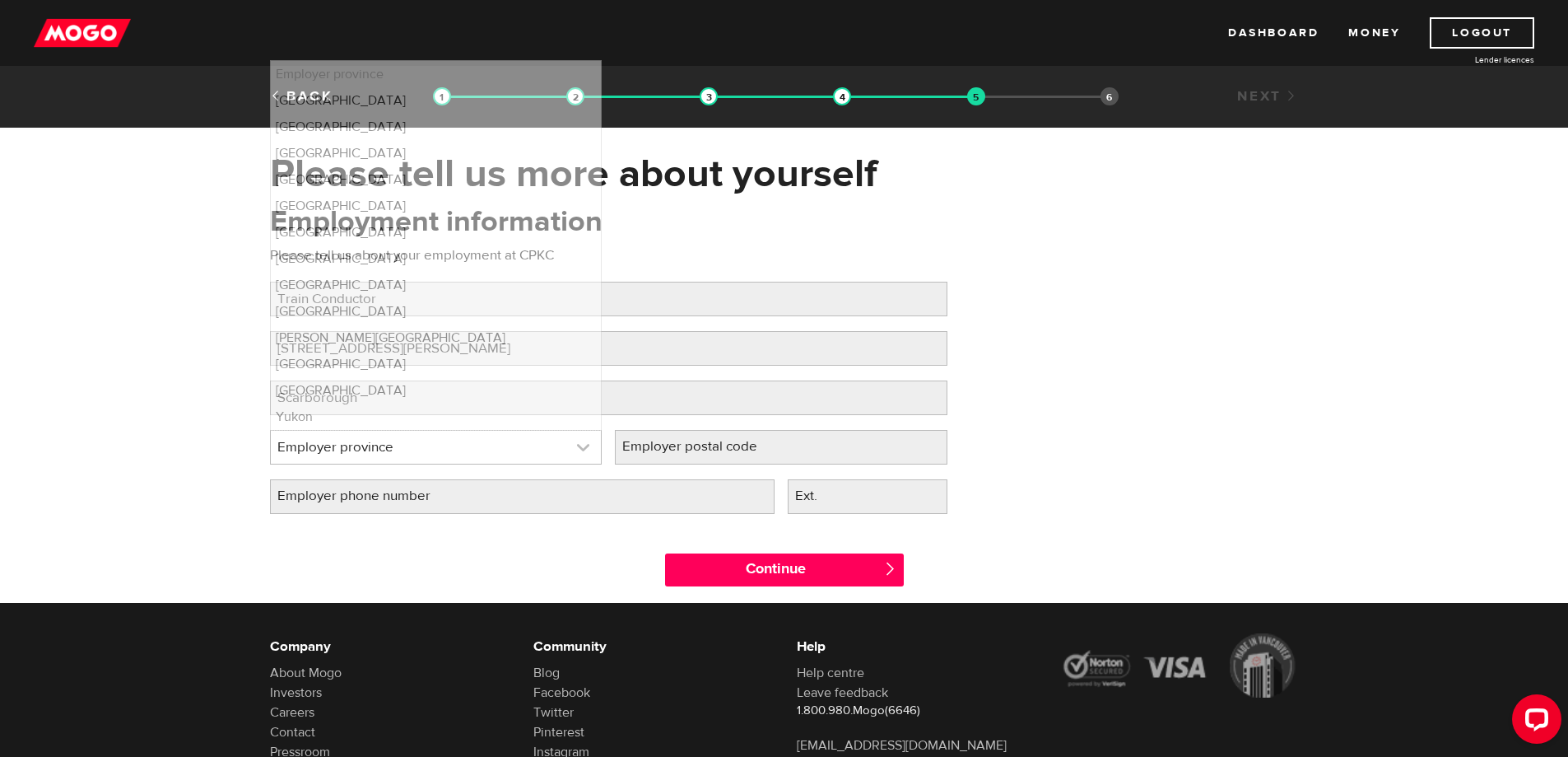
click at [511, 459] on link at bounding box center [437, 447] width 331 height 33
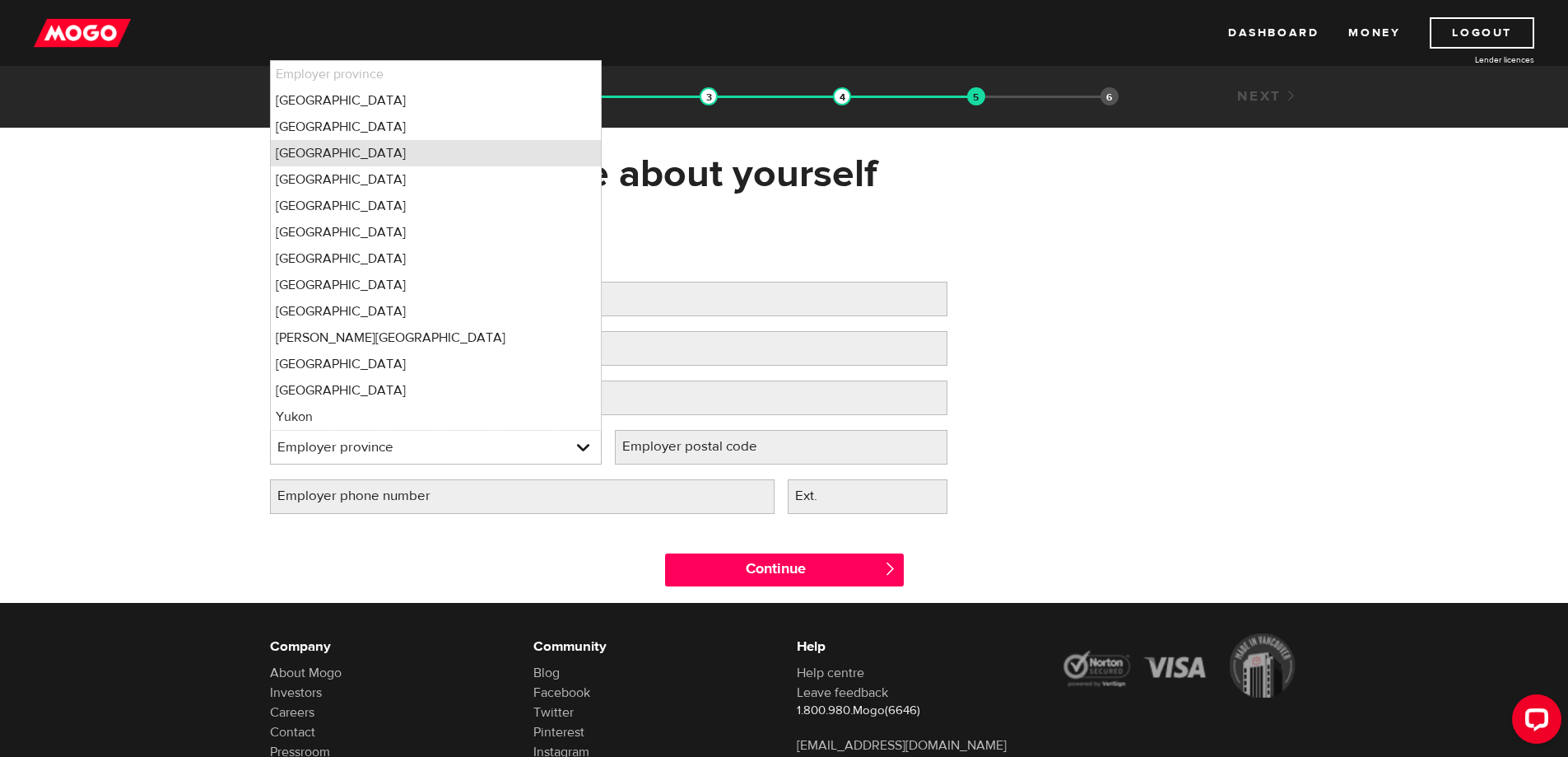
click at [371, 157] on li "Ontario" at bounding box center [437, 153] width 331 height 27
select select "ON"
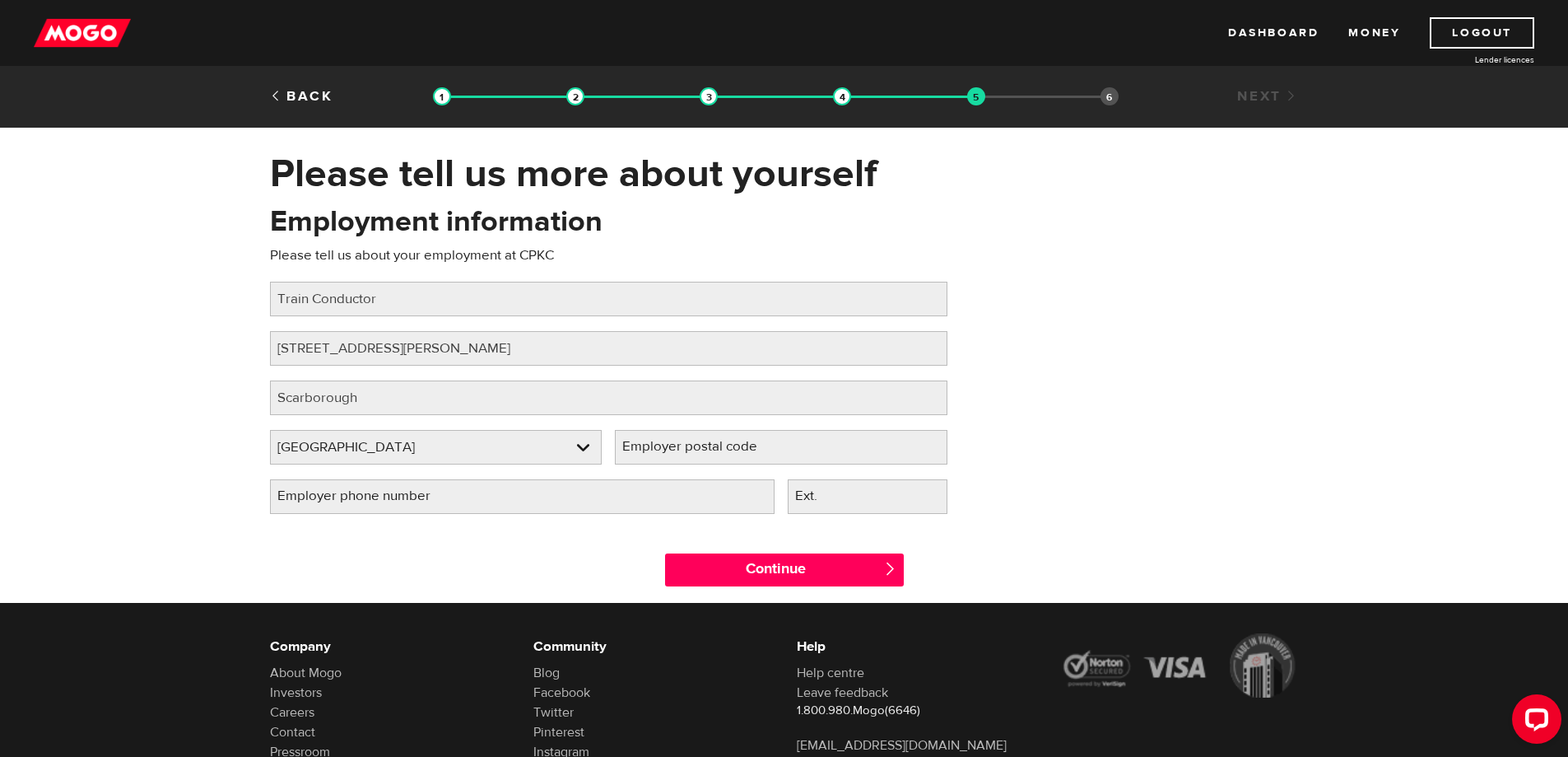
click at [670, 451] on label "Employer postal code" at bounding box center [702, 447] width 176 height 34
click at [670, 451] on input "Employer postal code" at bounding box center [780, 447] width 332 height 35
type input "M1S5K3"
click at [397, 500] on label "Employer phone number" at bounding box center [367, 496] width 194 height 34
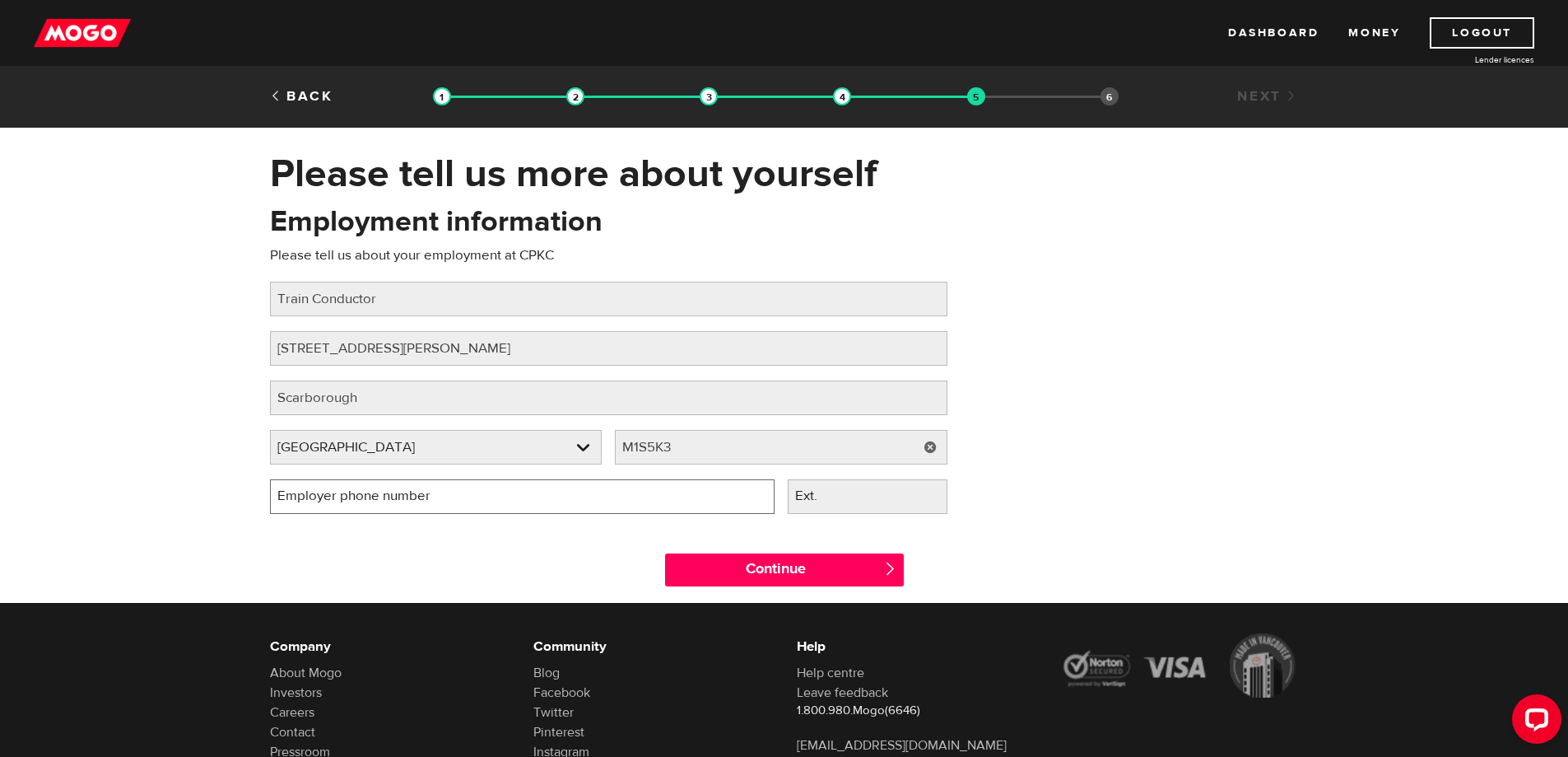
click at [397, 500] on input "Employer phone number" at bounding box center [523, 496] width 505 height 35
type input "(180) 071-6913"
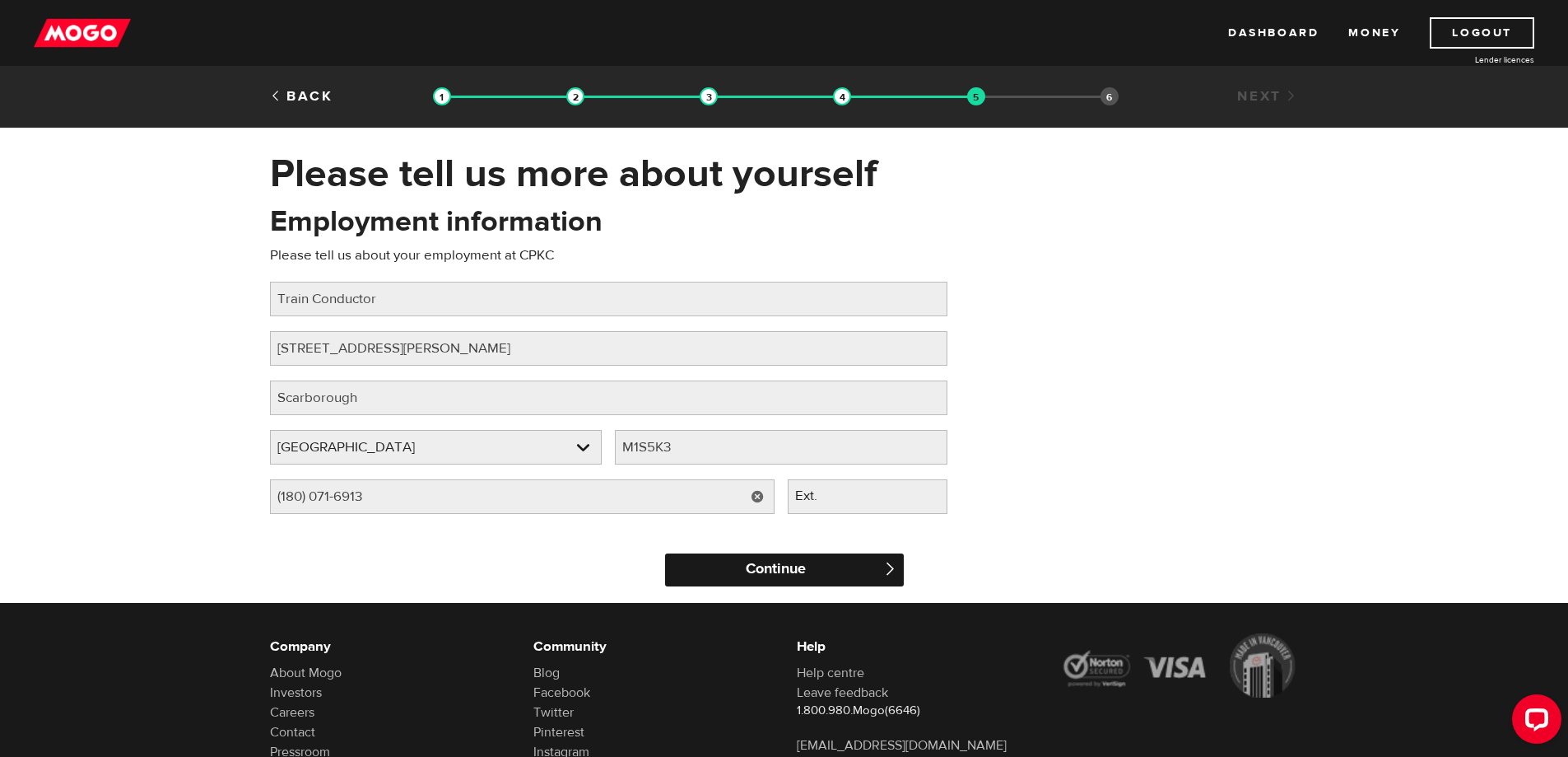
click at [715, 563] on input "Continue" at bounding box center [784, 569] width 238 height 33
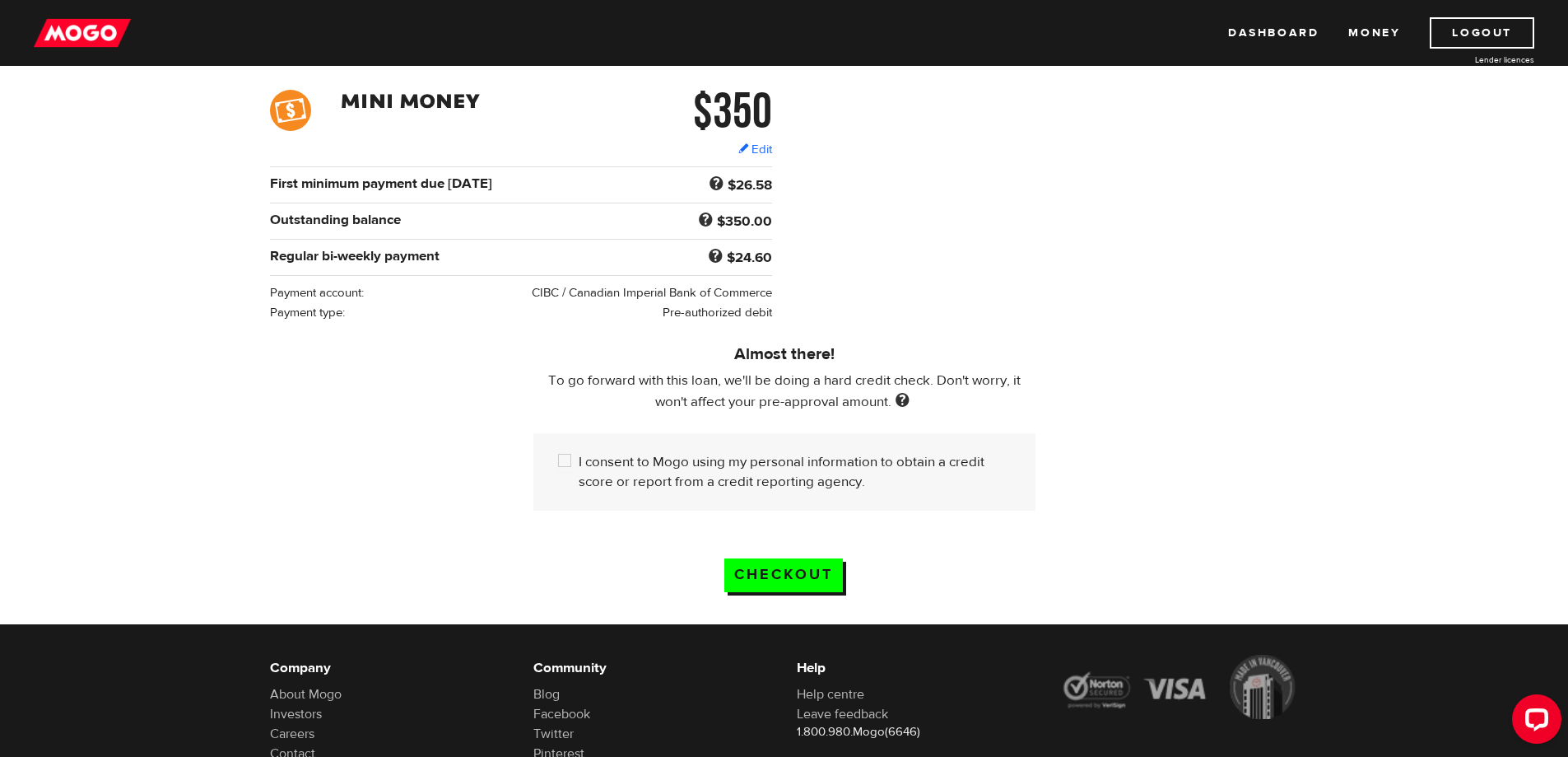
scroll to position [247, 0]
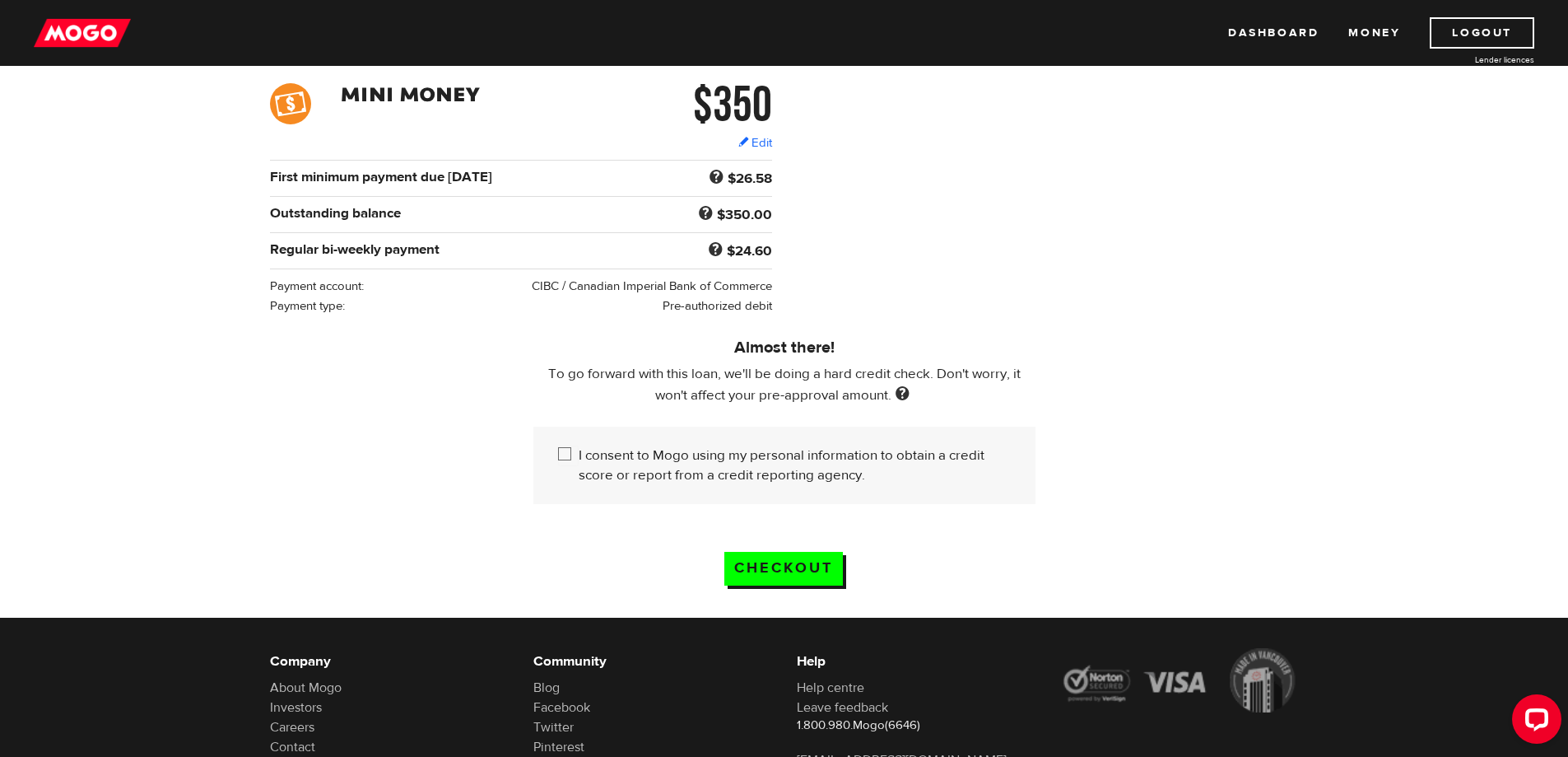
click at [563, 454] on input "I consent to Mogo using my personal information to obtain a credit score or rep…" at bounding box center [568, 456] width 20 height 20
checkbox input "true"
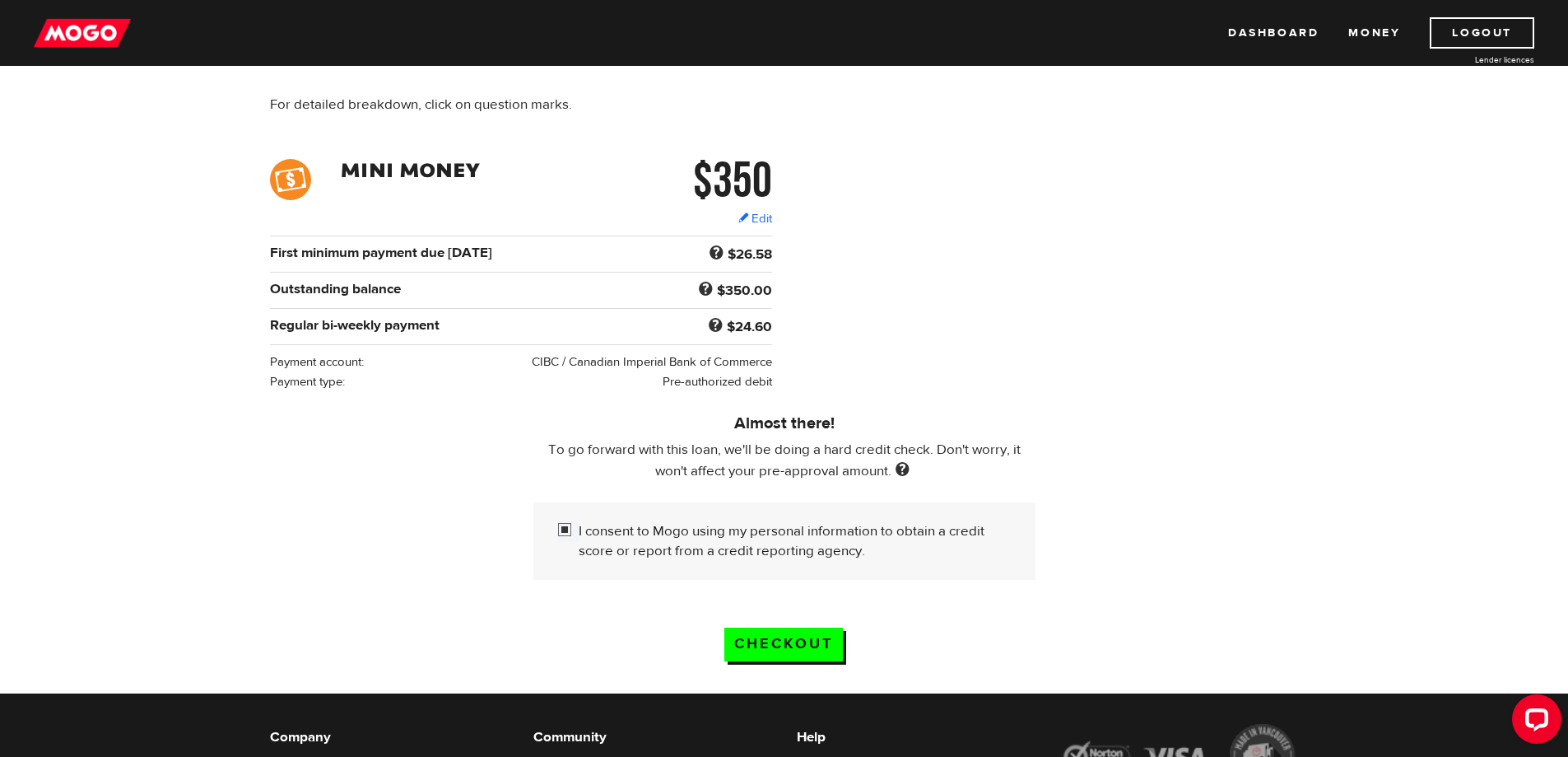
scroll to position [165, 0]
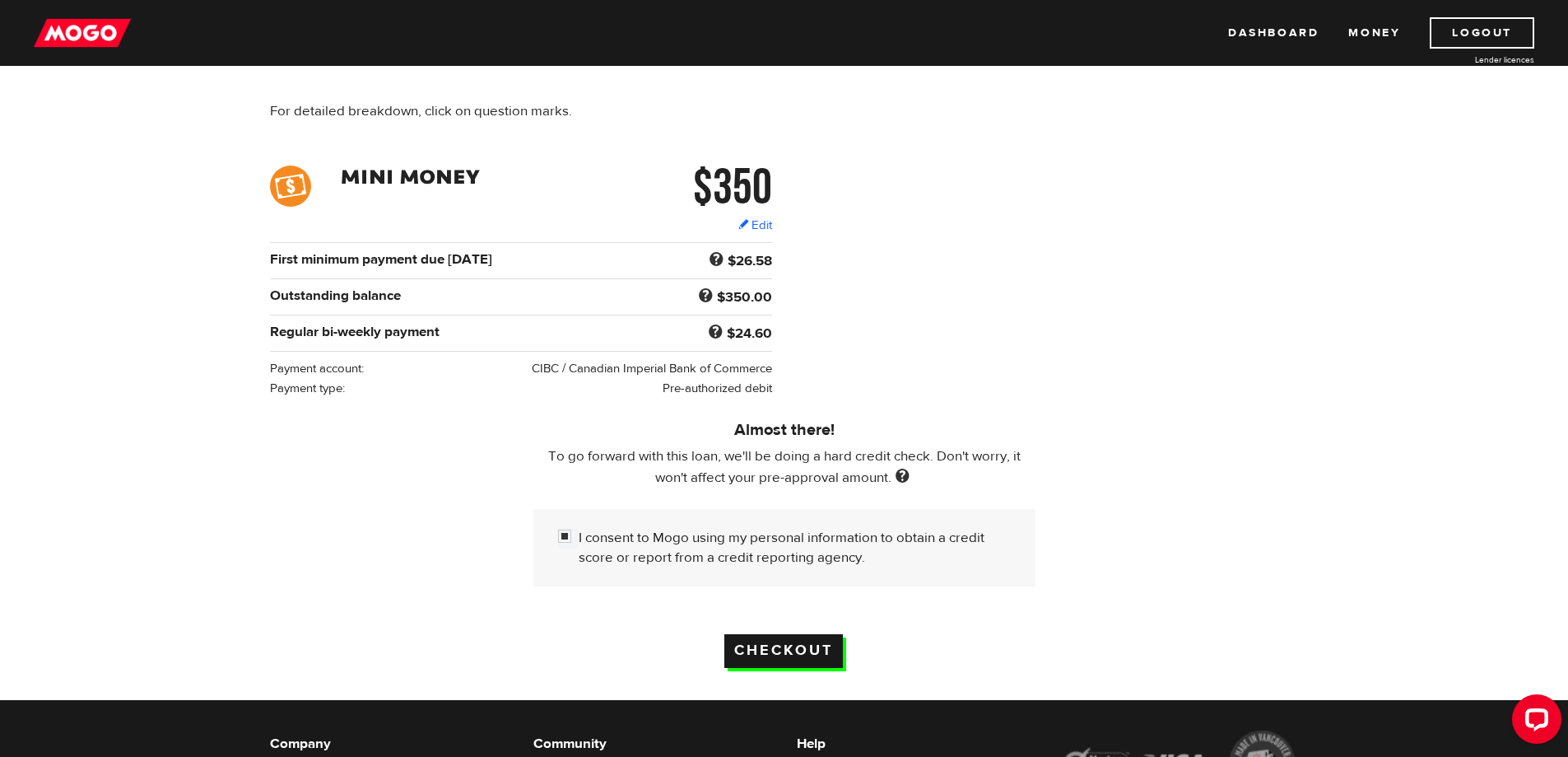
click at [764, 642] on input "Checkout" at bounding box center [784, 651] width 119 height 34
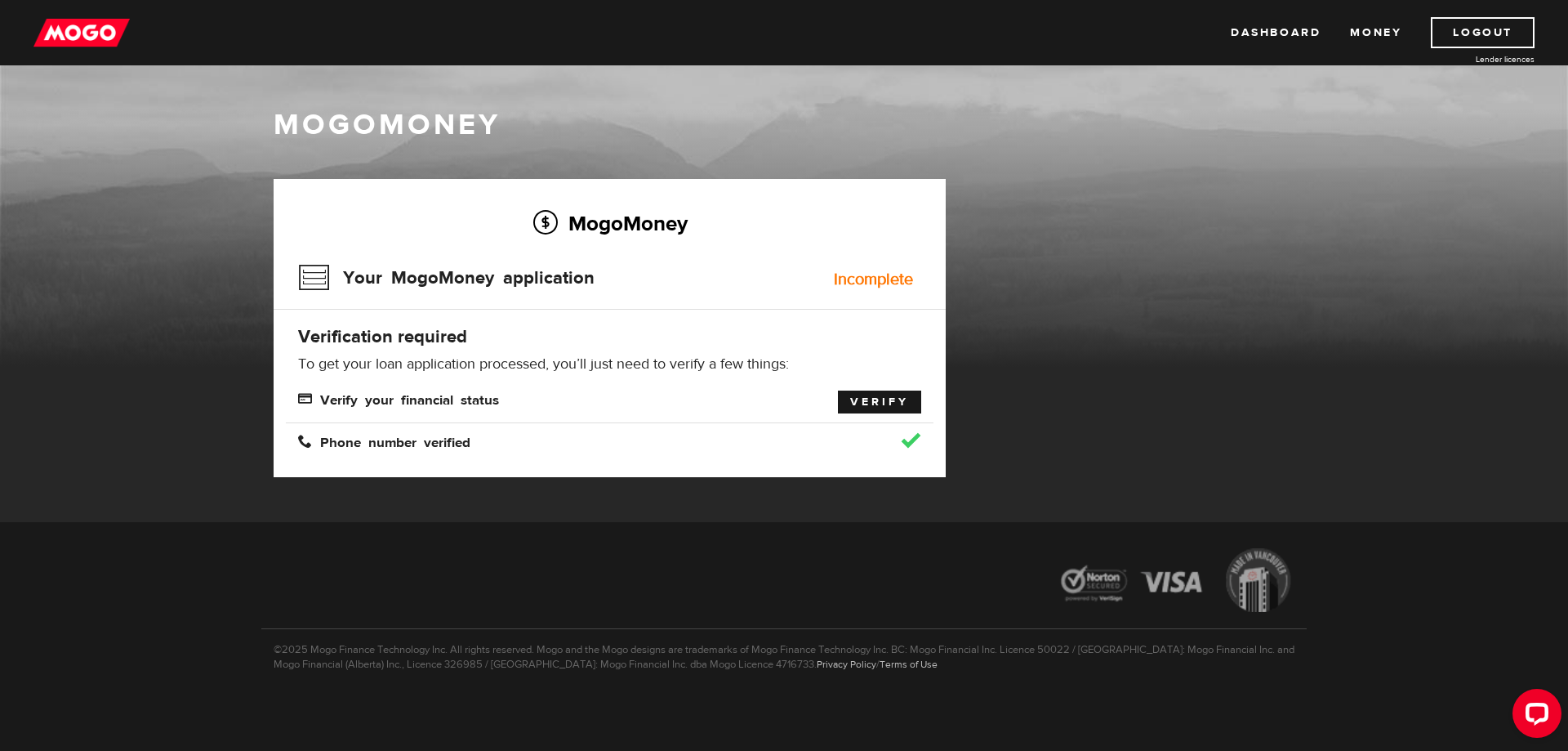
click at [896, 402] on link "Verify" at bounding box center [879, 402] width 83 height 23
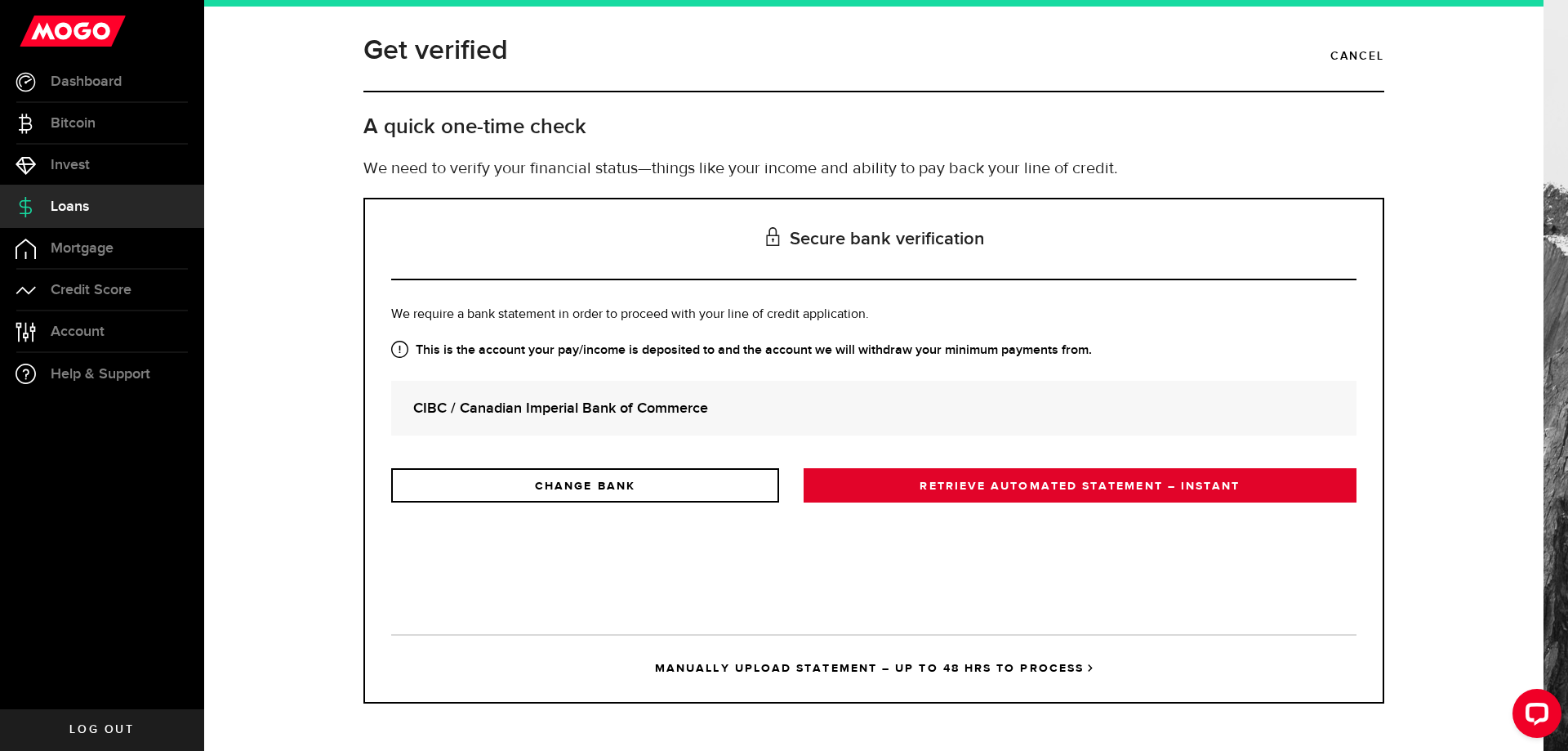
click at [906, 488] on link "RETRIEVE AUTOMATED STATEMENT – INSTANT" at bounding box center [1079, 485] width 553 height 34
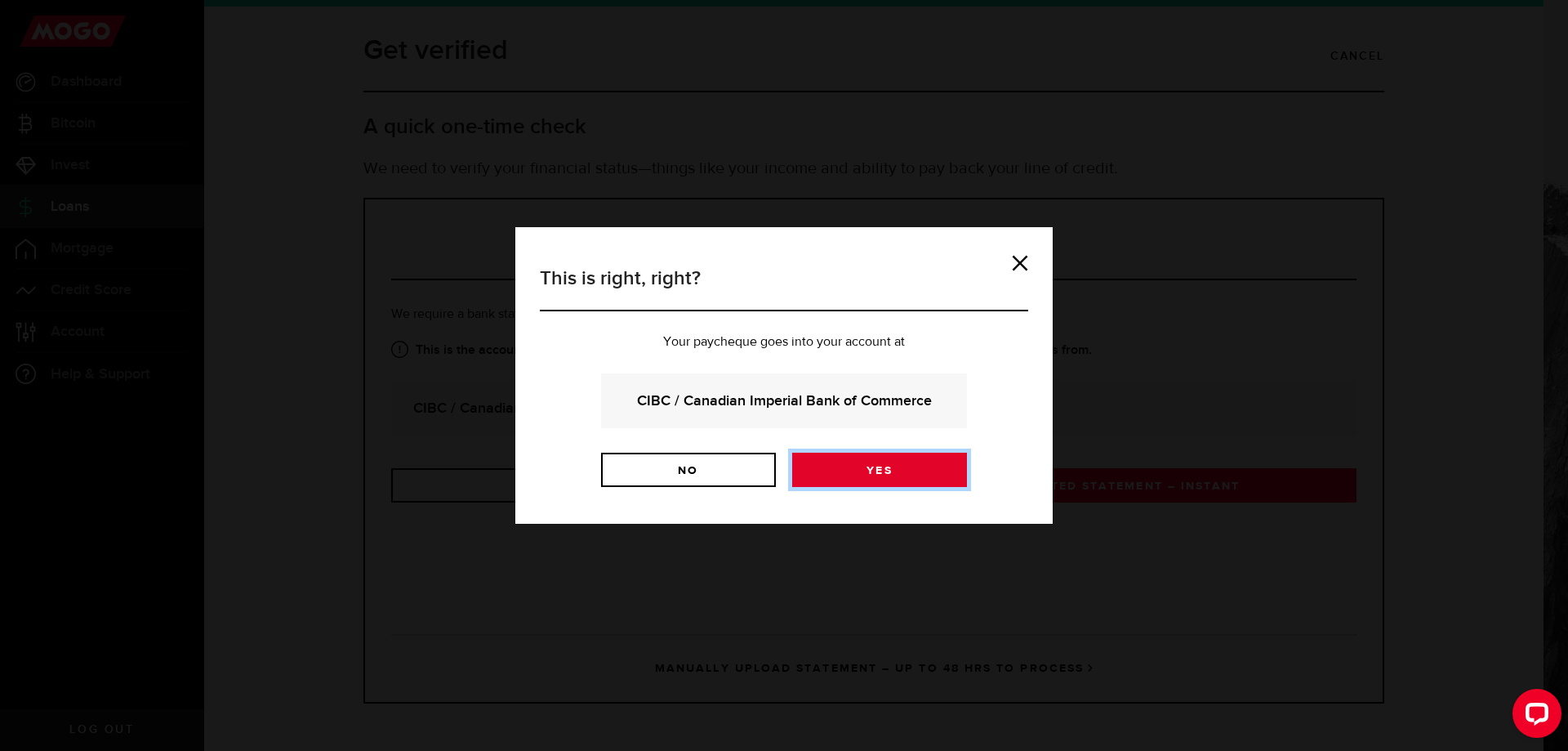
click at [859, 479] on link "Yes" at bounding box center [879, 470] width 175 height 34
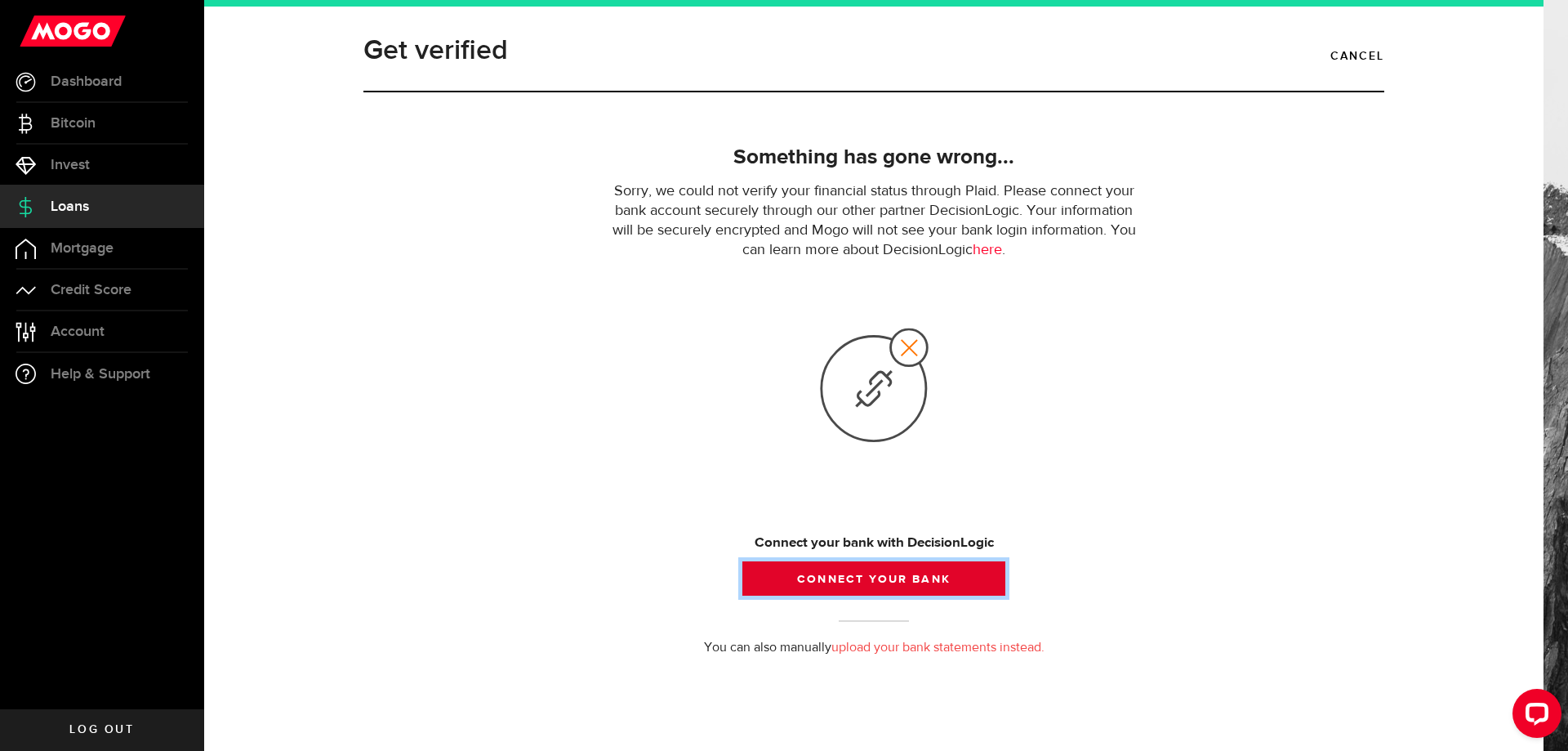
click at [908, 578] on button "Connect your bank" at bounding box center [874, 578] width 263 height 34
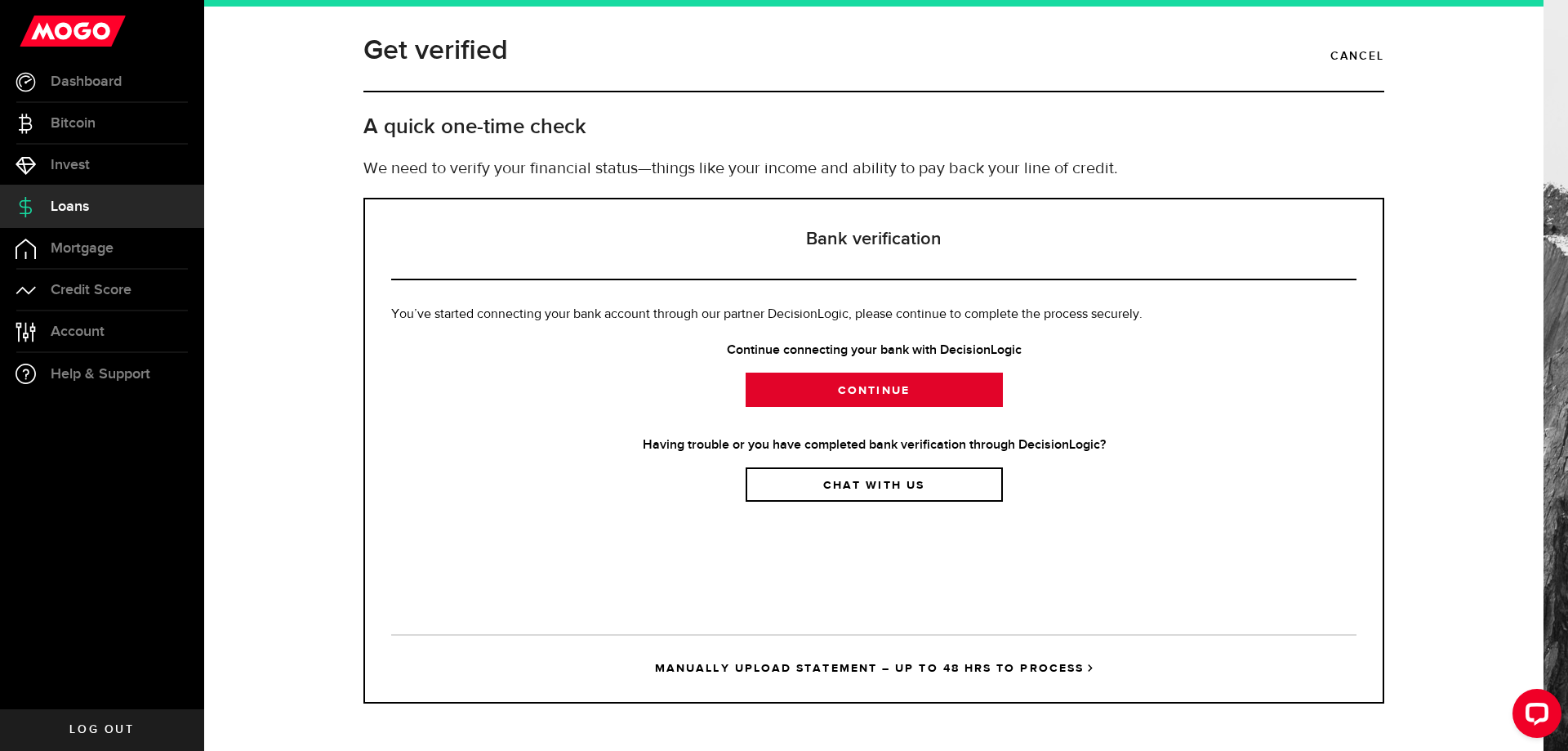
click at [908, 382] on link "Continue" at bounding box center [874, 390] width 258 height 34
